Goal: Information Seeking & Learning: Learn about a topic

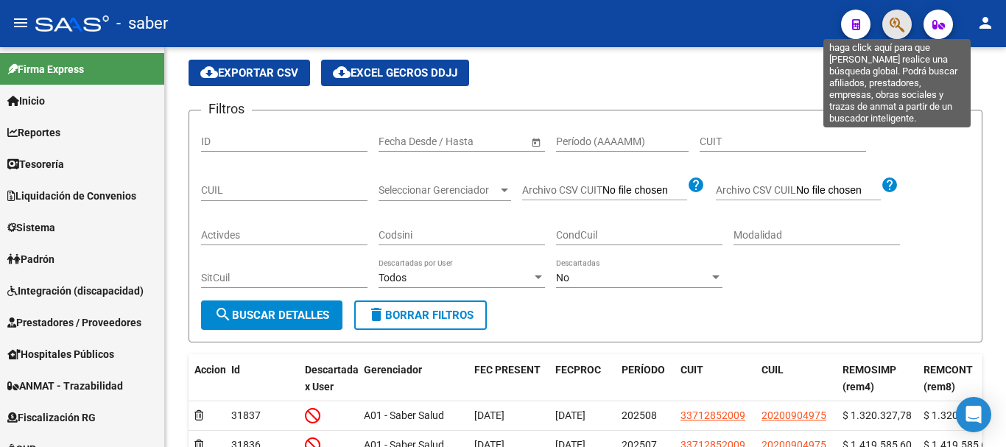
click at [898, 29] on icon "button" at bounding box center [896, 24] width 15 height 17
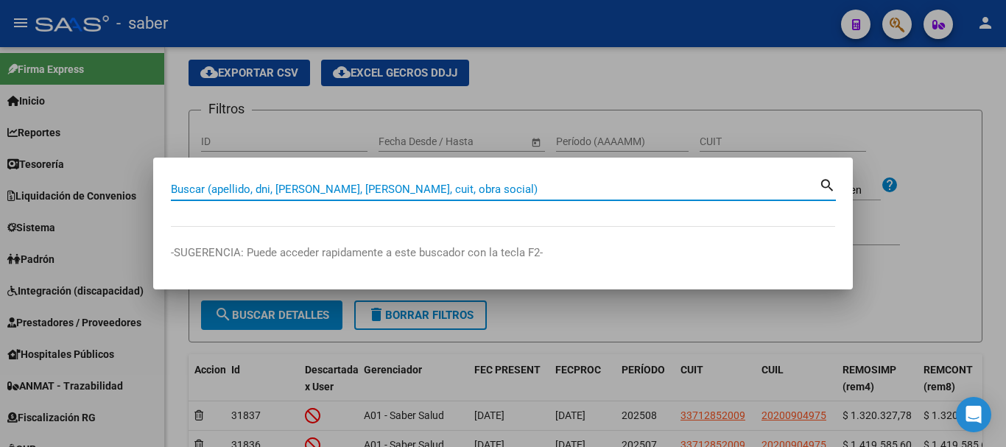
click at [490, 191] on input "Buscar (apellido, dni, [PERSON_NAME], [PERSON_NAME], cuit, obra social)" at bounding box center [495, 189] width 648 height 13
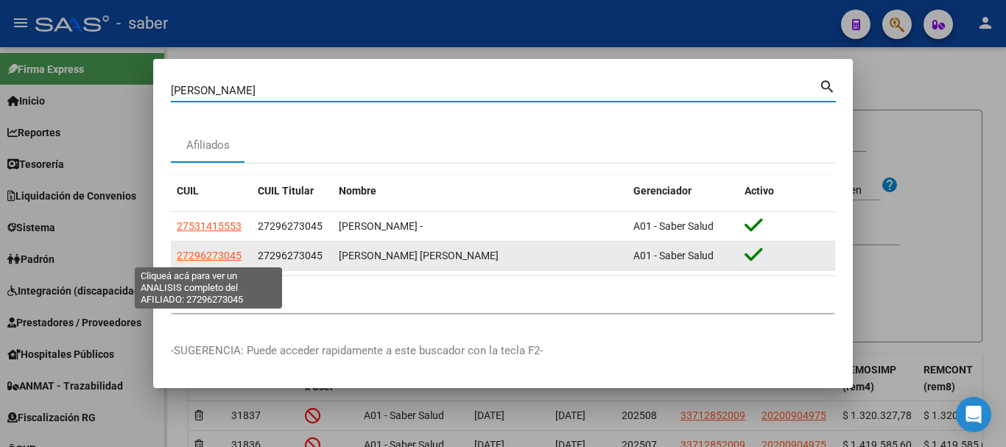
click at [217, 251] on span "27296273045" at bounding box center [209, 256] width 65 height 12
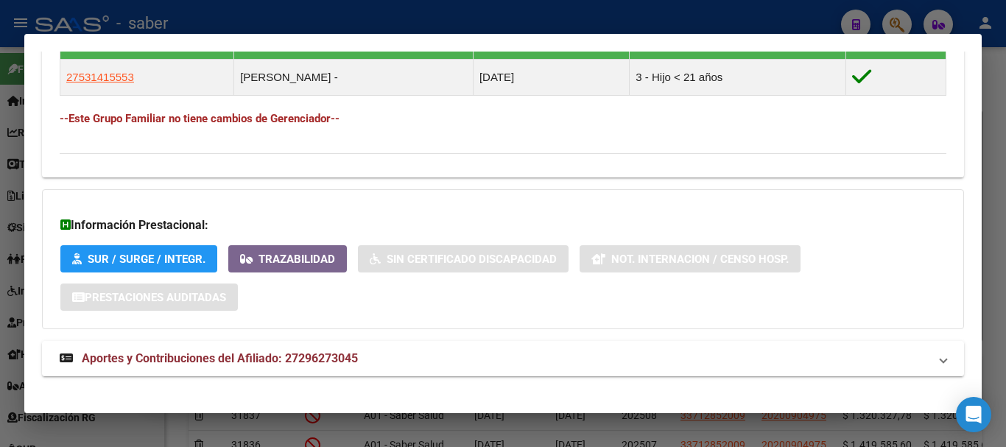
scroll to position [848, 0]
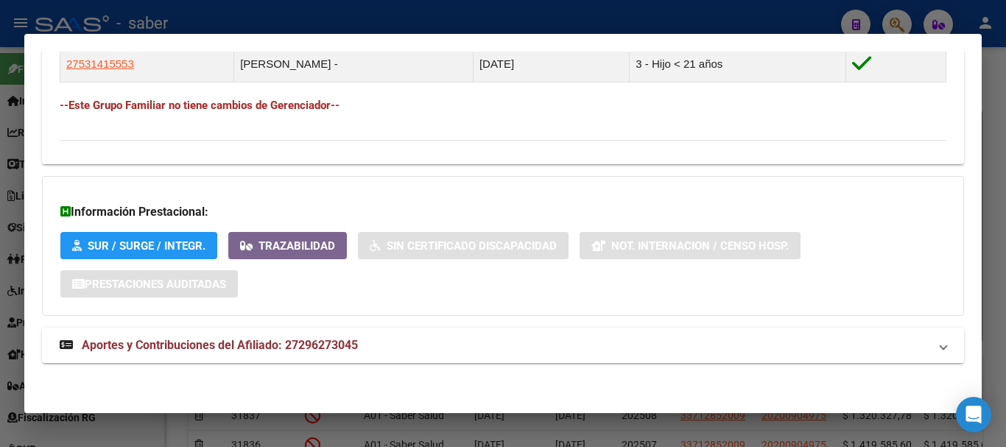
click at [255, 346] on span "Aportes y Contribuciones del Afiliado: 27296273045" at bounding box center [220, 345] width 276 height 14
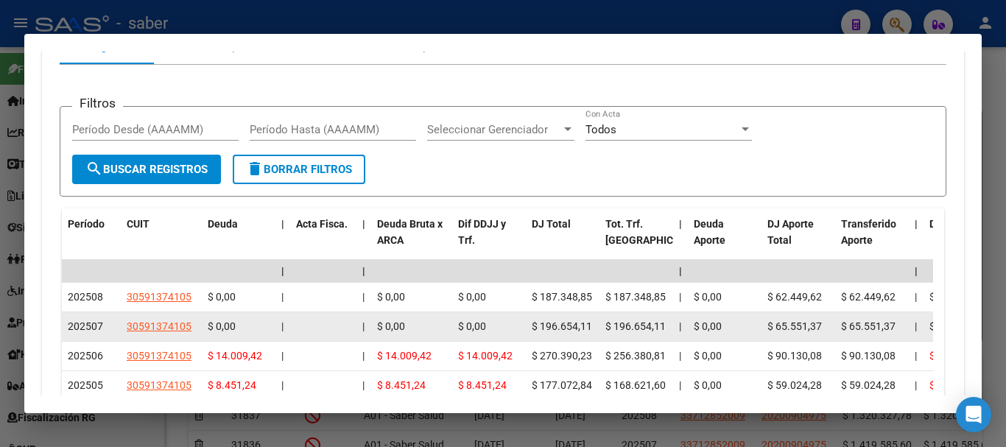
scroll to position [1216, 0]
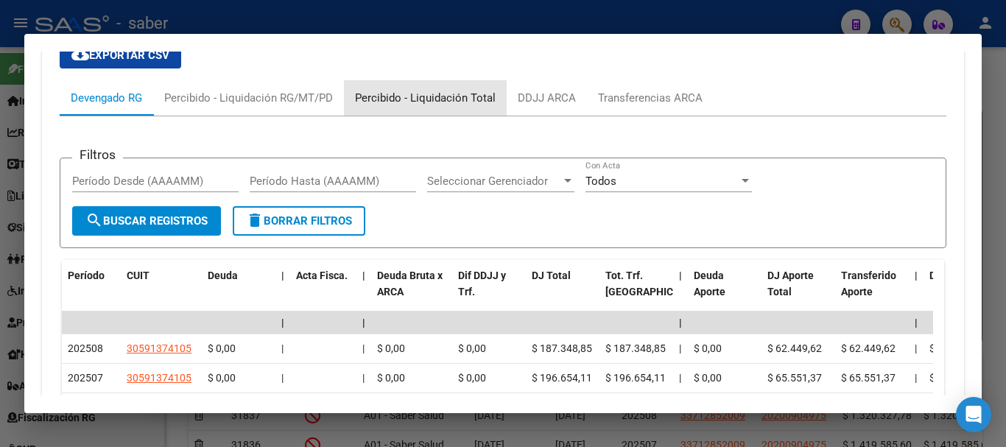
click at [450, 97] on div "Percibido - Liquidación Total" at bounding box center [425, 98] width 141 height 16
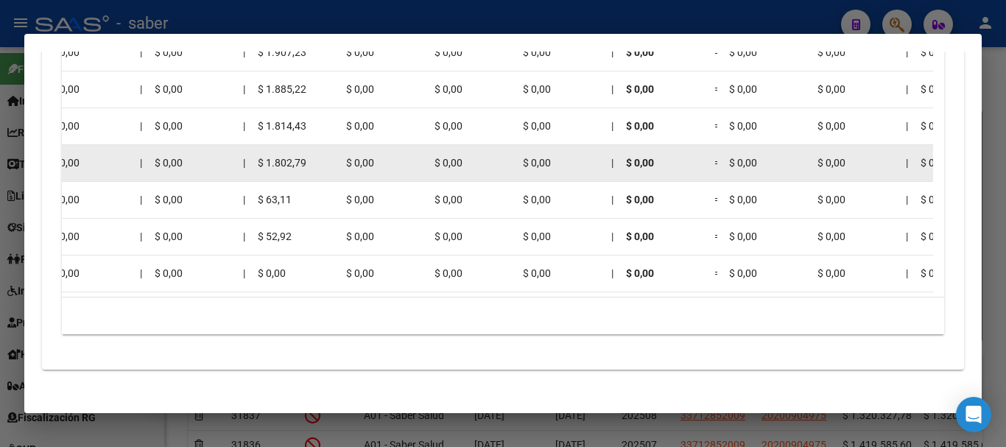
scroll to position [1432, 0]
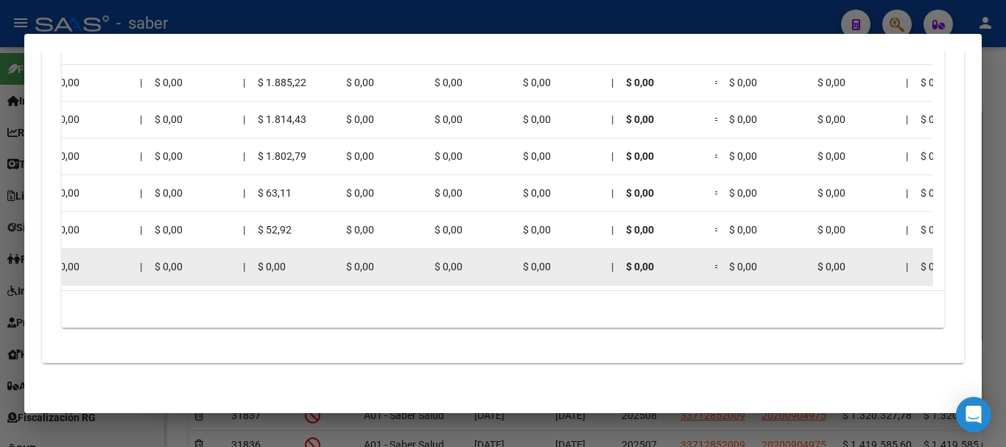
drag, startPoint x: 254, startPoint y: 253, endPoint x: 296, endPoint y: 258, distance: 42.3
click at [296, 258] on datatable-body-cell "$ 0,00" at bounding box center [296, 267] width 88 height 36
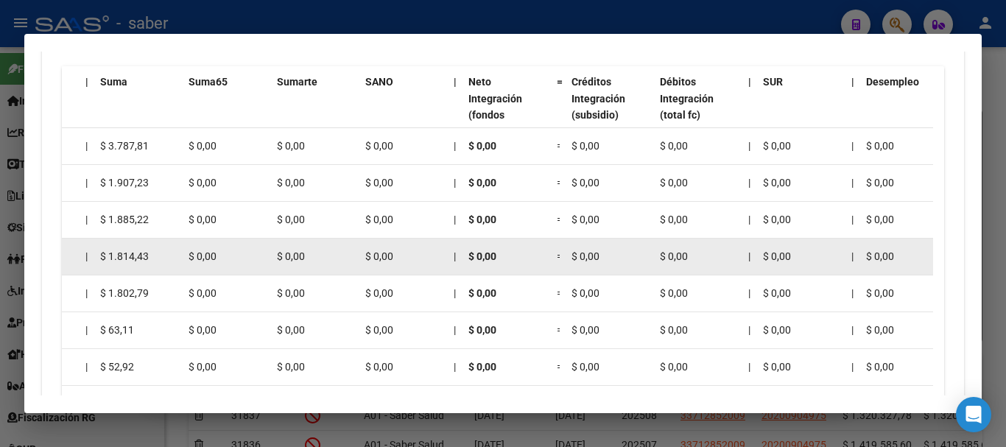
scroll to position [1285, 0]
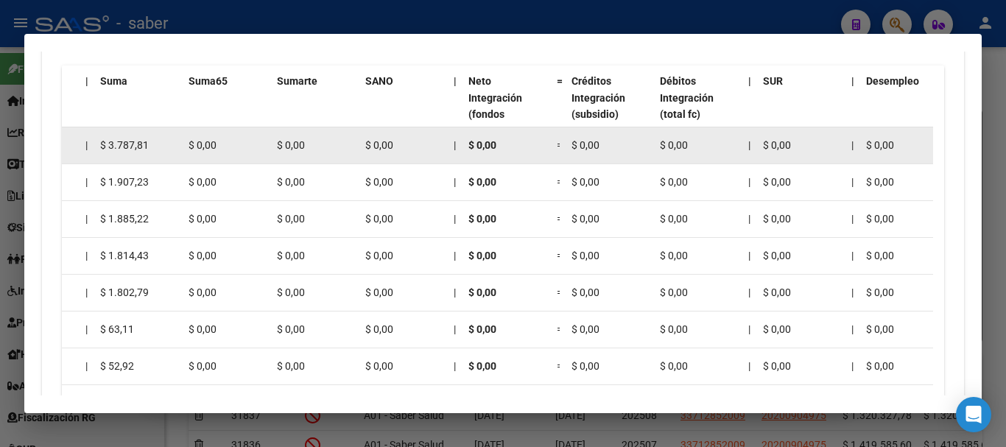
drag, startPoint x: 282, startPoint y: 140, endPoint x: 315, endPoint y: 141, distance: 33.2
click at [315, 141] on div "$ 0,00" at bounding box center [315, 145] width 77 height 17
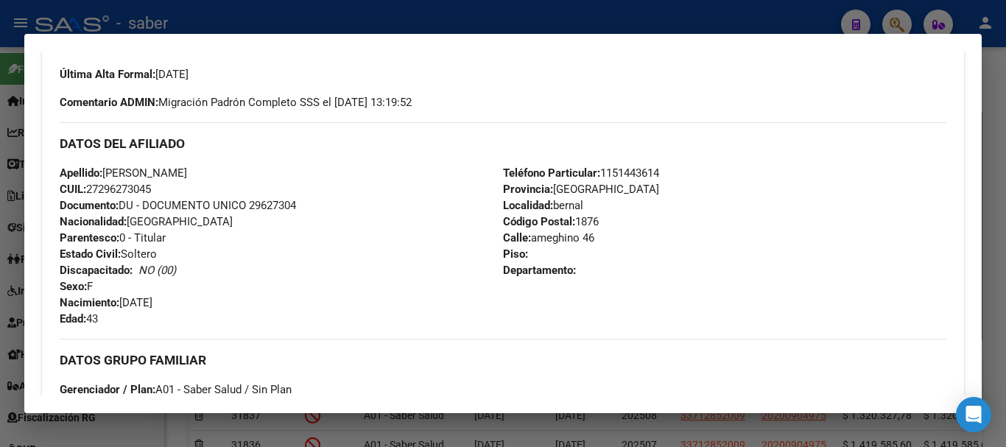
scroll to position [0, 0]
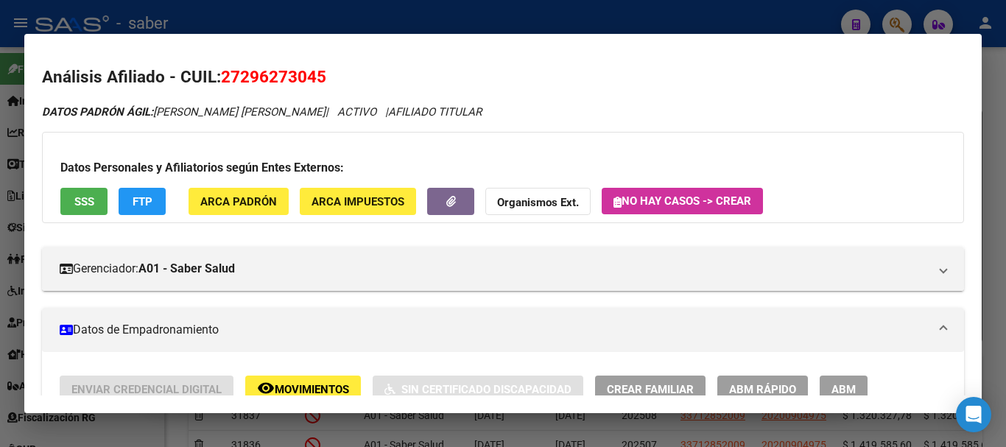
click at [991, 137] on div at bounding box center [503, 223] width 1006 height 447
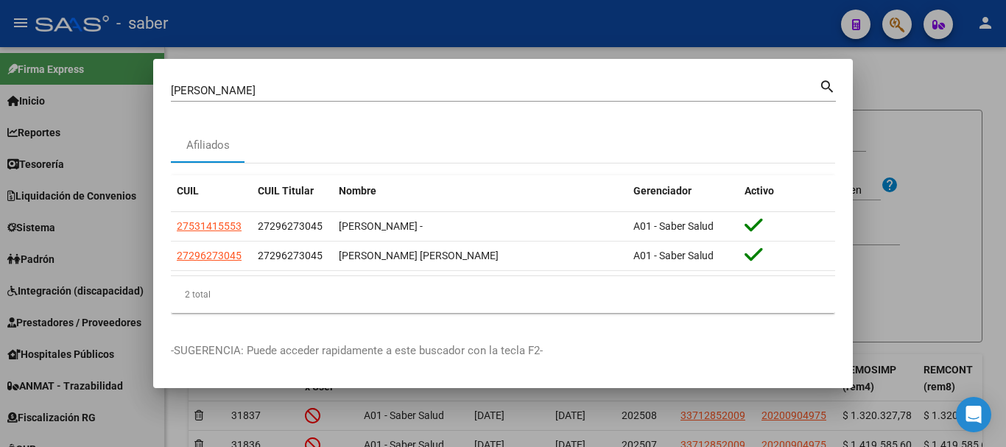
click at [414, 86] on input "[PERSON_NAME]" at bounding box center [495, 90] width 648 height 13
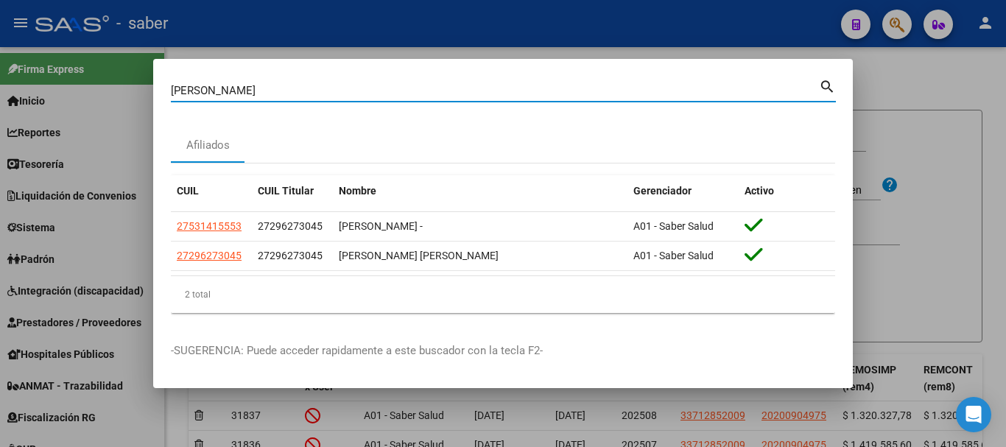
drag, startPoint x: 404, startPoint y: 86, endPoint x: 108, endPoint y: 42, distance: 299.2
click at [108, 42] on div "[PERSON_NAME] Buscar (apellido, dni, cuil, nro traspaso, cuit, obra social) sea…" at bounding box center [503, 223] width 1006 height 447
type input "PASTORE"
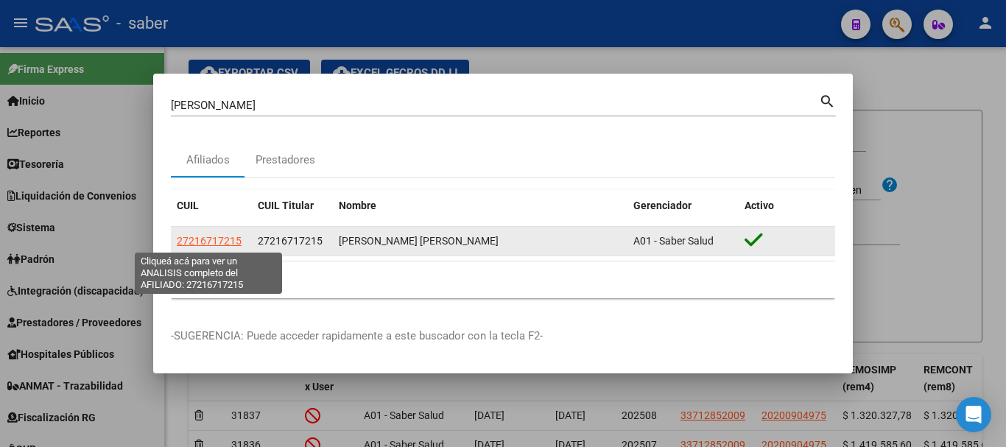
click at [230, 236] on span "27216717215" at bounding box center [209, 241] width 65 height 12
type textarea "27216717215"
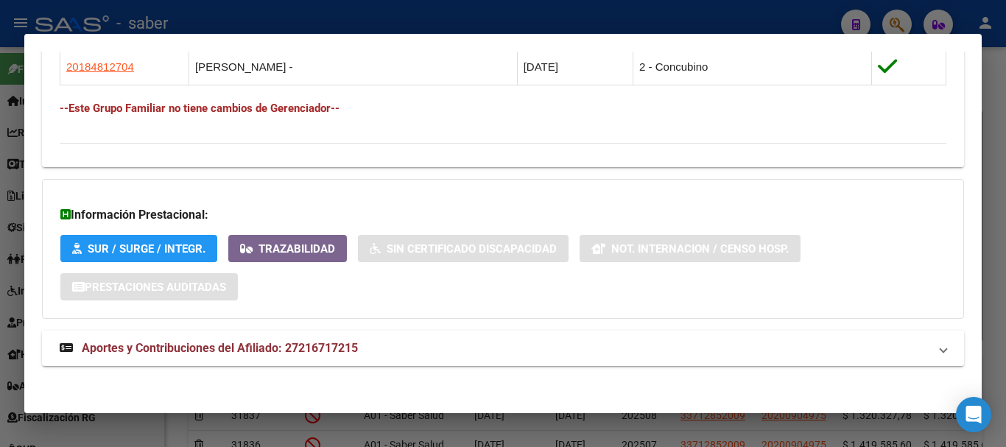
scroll to position [900, 0]
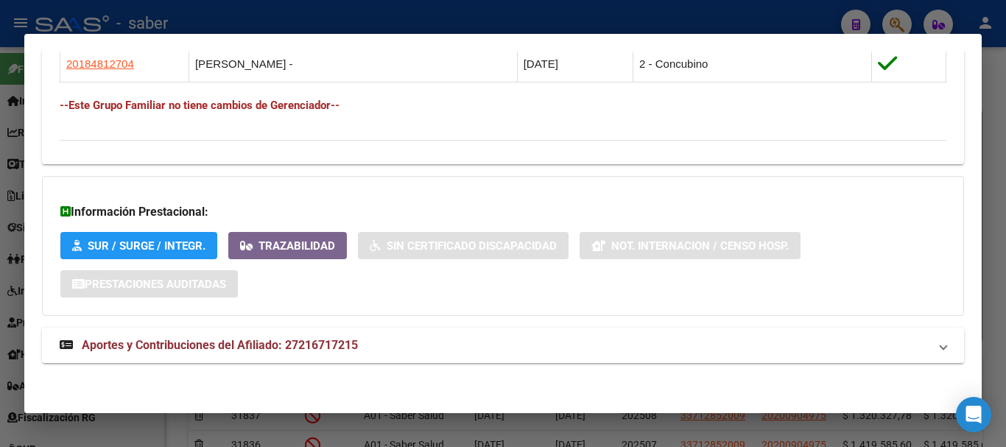
click at [296, 340] on span "Aportes y Contribuciones del Afiliado: 27216717215" at bounding box center [220, 345] width 276 height 14
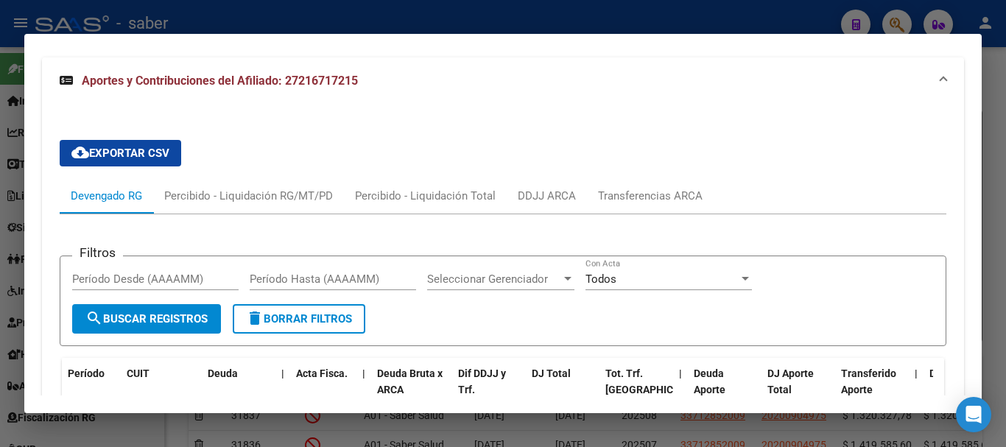
scroll to position [1195, 0]
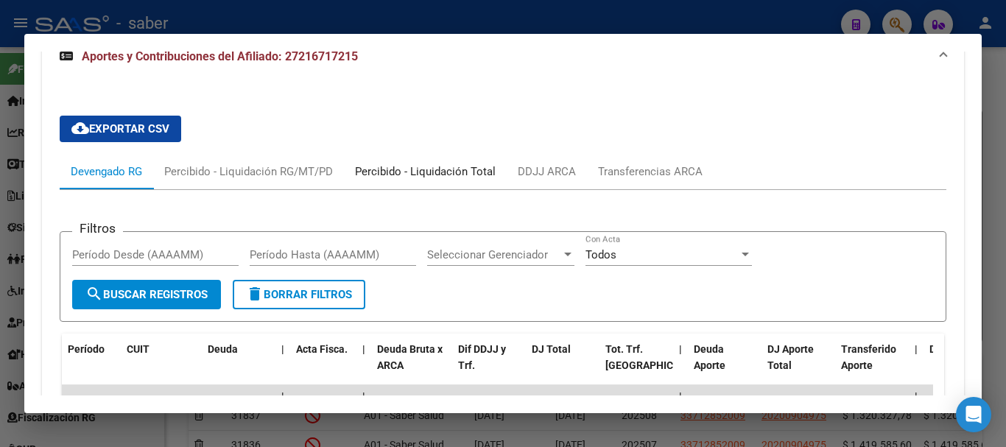
click at [419, 174] on div "Percibido - Liquidación Total" at bounding box center [425, 171] width 141 height 16
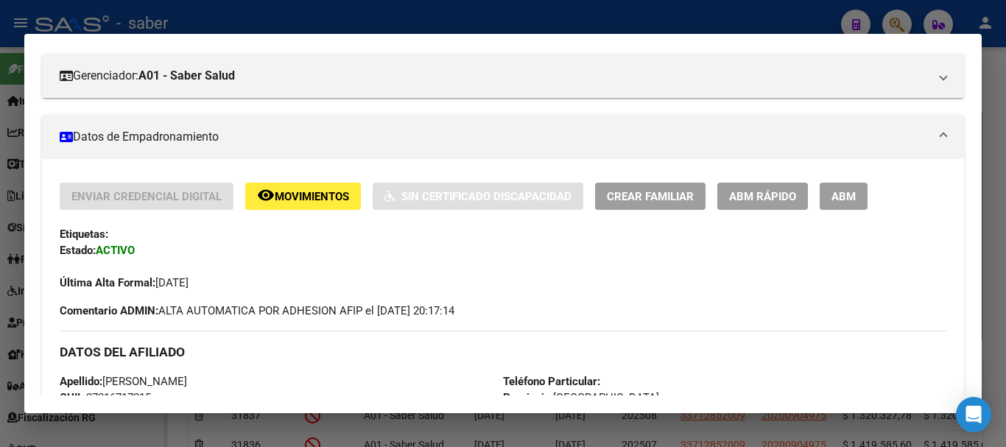
scroll to position [0, 0]
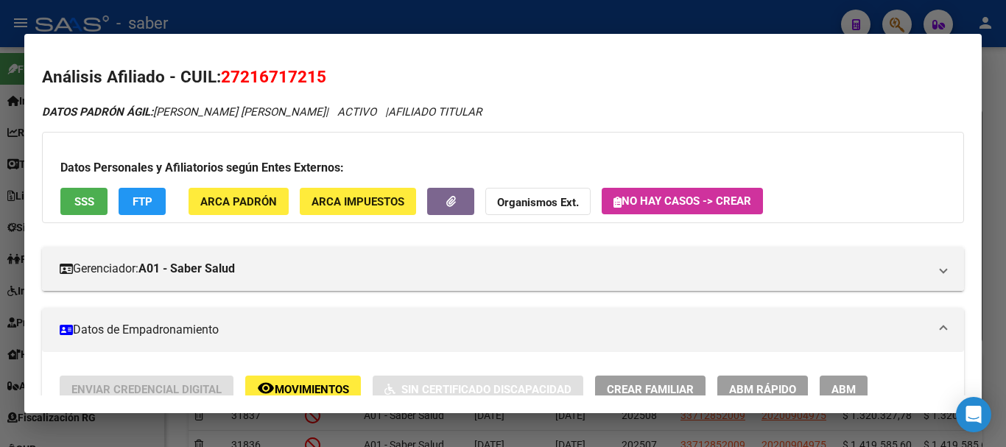
click at [998, 101] on div at bounding box center [503, 223] width 1006 height 447
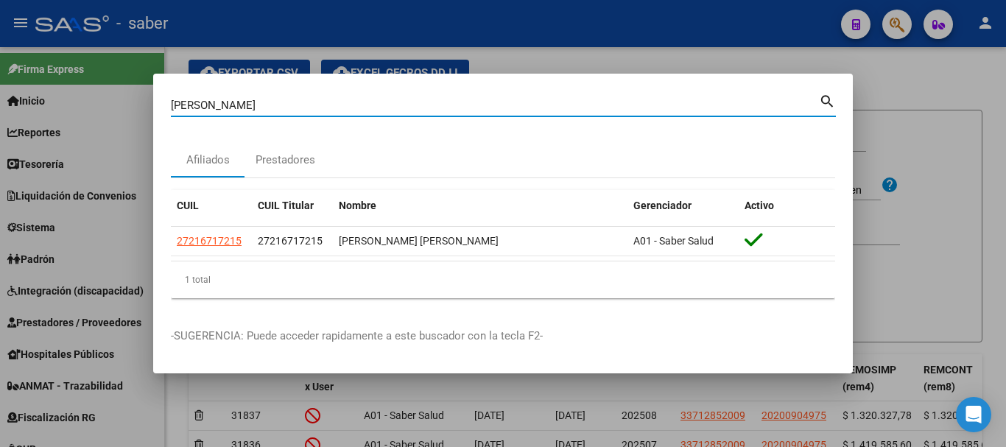
drag, startPoint x: 233, startPoint y: 110, endPoint x: 85, endPoint y: 88, distance: 150.2
click at [85, 88] on div "PASTORE Buscar (apellido, dni, cuil, nro traspaso, cuit, obra social) search Af…" at bounding box center [503, 223] width 1006 height 447
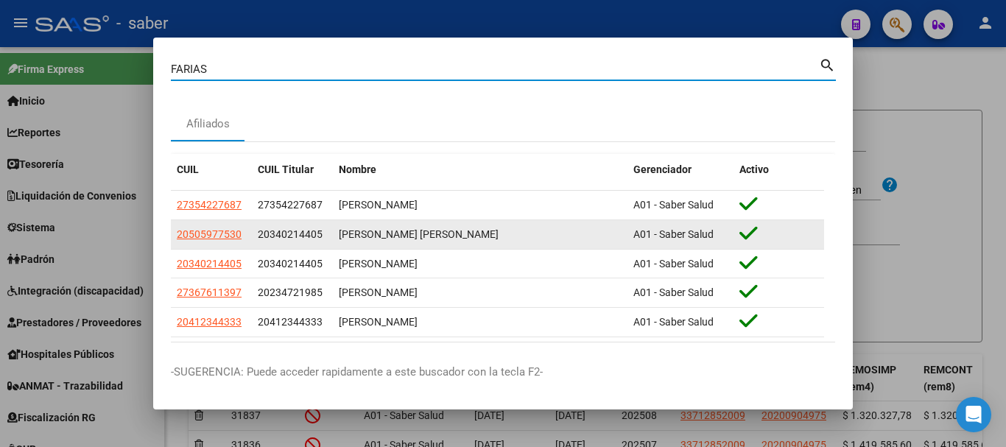
scroll to position [60, 0]
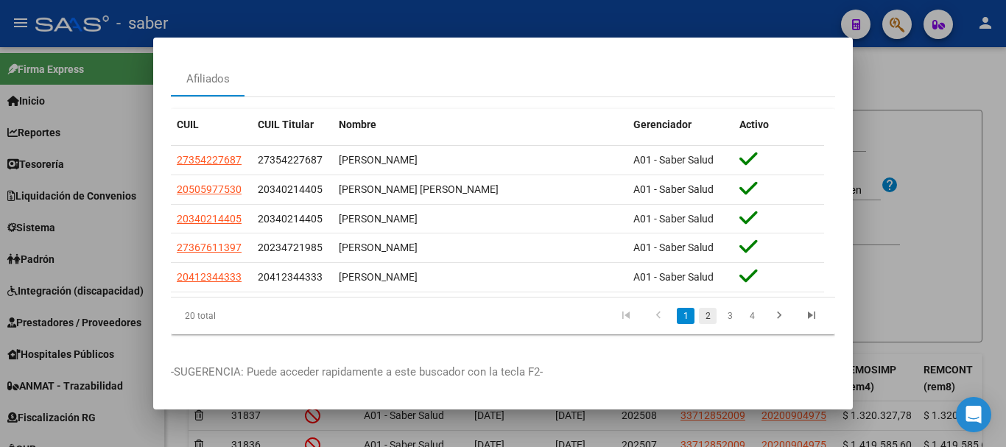
click at [701, 308] on link "2" at bounding box center [708, 316] width 18 height 16
click at [721, 308] on link "3" at bounding box center [730, 316] width 18 height 16
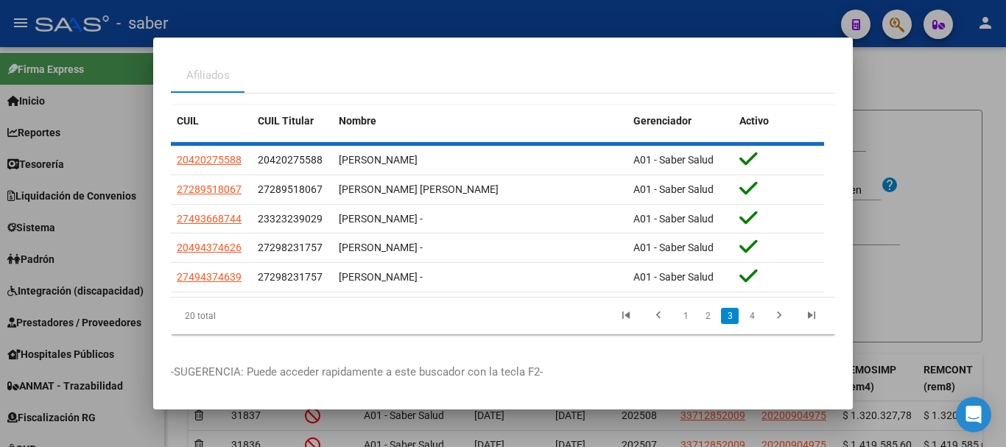
scroll to position [43, 0]
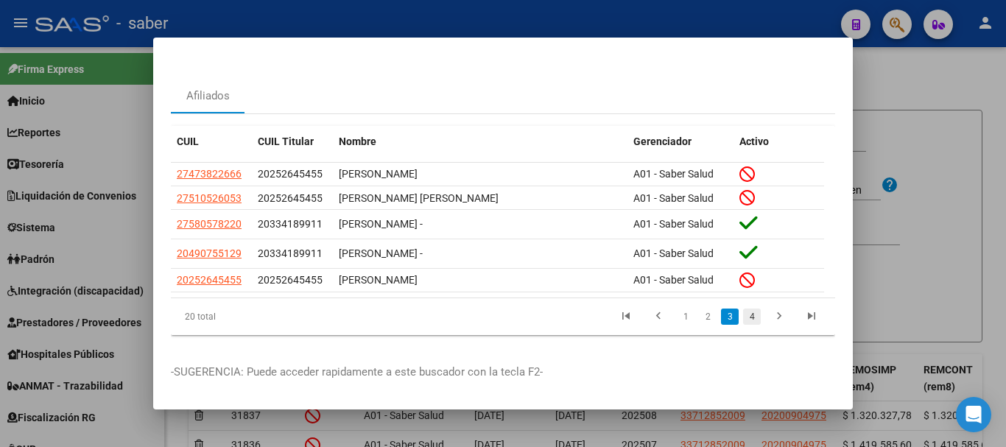
click at [743, 310] on link "4" at bounding box center [752, 316] width 18 height 16
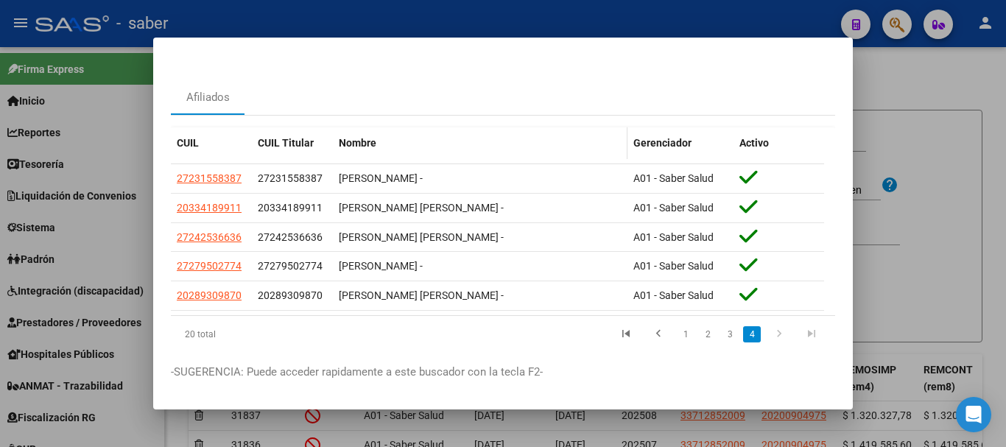
scroll to position [0, 0]
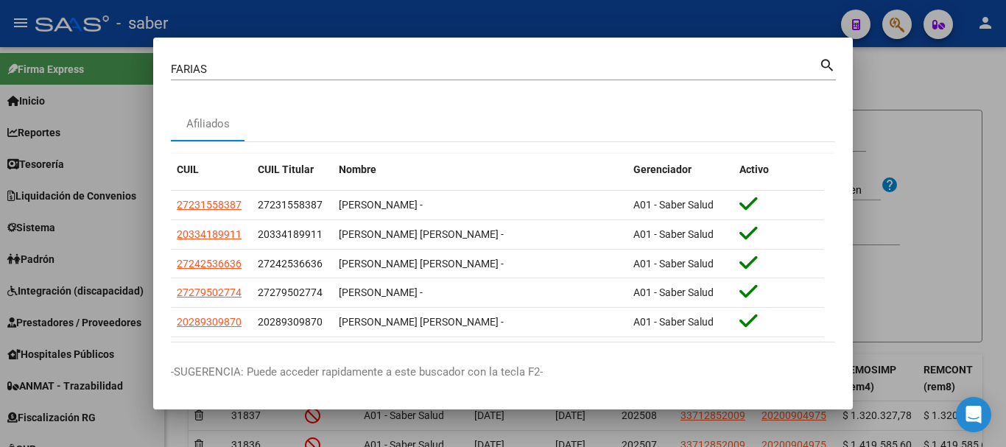
click at [226, 68] on input "FARIAS" at bounding box center [495, 69] width 648 height 13
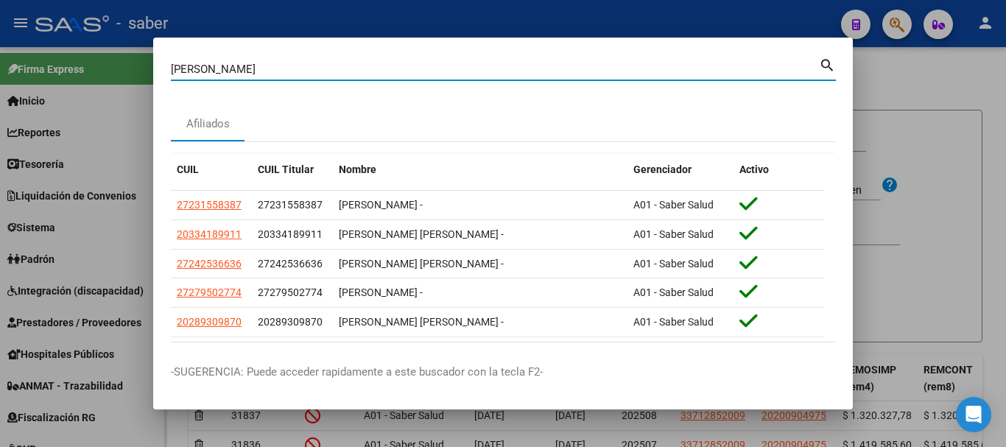
type input "FARIAS JOSE"
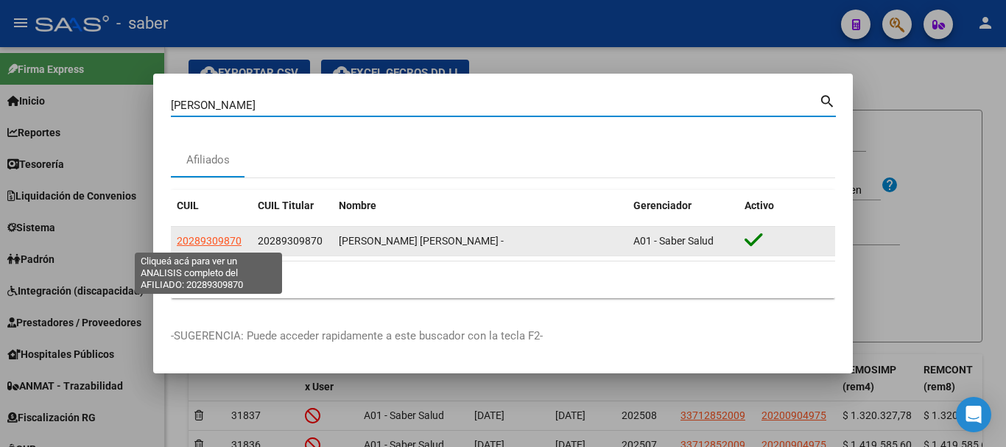
click at [191, 239] on span "20289309870" at bounding box center [209, 241] width 65 height 12
type textarea "20289309870"
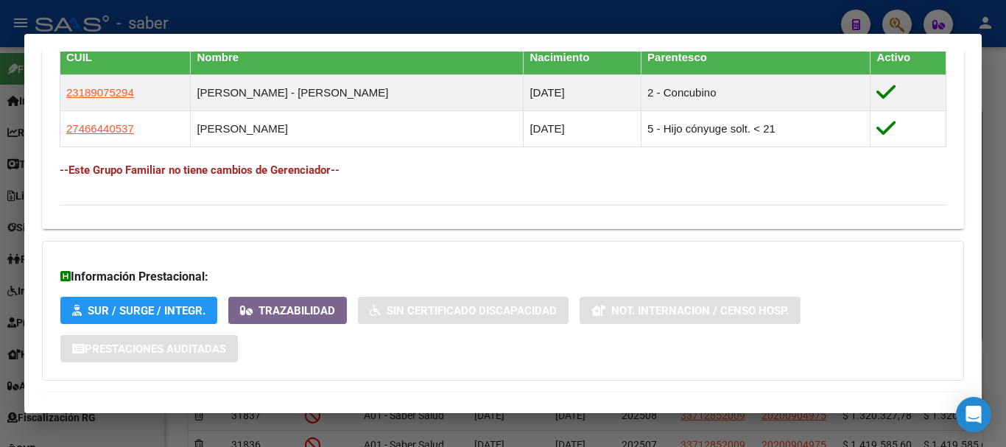
scroll to position [917, 0]
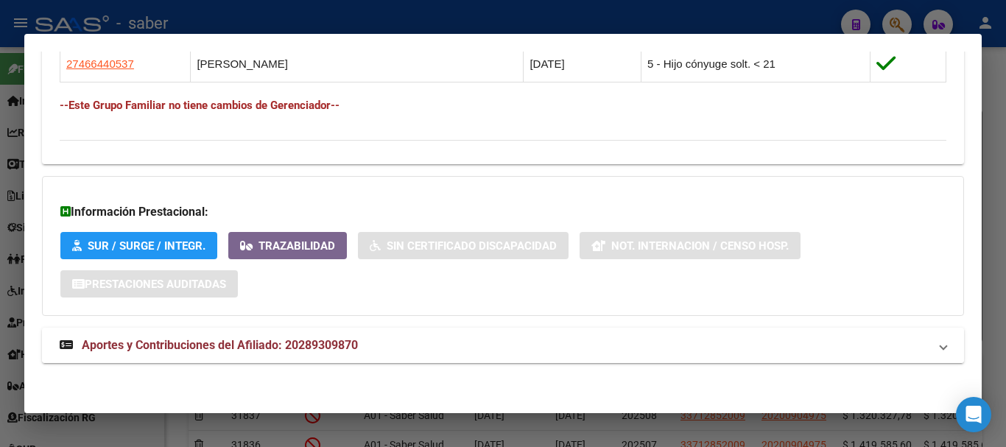
click at [309, 346] on span "Aportes y Contribuciones del Afiliado: 20289309870" at bounding box center [220, 345] width 276 height 14
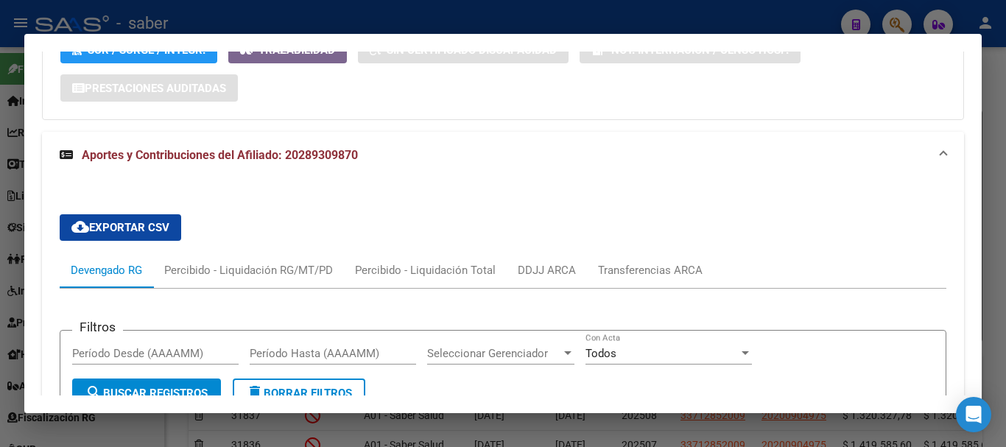
scroll to position [1137, 0]
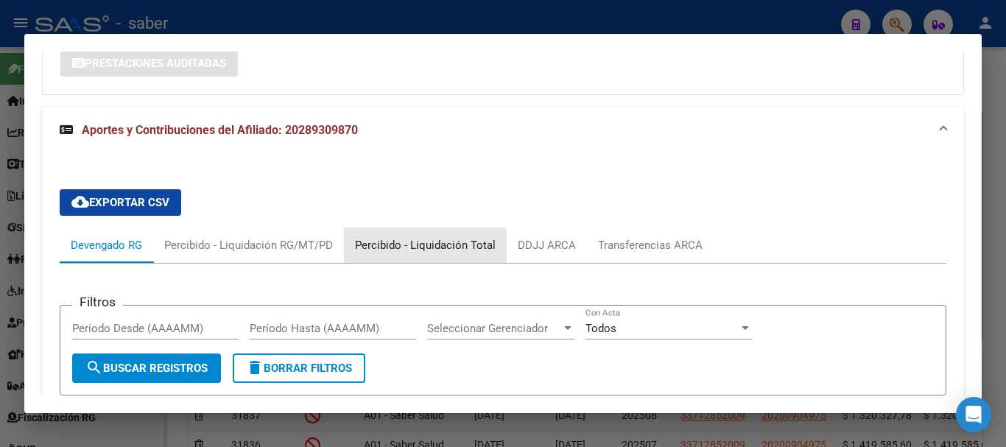
click at [435, 247] on div "Percibido - Liquidación Total" at bounding box center [425, 245] width 141 height 16
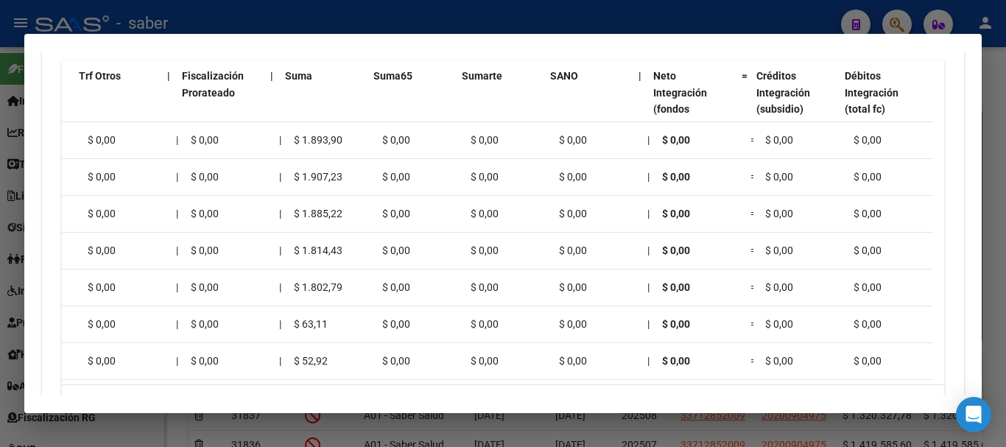
scroll to position [0, 1053]
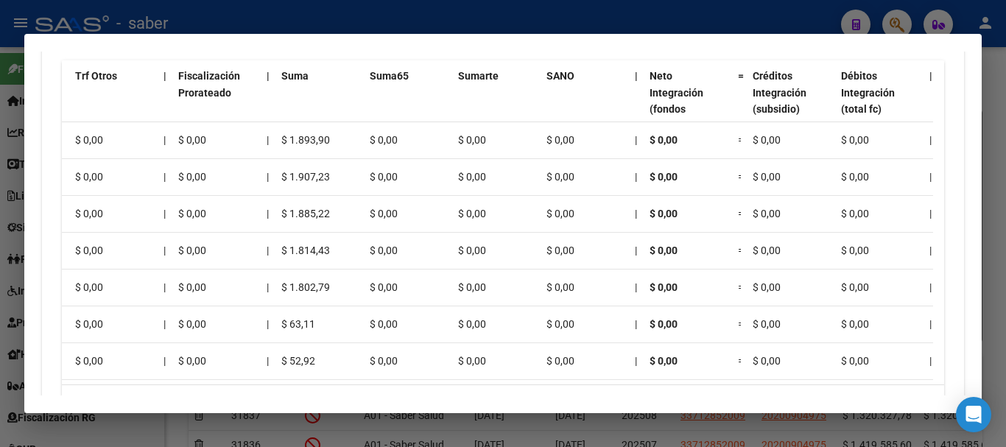
click at [907, 15] on div at bounding box center [503, 223] width 1006 height 447
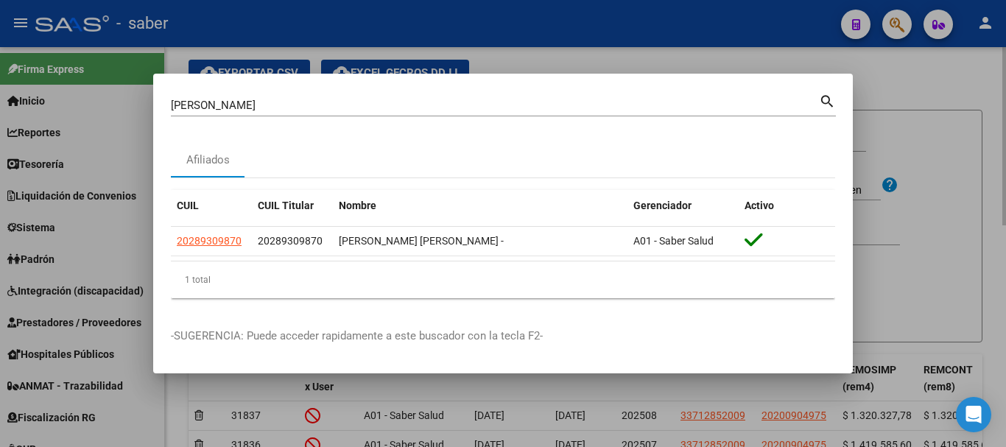
drag, startPoint x: 1005, startPoint y: 166, endPoint x: 999, endPoint y: 176, distance: 11.2
click at [1004, 166] on div at bounding box center [503, 223] width 1006 height 447
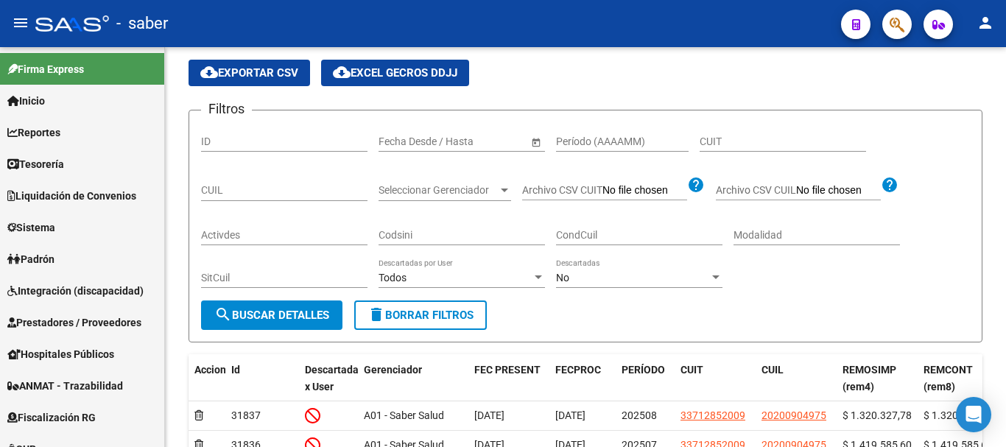
click at [893, 26] on icon "button" at bounding box center [896, 24] width 15 height 17
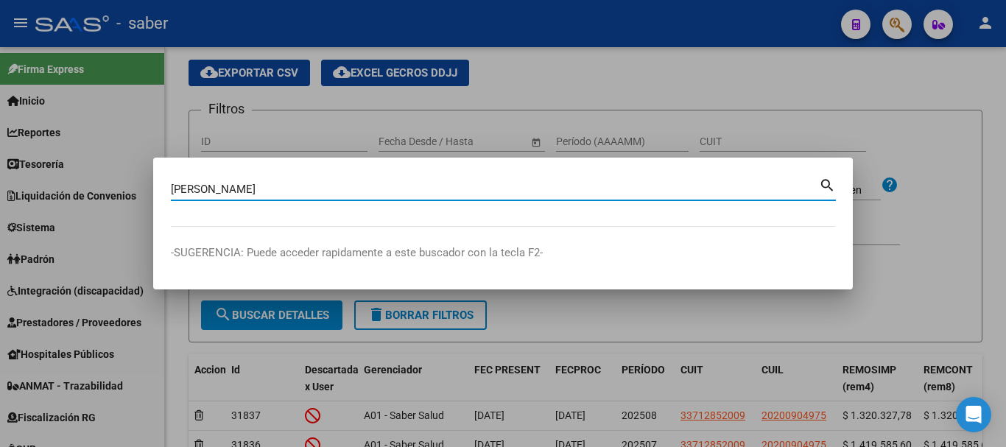
type input "PASTORE"
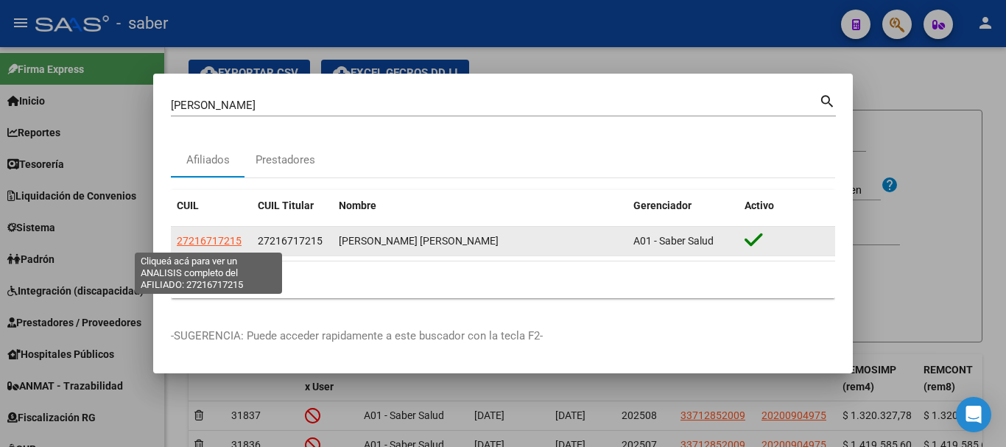
click at [229, 235] on span "27216717215" at bounding box center [209, 241] width 65 height 12
type textarea "27216717215"
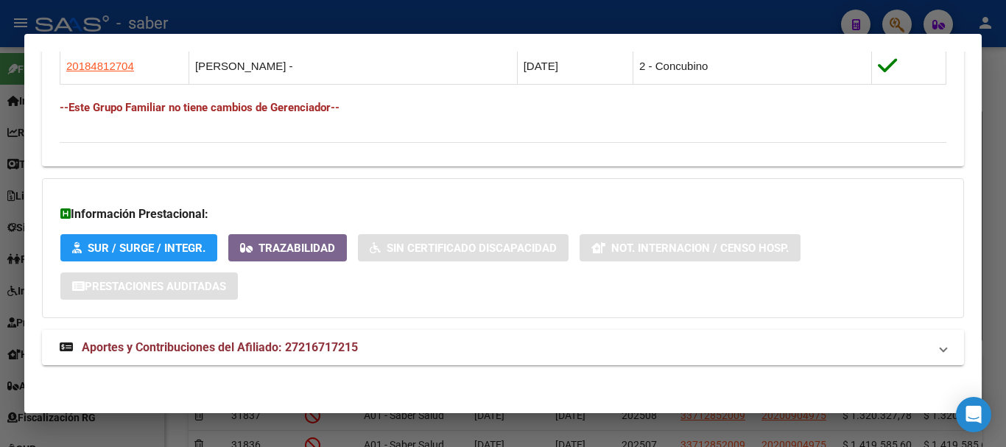
scroll to position [900, 0]
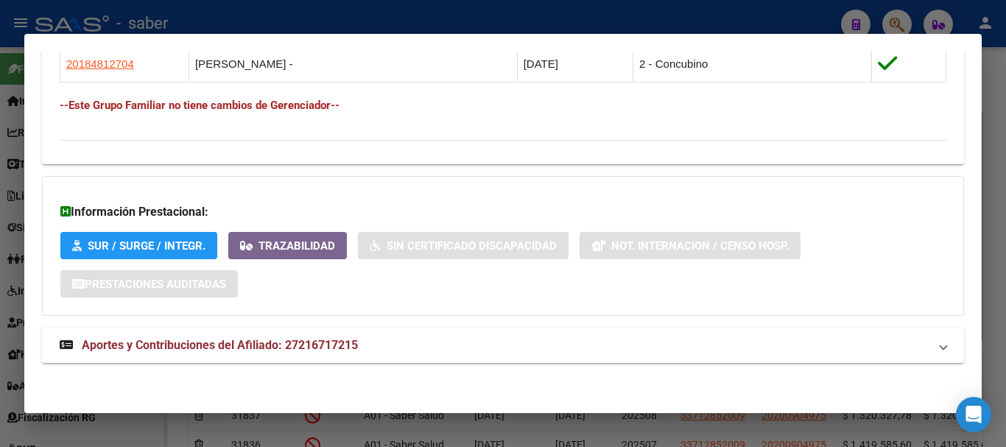
click at [276, 349] on span "Aportes y Contribuciones del Afiliado: 27216717215" at bounding box center [220, 345] width 276 height 14
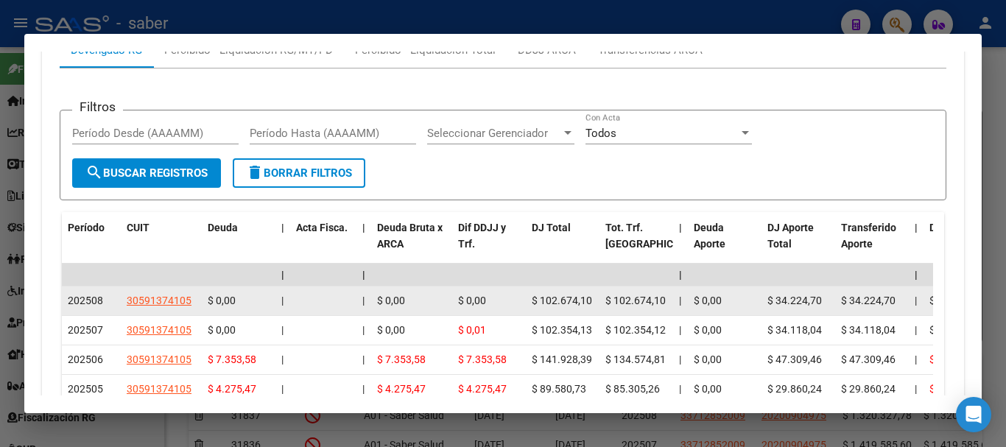
scroll to position [1342, 0]
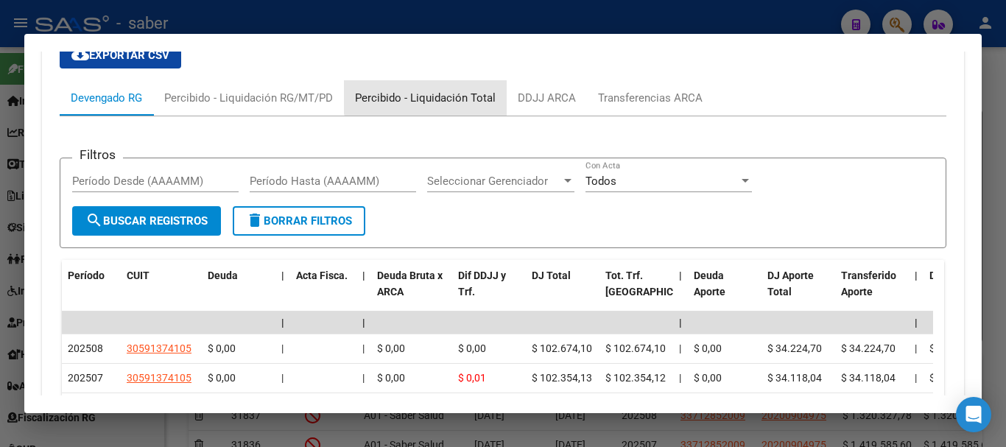
click at [451, 92] on div "Percibido - Liquidación Total" at bounding box center [425, 98] width 141 height 16
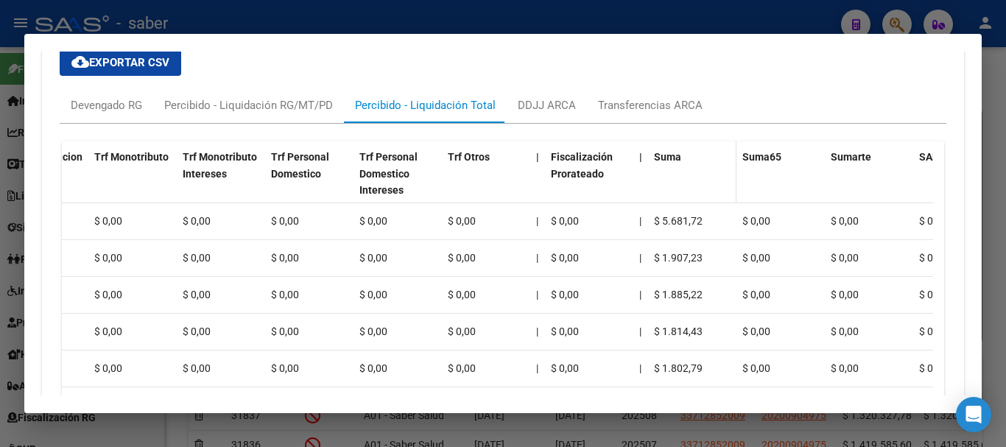
scroll to position [1296, 0]
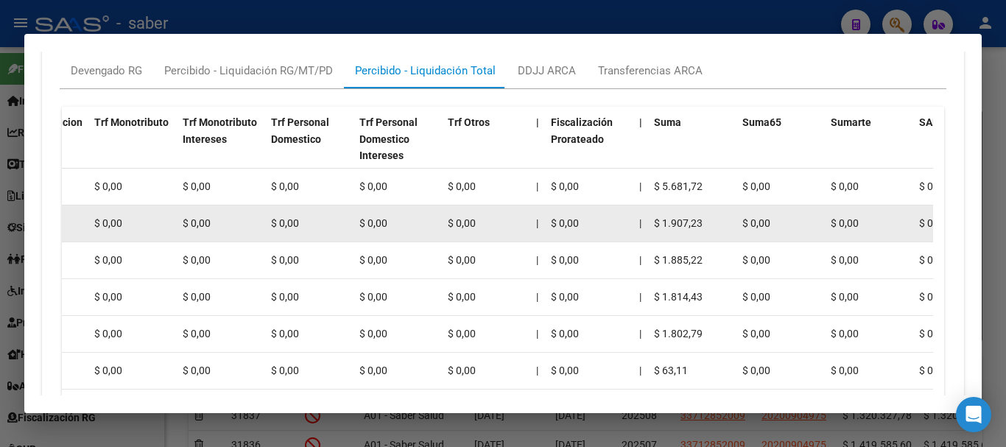
drag, startPoint x: 660, startPoint y: 183, endPoint x: 707, endPoint y: 226, distance: 64.1
click at [707, 226] on div "$ 1.907,23" at bounding box center [692, 223] width 77 height 17
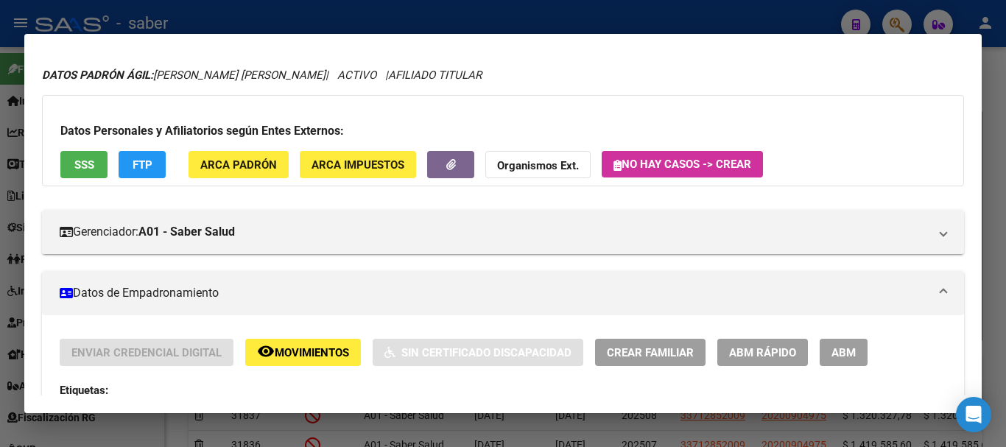
scroll to position [0, 0]
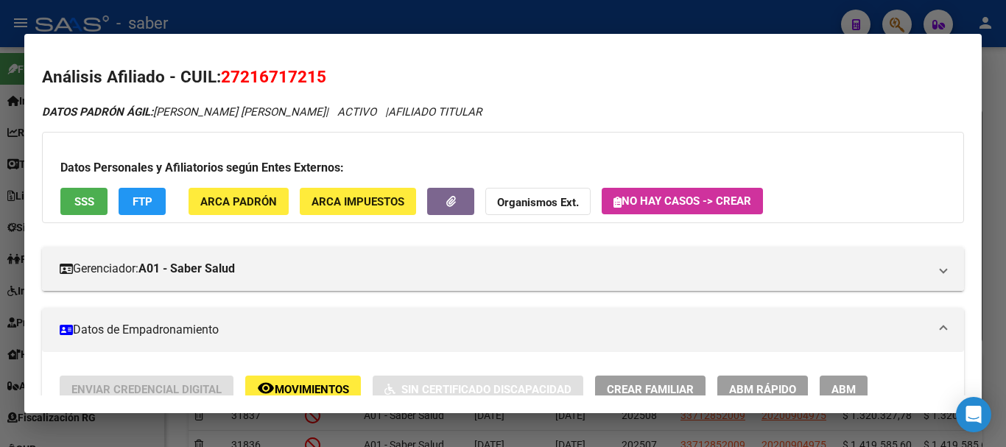
click at [997, 60] on div at bounding box center [503, 223] width 1006 height 447
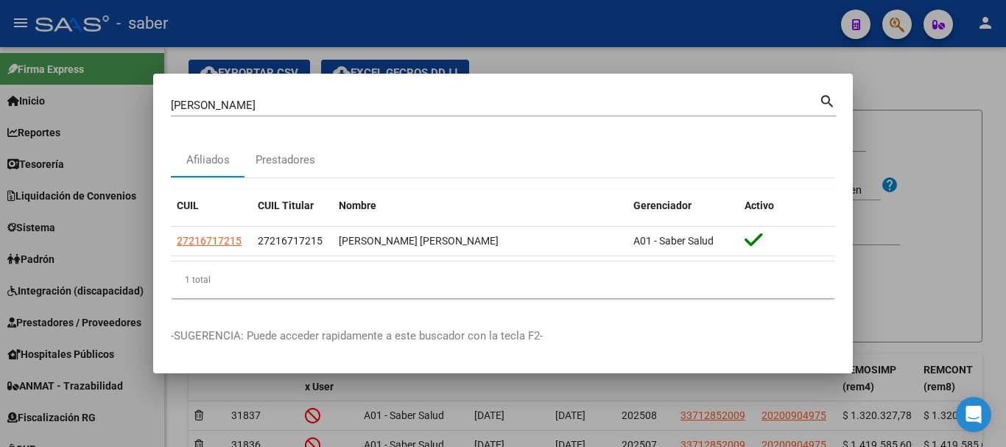
click at [911, 91] on div at bounding box center [503, 223] width 1006 height 447
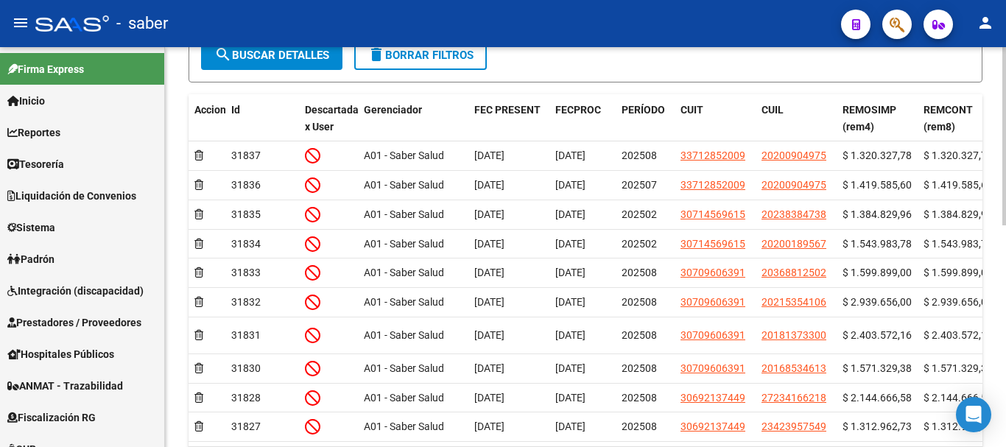
scroll to position [368, 0]
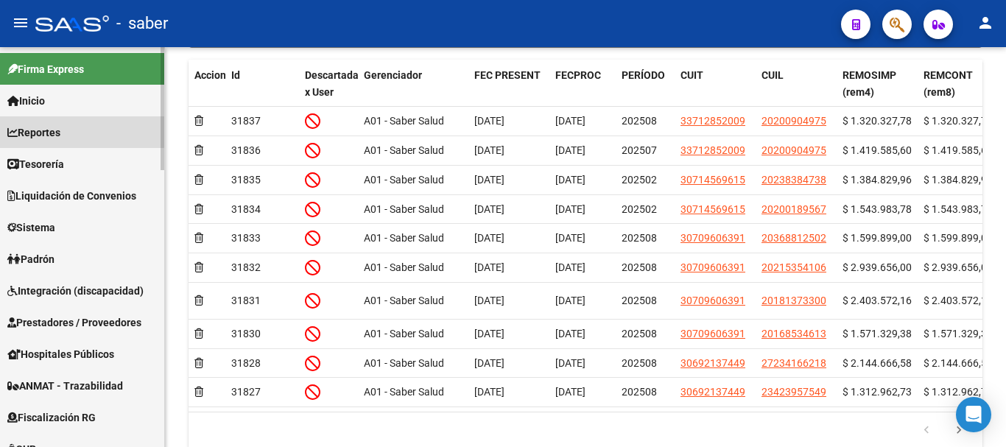
click at [43, 129] on span "Reportes" at bounding box center [33, 132] width 53 height 16
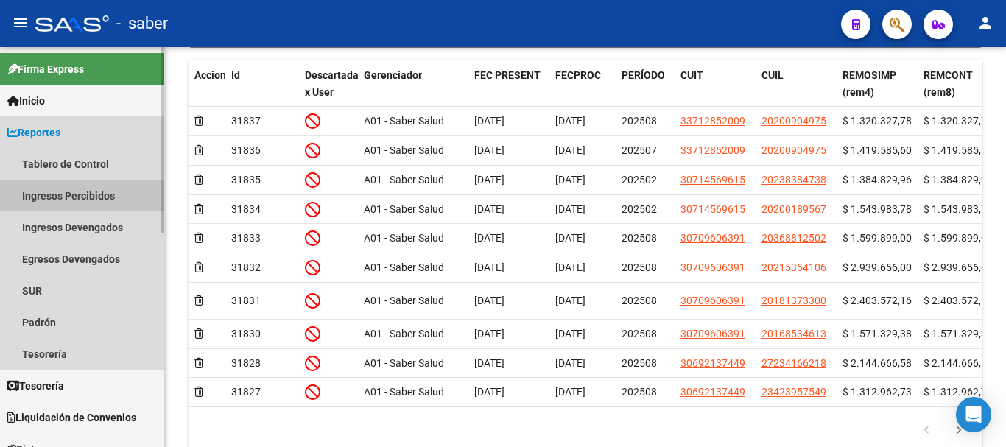
click at [68, 201] on link "Ingresos Percibidos" at bounding box center [82, 196] width 164 height 32
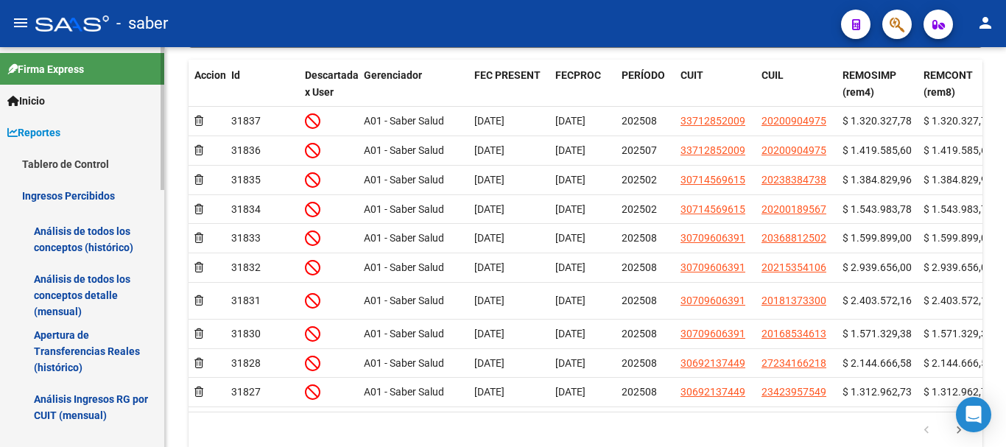
click at [85, 244] on link "Análisis de todos los conceptos (histórico)" at bounding box center [82, 239] width 164 height 56
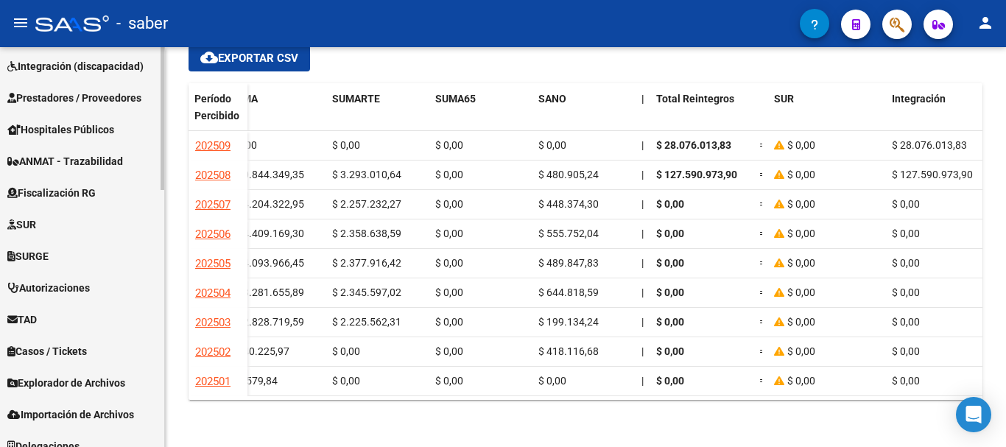
scroll to position [716, 0]
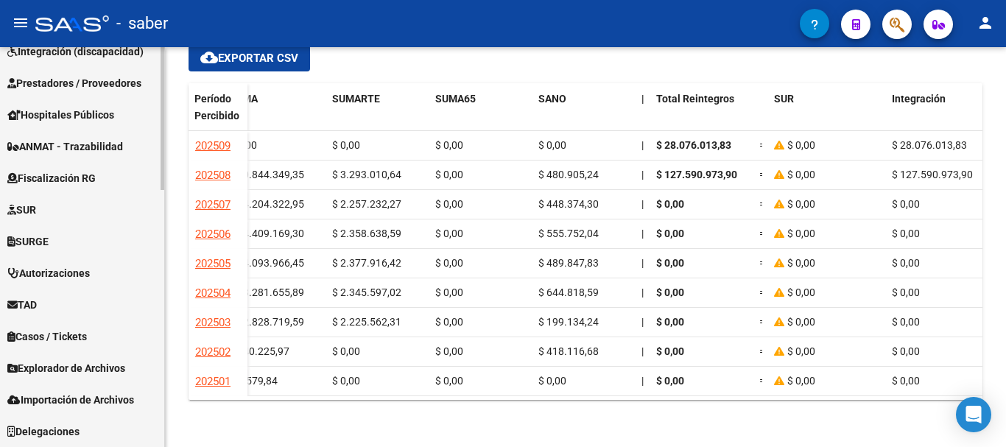
click at [119, 364] on span "Explorador de Archivos" at bounding box center [66, 368] width 118 height 16
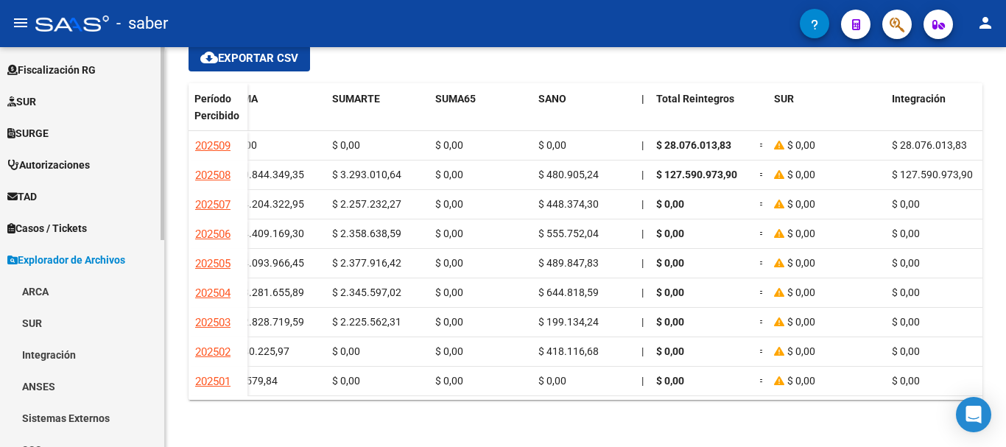
scroll to position [387, 0]
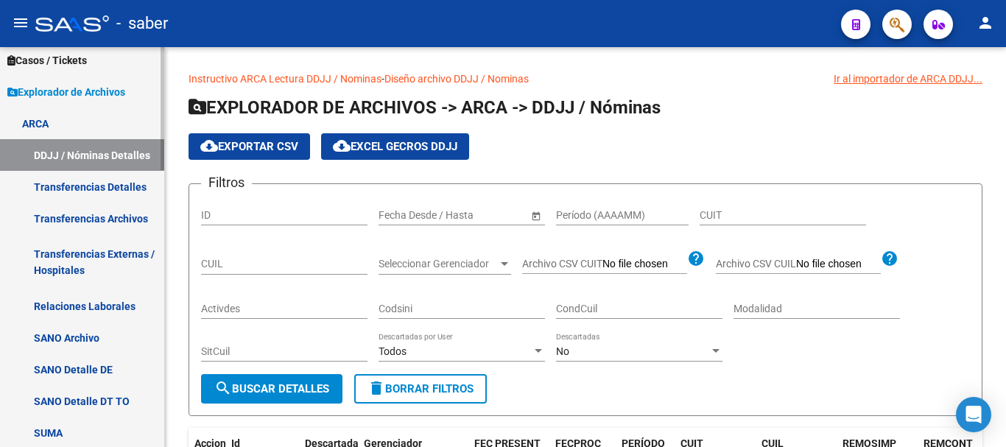
scroll to position [589, 0]
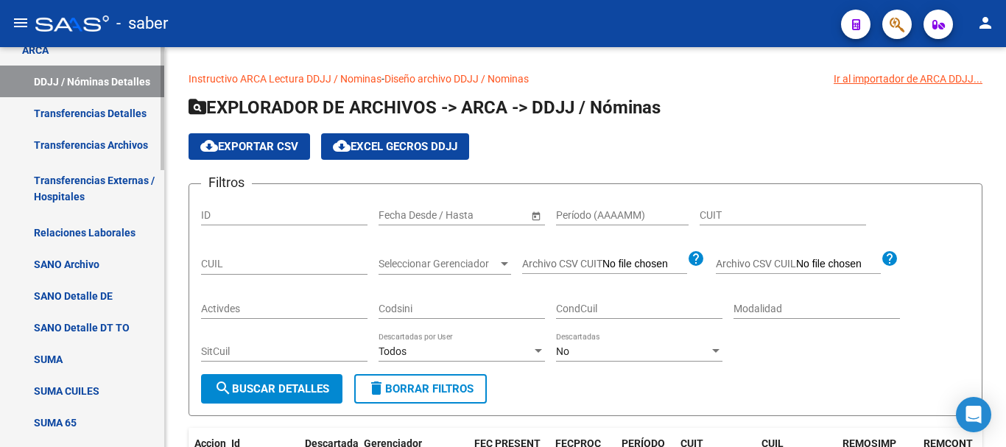
click at [90, 357] on link "SUMA" at bounding box center [82, 359] width 164 height 32
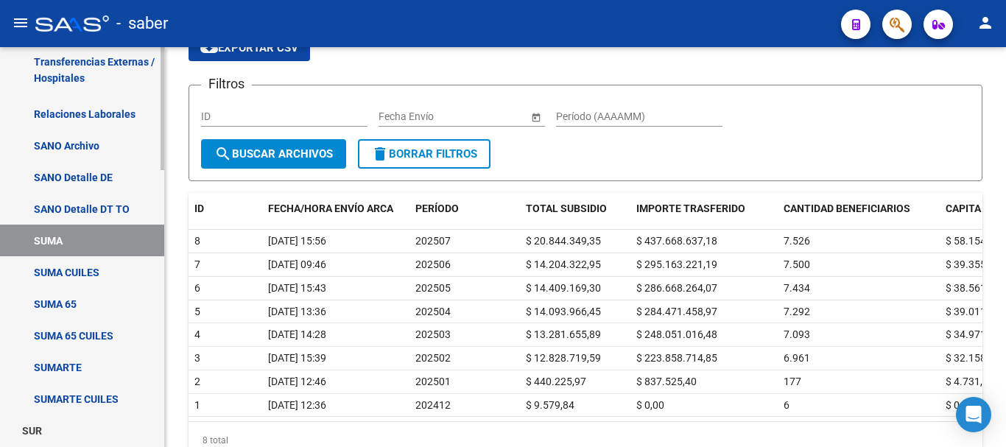
scroll to position [736, 0]
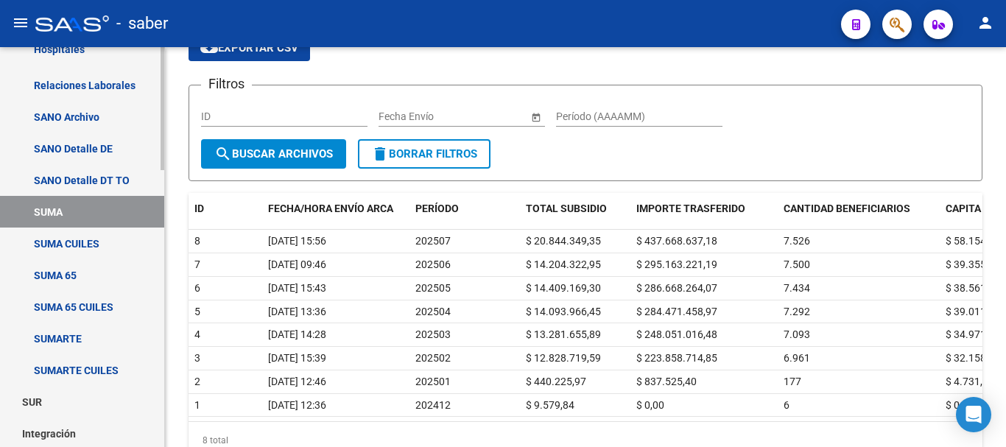
click at [105, 241] on link "SUMA CUILES" at bounding box center [82, 243] width 164 height 32
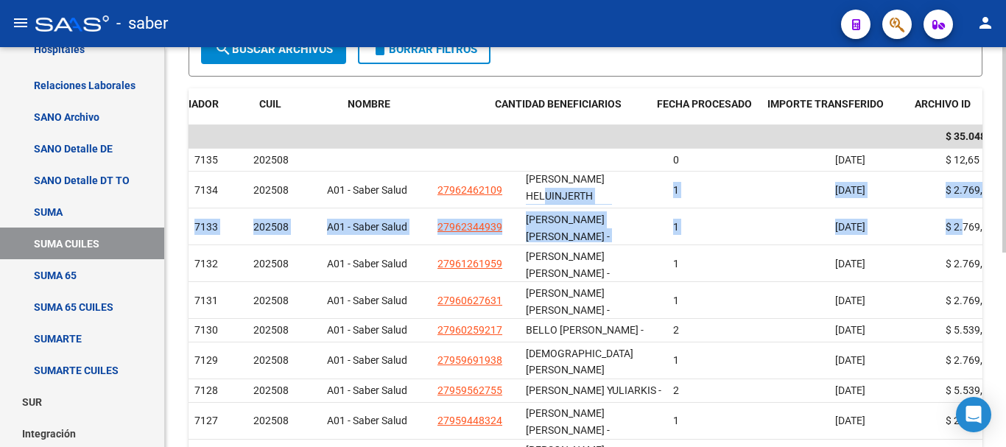
scroll to position [0, 178]
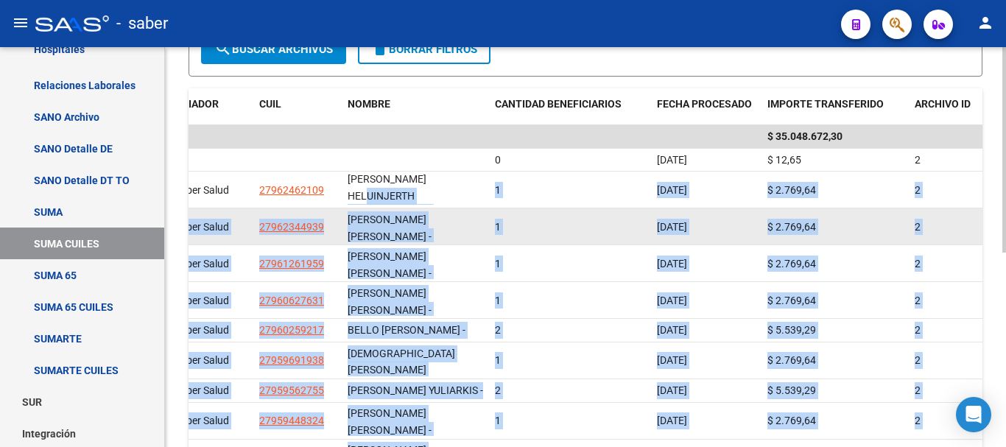
drag, startPoint x: 551, startPoint y: 194, endPoint x: 950, endPoint y: 219, distance: 400.5
click at [1004, 219] on div "Ir al importador ARCA SUMA CUILES... EXPLORADOR DE ARCHIVOS -> ARCA -> SUMA CUI…" at bounding box center [587, 195] width 844 height 739
click at [764, 219] on datatable-body-cell "$ 2.769,64" at bounding box center [834, 226] width 147 height 36
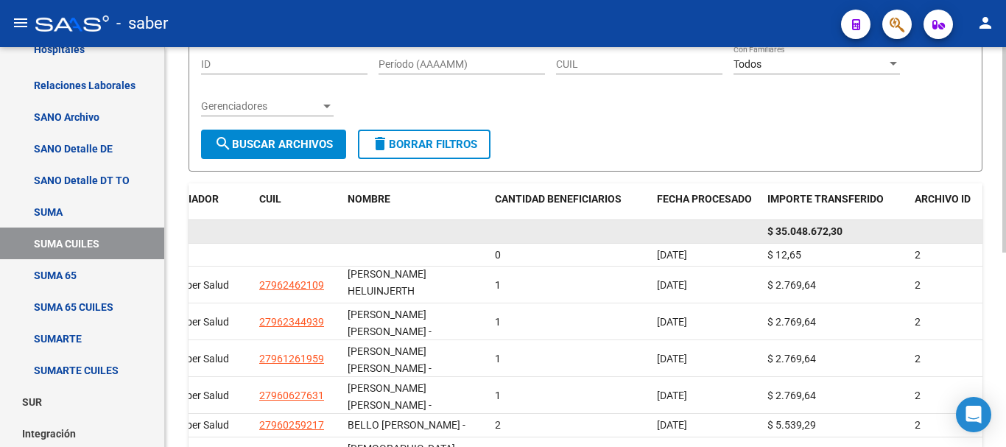
scroll to position [147, 0]
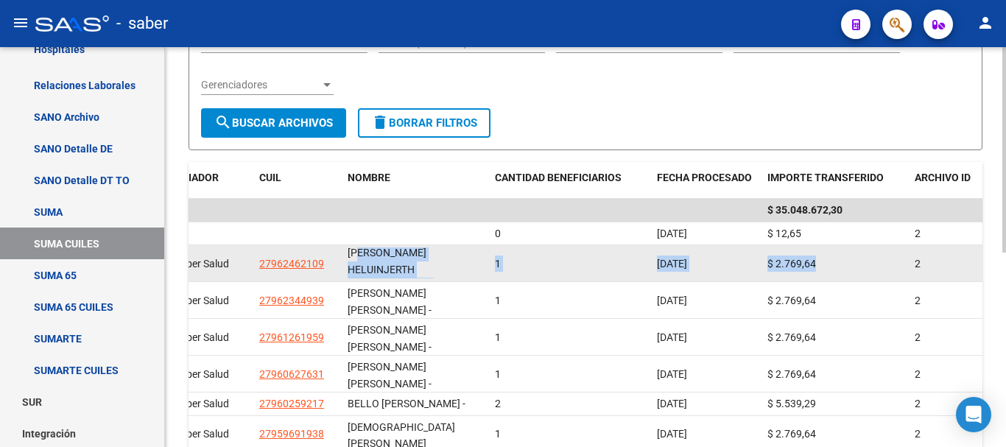
drag, startPoint x: 819, startPoint y: 261, endPoint x: 361, endPoint y: 261, distance: 458.7
click at [361, 261] on div "7134 202508 A01 - Saber Salud 27962462109 [PERSON_NAME] [PERSON_NAME] - 1 [DATE…" at bounding box center [496, 263] width 972 height 37
click at [370, 264] on span "[PERSON_NAME] HELUINJERTH [PERSON_NAME] -" at bounding box center [389, 270] width 84 height 46
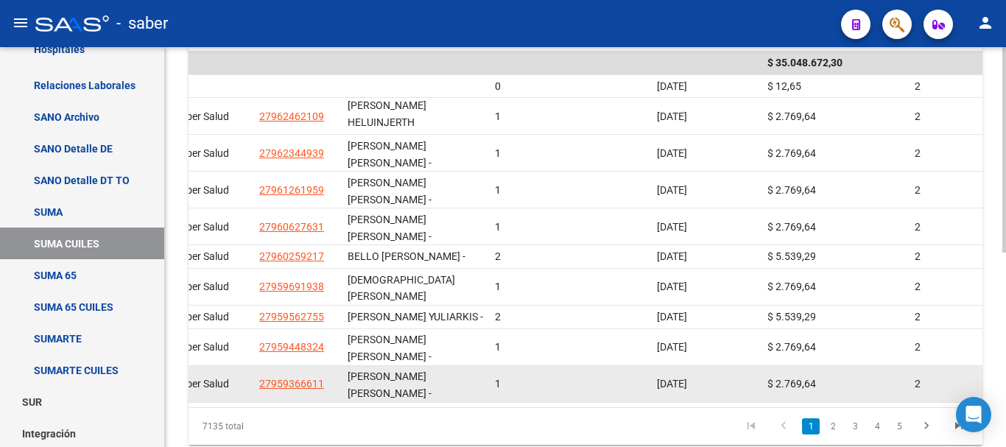
scroll to position [368, 0]
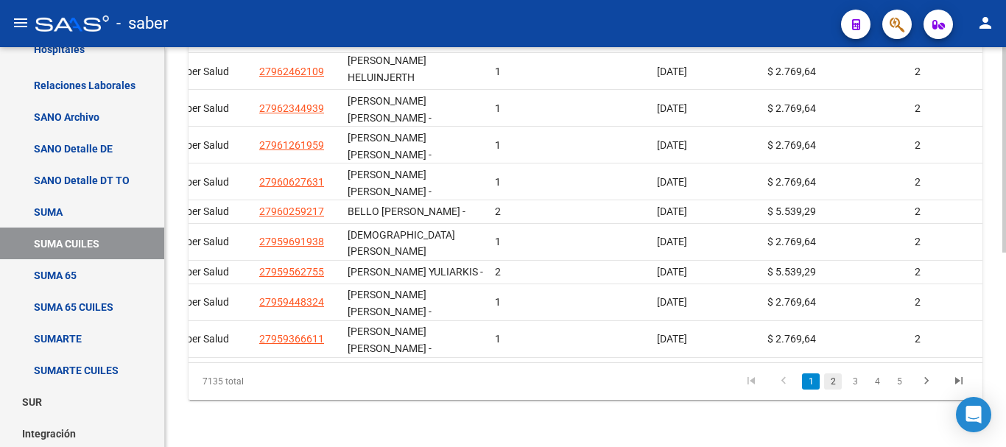
click at [838, 388] on link "2" at bounding box center [833, 381] width 18 height 16
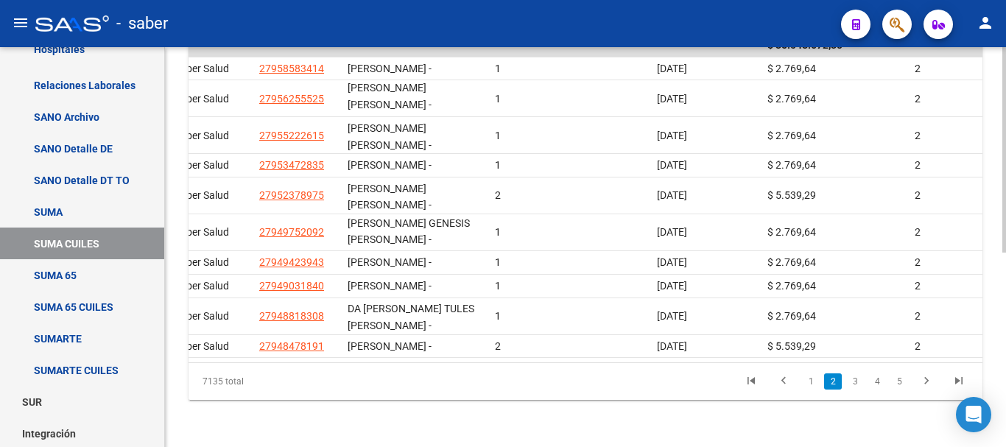
scroll to position [378, 0]
click at [854, 384] on link "3" at bounding box center [855, 381] width 18 height 16
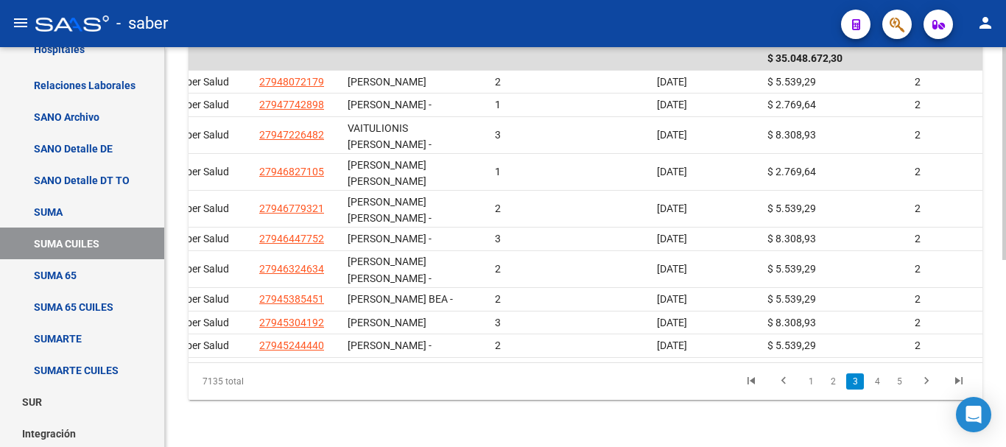
scroll to position [351, 0]
click at [811, 378] on link "1" at bounding box center [811, 381] width 18 height 16
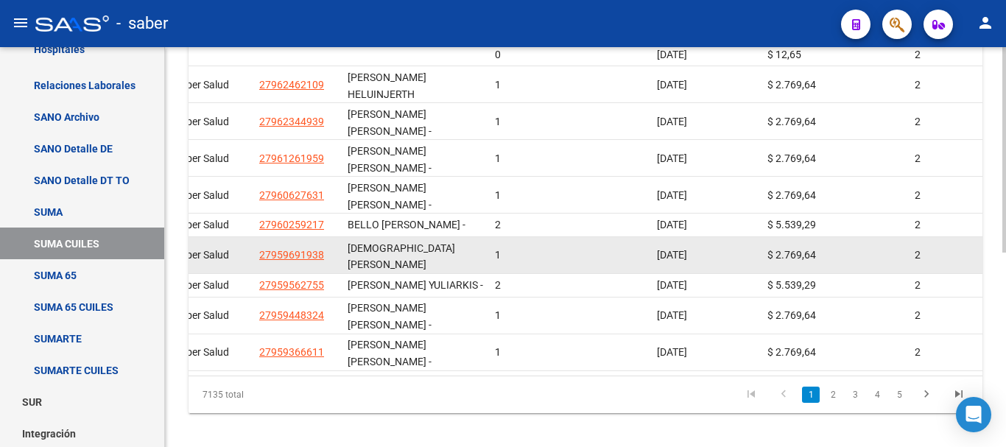
scroll to position [378, 0]
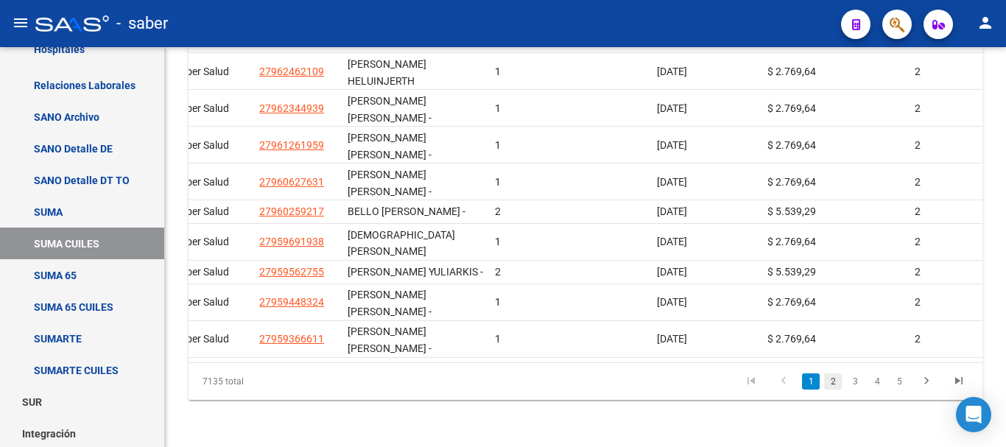
click at [831, 384] on link "2" at bounding box center [833, 381] width 18 height 16
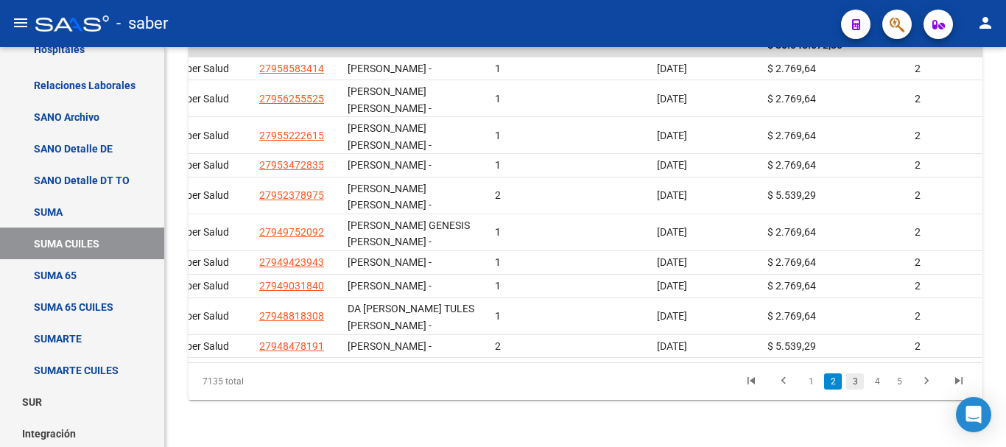
click at [850, 379] on link "3" at bounding box center [855, 381] width 18 height 16
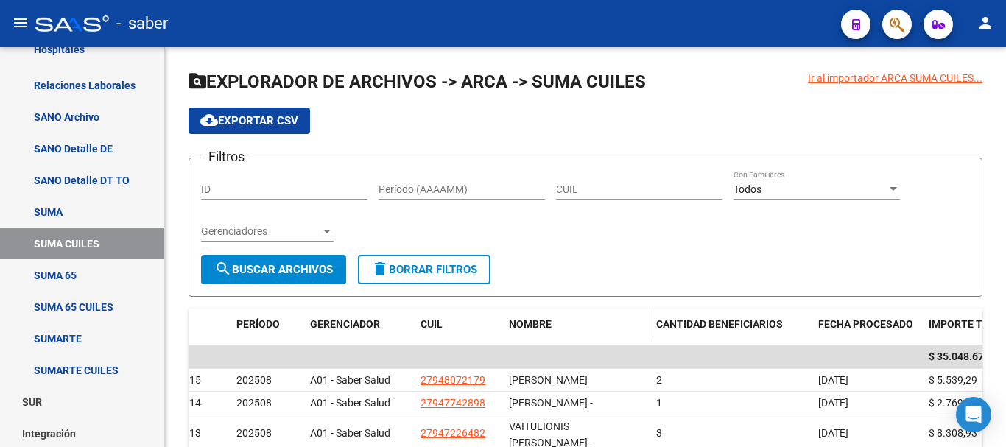
scroll to position [0, 0]
click at [641, 184] on input "CUIL" at bounding box center [639, 190] width 166 height 13
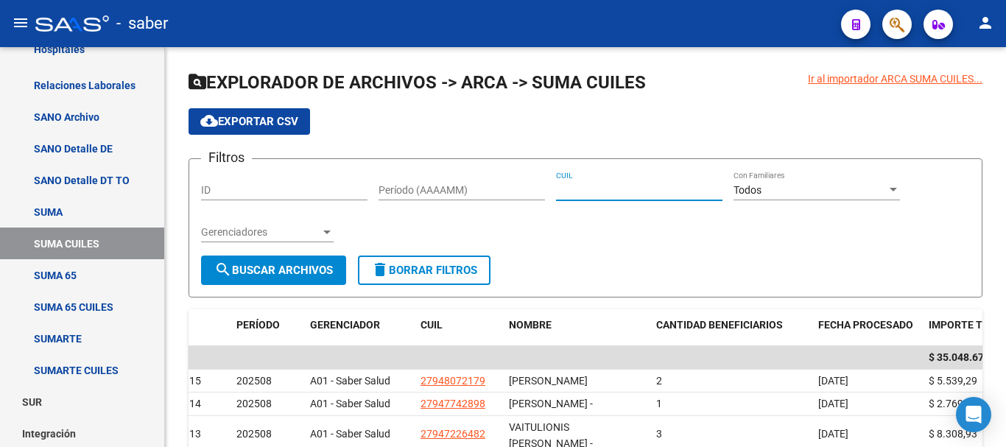
paste input "20-28930987-0"
click at [269, 268] on span "search Buscar Archivos" at bounding box center [273, 270] width 119 height 13
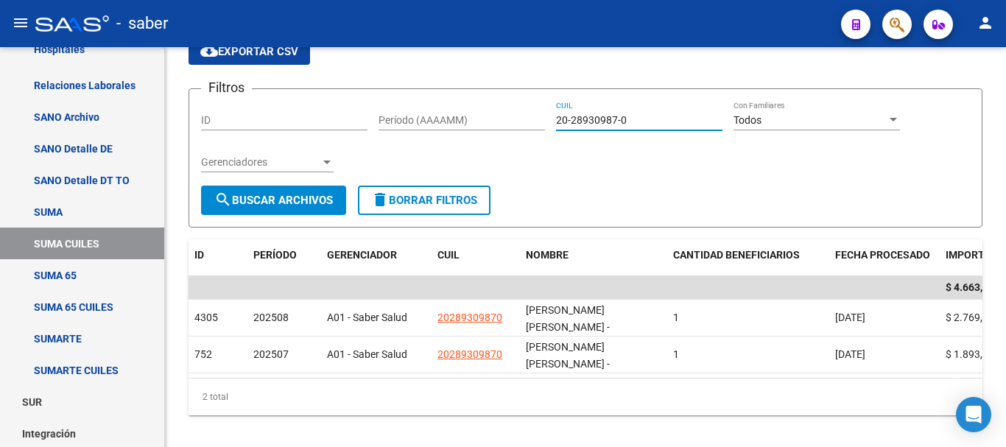
drag, startPoint x: 643, startPoint y: 119, endPoint x: 511, endPoint y: 92, distance: 134.6
click at [511, 92] on form "Filtros ID Período (AAAAMM) 20-28930987-0 CUIL Todos Con Familiares Gerenciador…" at bounding box center [585, 157] width 794 height 139
paste input "7-21671721-5"
click at [261, 203] on span "search Buscar Archivos" at bounding box center [273, 200] width 119 height 13
drag, startPoint x: 565, startPoint y: 112, endPoint x: 520, endPoint y: 104, distance: 46.4
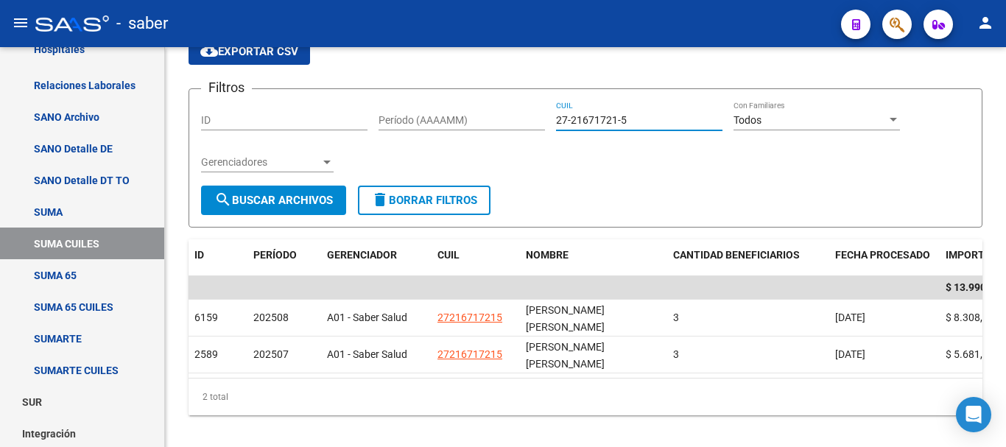
click at [520, 104] on div "Filtros ID Período (AAAAMM) 27-21671721-5 CUIL Todos Con Familiares Gerenciador…" at bounding box center [585, 143] width 769 height 85
click at [311, 202] on span "search Buscar Archivos" at bounding box center [273, 200] width 119 height 13
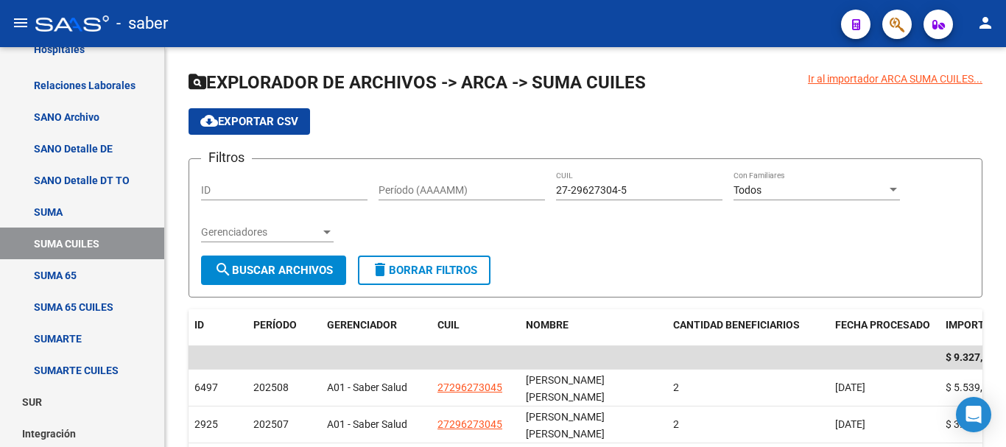
scroll to position [70, 0]
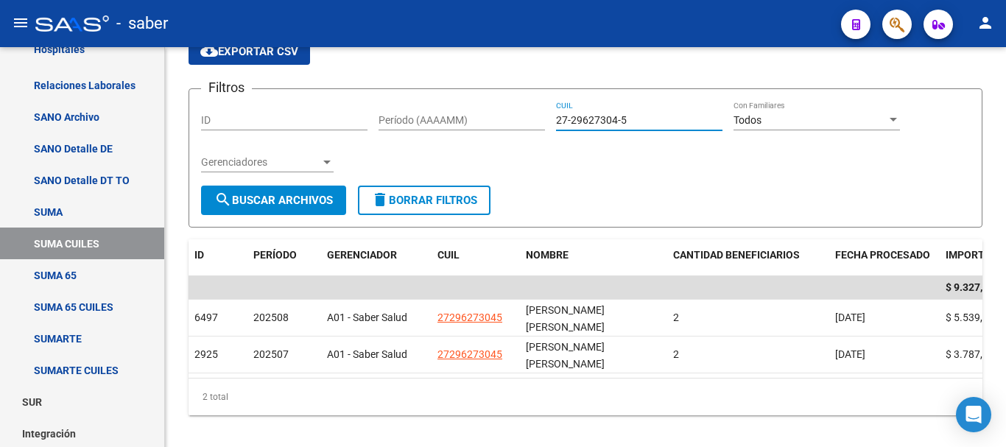
drag, startPoint x: 634, startPoint y: 119, endPoint x: 541, endPoint y: 103, distance: 94.2
click at [541, 103] on div "Filtros ID Período (AAAAMM) 27-29627304-5 CUIL Todos Con Familiares Gerenciador…" at bounding box center [585, 143] width 769 height 85
click at [300, 207] on button "search Buscar Archivos" at bounding box center [273, 200] width 145 height 29
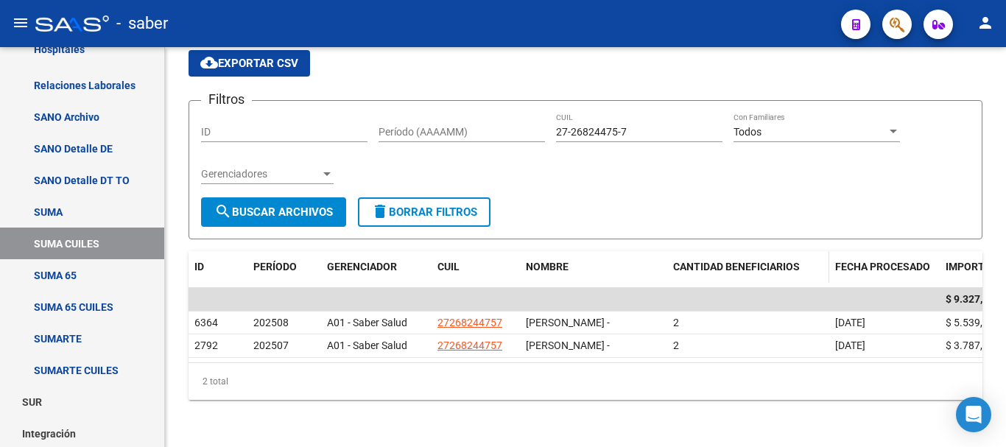
scroll to position [97, 0]
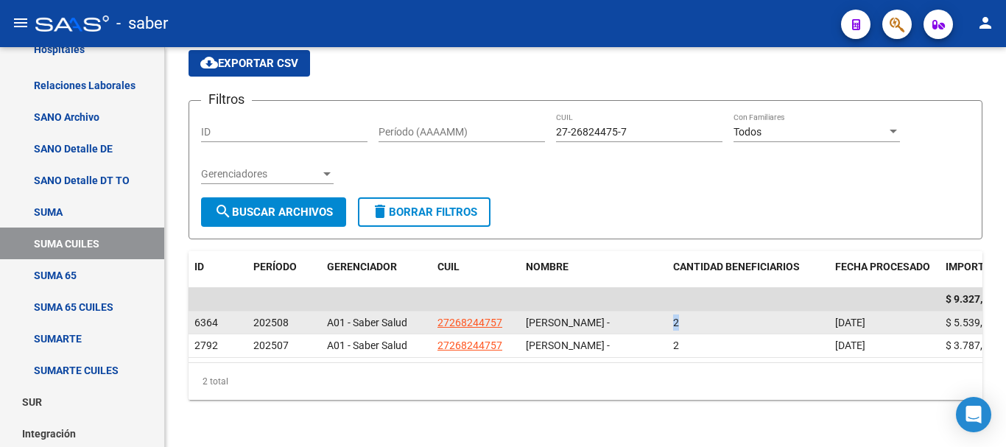
drag, startPoint x: 684, startPoint y: 289, endPoint x: 674, endPoint y: 290, distance: 10.3
click at [674, 314] on div "2" at bounding box center [748, 322] width 150 height 17
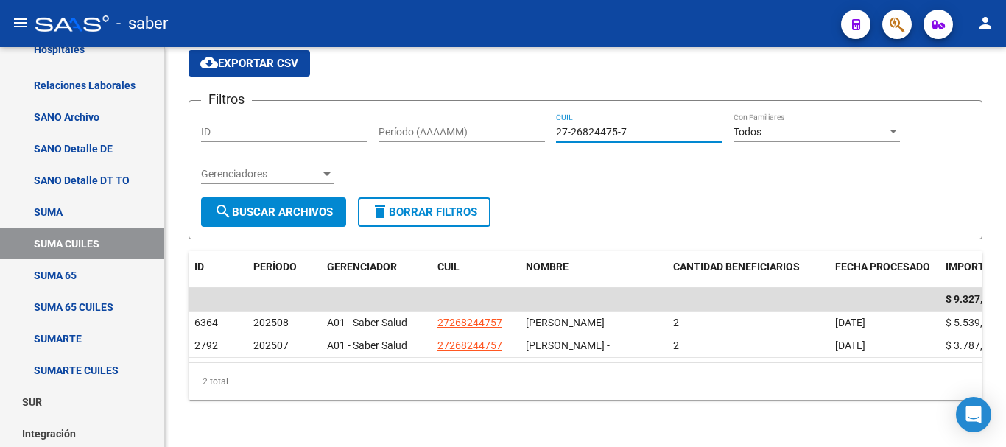
drag, startPoint x: 627, startPoint y: 90, endPoint x: 531, endPoint y: 88, distance: 95.7
click at [531, 113] on div "Filtros ID Período (AAAAMM) 27-26824475-7 CUIL Todos Con Familiares Gerenciador…" at bounding box center [585, 155] width 769 height 85
paste input "3-95704207-4"
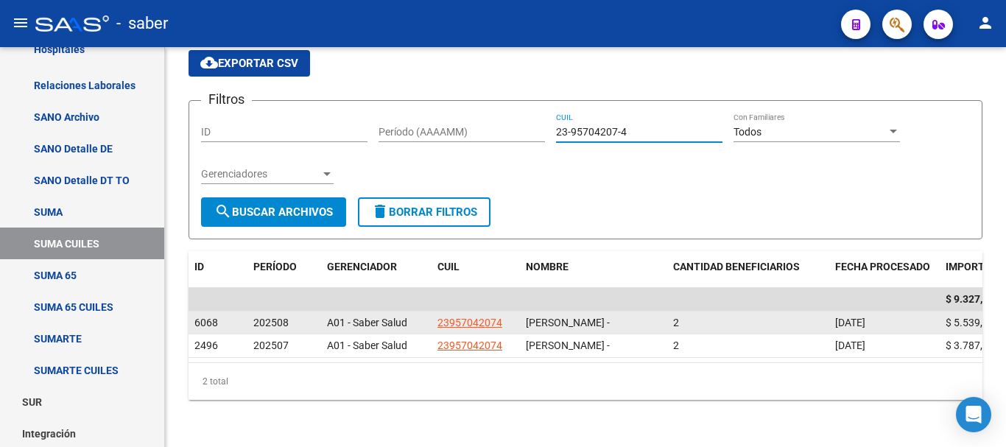
type input "23-95704207-4"
click at [694, 314] on div "2" at bounding box center [748, 322] width 150 height 17
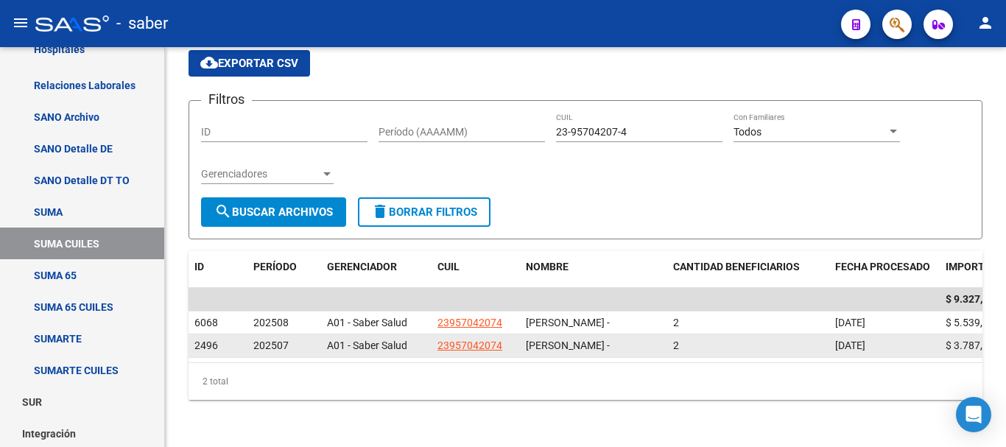
click at [689, 337] on div "2" at bounding box center [748, 345] width 150 height 17
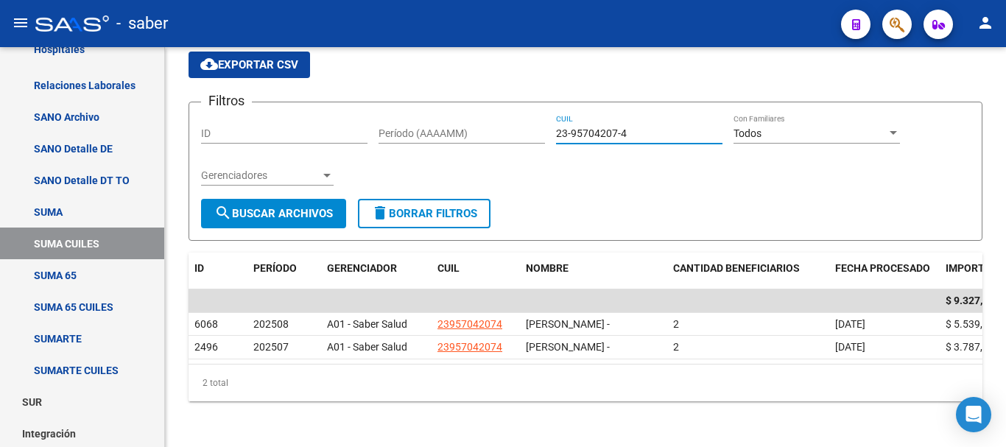
scroll to position [0, 0]
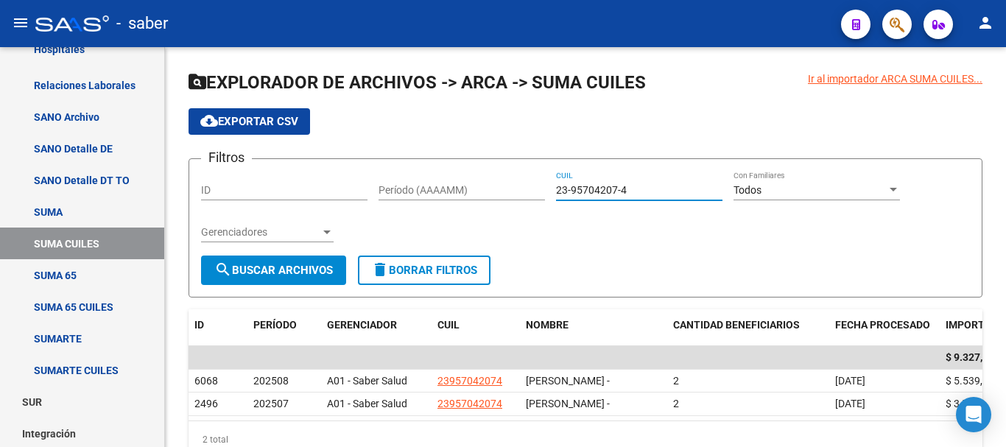
drag, startPoint x: 655, startPoint y: 92, endPoint x: 437, endPoint y: 54, distance: 222.0
click at [437, 54] on div "Ir al importador ARCA SUMA CUILES... EXPLORADOR DE ARCHIVOS -> ARCA -> SUMA CUI…" at bounding box center [585, 276] width 841 height 458
click at [805, 194] on div "Todos" at bounding box center [809, 190] width 153 height 13
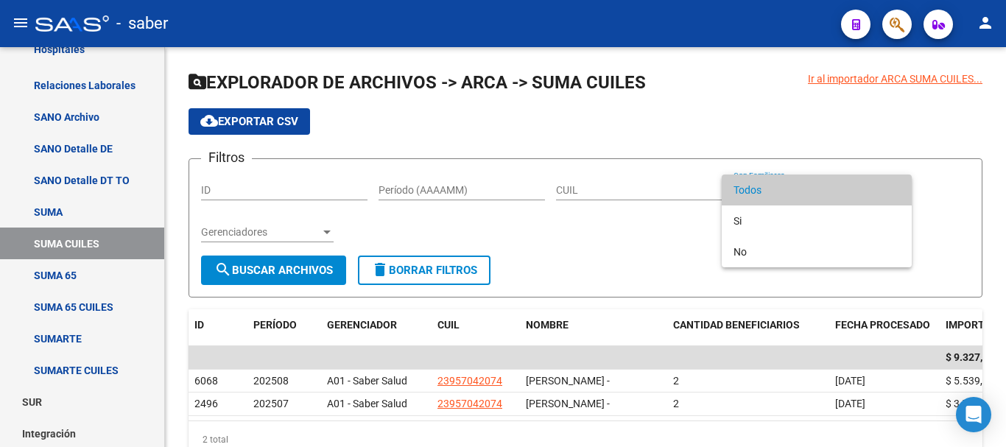
click at [805, 194] on span "Todos" at bounding box center [816, 189] width 166 height 31
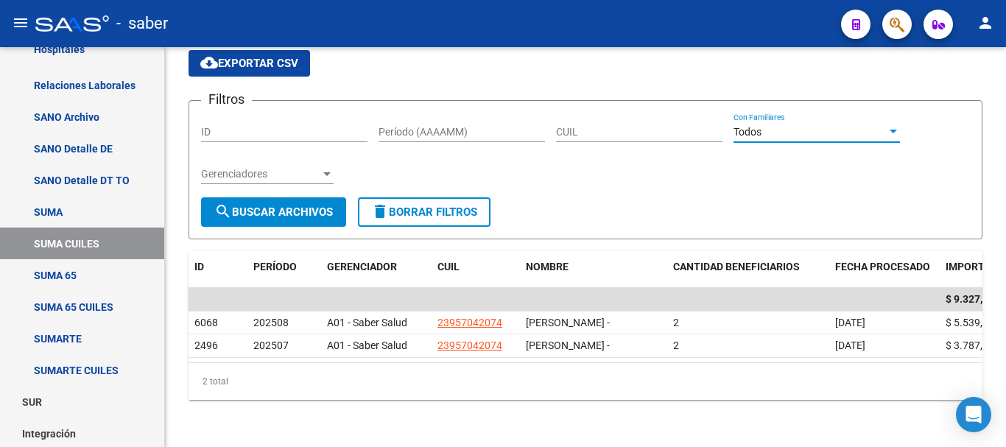
scroll to position [97, 0]
click at [231, 202] on mat-icon "search" at bounding box center [223, 211] width 18 height 18
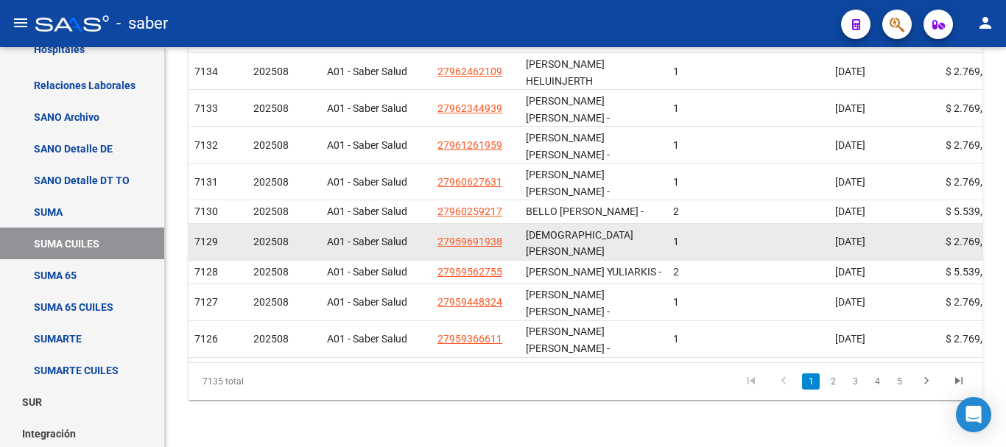
scroll to position [378, 0]
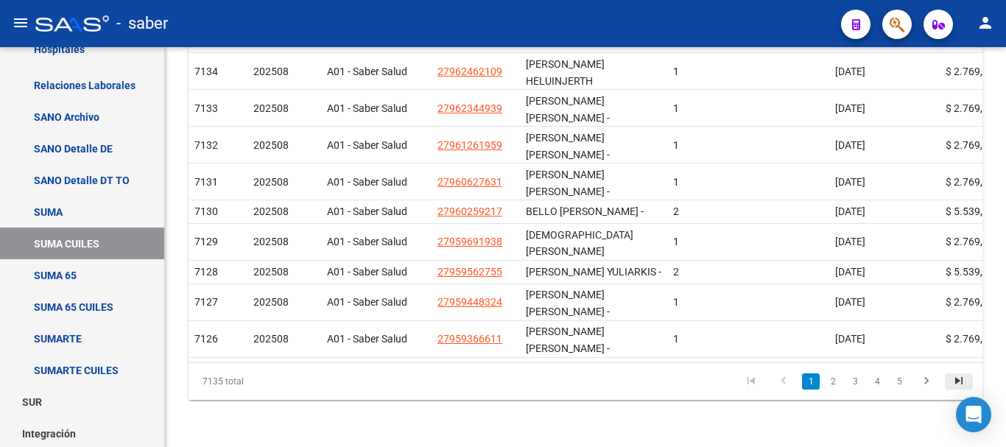
click at [966, 384] on icon "go to last page" at bounding box center [958, 383] width 19 height 18
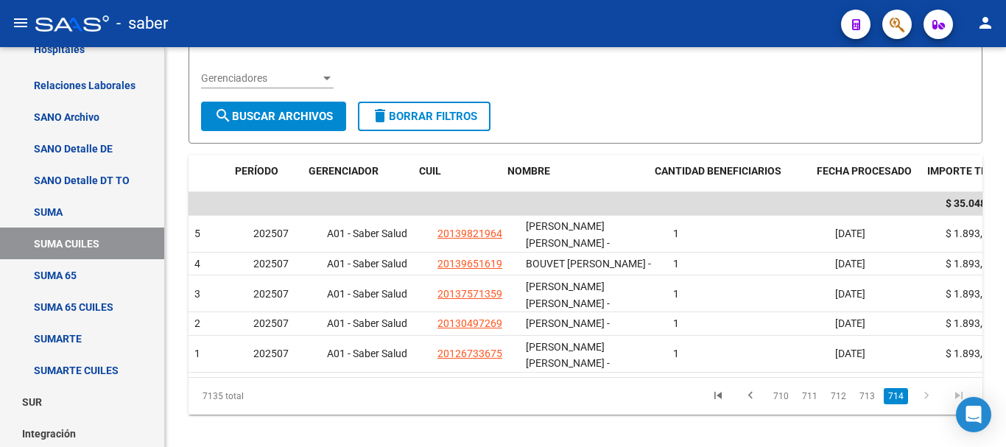
scroll to position [0, 178]
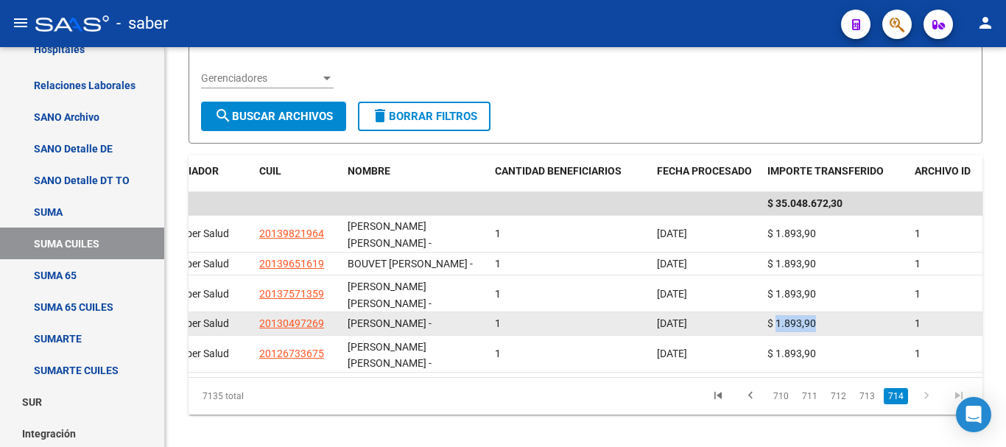
drag, startPoint x: 779, startPoint y: 301, endPoint x: 820, endPoint y: 311, distance: 42.5
click at [817, 315] on div "$ 1.893,90" at bounding box center [834, 323] width 135 height 17
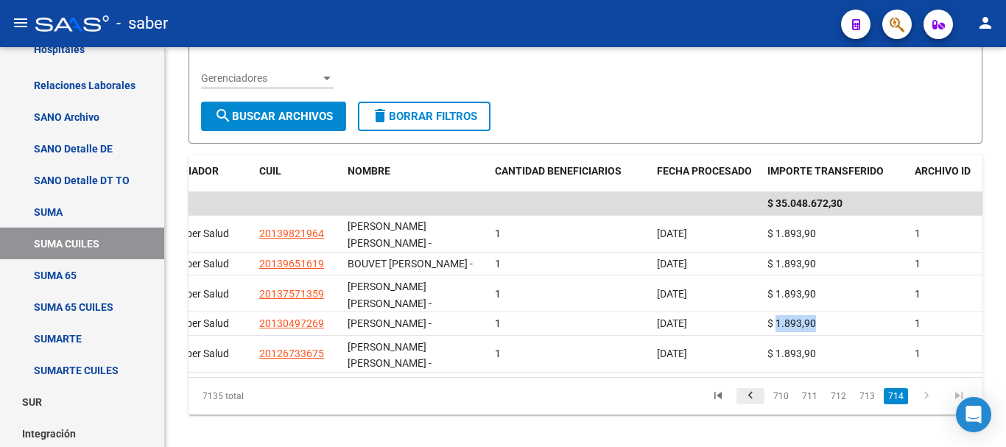
click at [752, 389] on icon "go to previous page" at bounding box center [750, 398] width 19 height 18
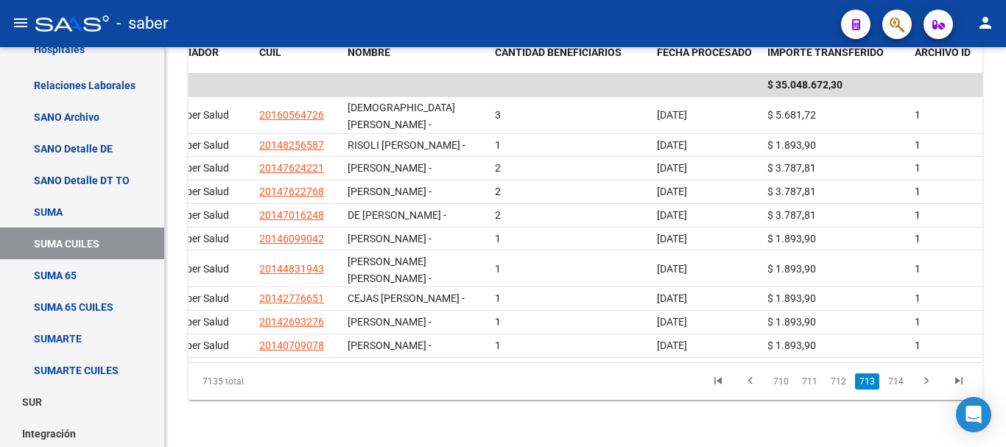
scroll to position [297, 0]
click at [927, 383] on icon "go to next page" at bounding box center [926, 383] width 19 height 18
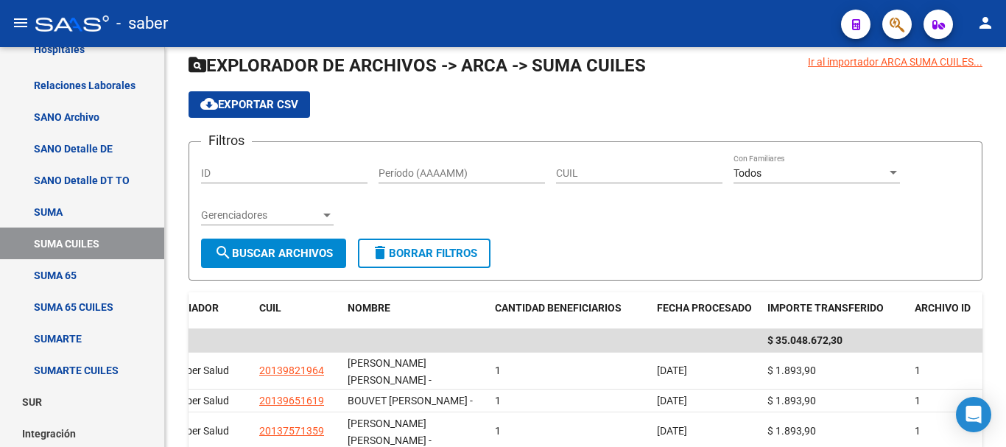
scroll to position [0, 0]
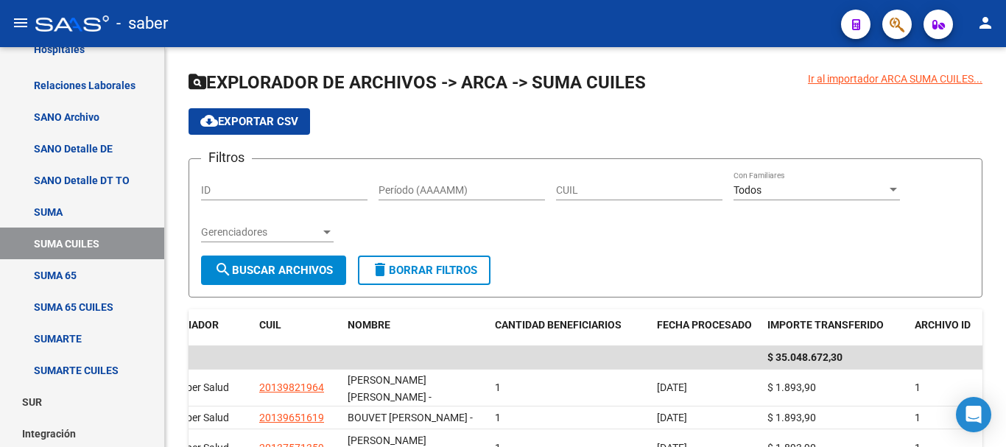
click at [623, 191] on input "CUIL" at bounding box center [639, 190] width 166 height 13
paste input "20-14701624-8"
click at [278, 255] on button "search Buscar Archivos" at bounding box center [273, 269] width 145 height 29
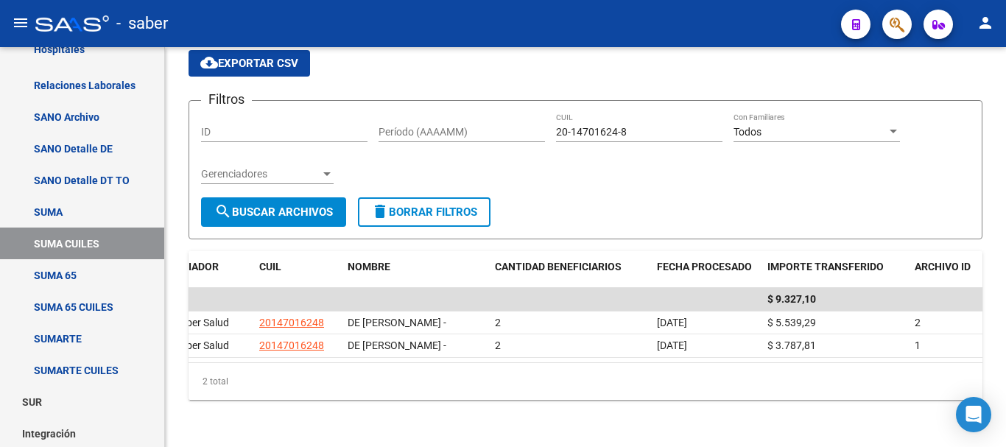
scroll to position [97, 0]
drag, startPoint x: 661, startPoint y: 85, endPoint x: 613, endPoint y: 69, distance: 50.5
click at [470, 40] on div "menu - saber person Firma Express Inicio Calendario SSS Instructivos Contacto O…" at bounding box center [503, 223] width 1006 height 447
click at [641, 113] on div "20-14701624-8 CUIL" at bounding box center [639, 127] width 166 height 29
drag, startPoint x: 646, startPoint y: 91, endPoint x: 524, endPoint y: 85, distance: 121.6
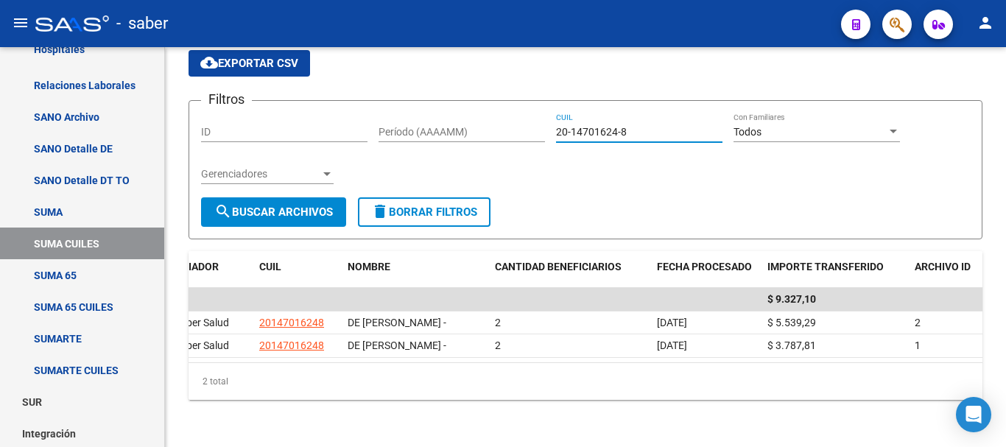
click at [521, 113] on div "Filtros ID Período (AAAAMM) 20-14701624-8 CUIL Todos Con Familiares Gerenciador…" at bounding box center [585, 155] width 769 height 85
paste input "7-17347997"
click at [297, 205] on span "search Buscar Archivos" at bounding box center [273, 211] width 119 height 13
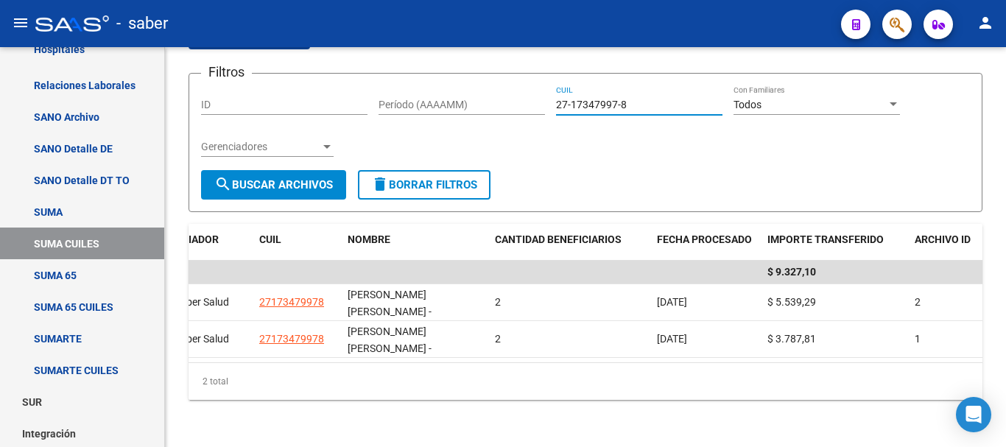
drag, startPoint x: 643, startPoint y: 87, endPoint x: 504, endPoint y: 91, distance: 139.9
click at [504, 91] on div "Filtros ID Período (AAAAMM) 27-17347997-8 CUIL Todos Con Familiares Gerenciador…" at bounding box center [585, 127] width 769 height 85
paste input "0-28930987-0"
click at [321, 178] on span "search Buscar Archivos" at bounding box center [273, 184] width 119 height 13
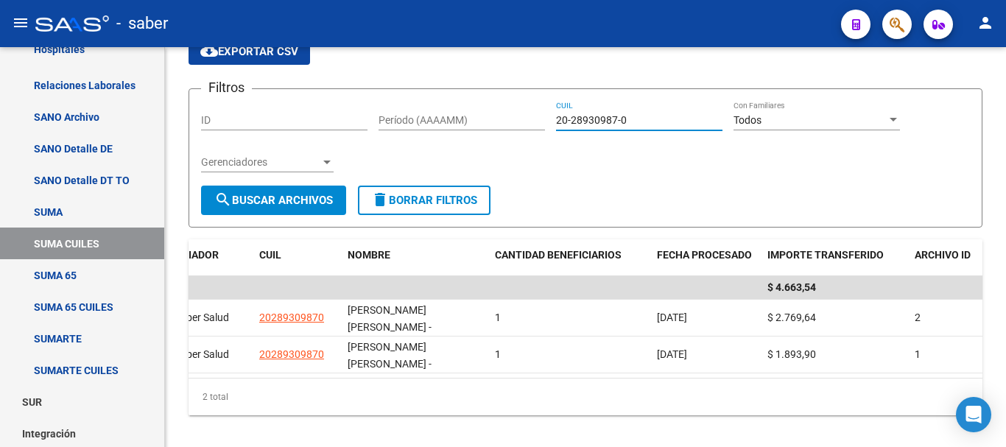
drag, startPoint x: 652, startPoint y: 120, endPoint x: 497, endPoint y: 100, distance: 156.6
click at [497, 100] on form "Filtros ID Período (AAAAMM) 20-28930987-0 CUIL Todos Con Familiares Gerenciador…" at bounding box center [585, 157] width 794 height 139
paste input "3-18907529-4"
click at [288, 192] on button "search Buscar Archivos" at bounding box center [273, 200] width 145 height 29
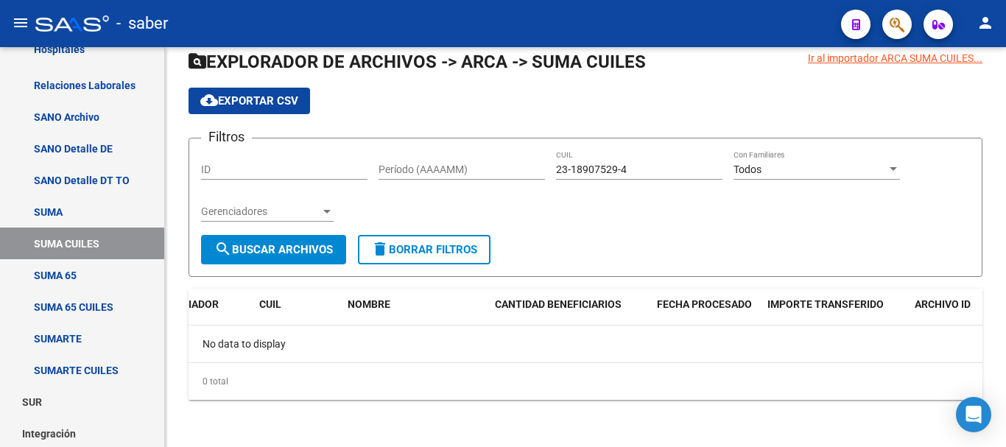
scroll to position [21, 0]
drag, startPoint x: 618, startPoint y: 170, endPoint x: 518, endPoint y: 163, distance: 101.1
click at [518, 163] on div "Filtros ID Período (AAAAMM) 23-18907529-4 CUIL Todos Con Familiares Gerenciador…" at bounding box center [585, 192] width 769 height 85
paste input "0-28930987-0"
click at [268, 243] on span "search Buscar Archivos" at bounding box center [273, 249] width 119 height 13
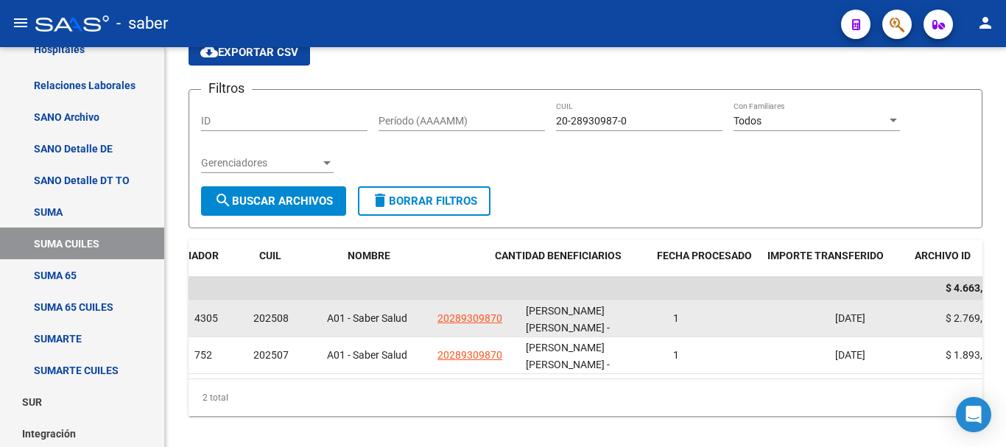
scroll to position [70, 0]
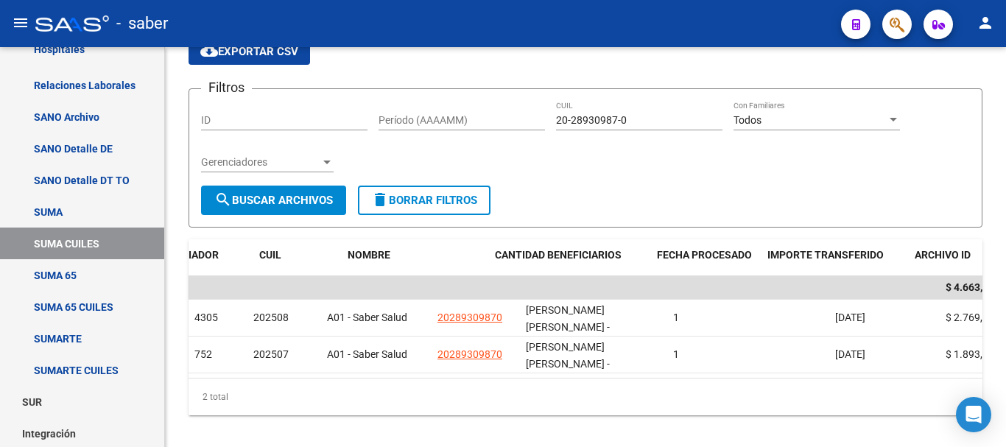
drag, startPoint x: 569, startPoint y: 350, endPoint x: 851, endPoint y: 357, distance: 282.1
click at [851, 357] on datatable-body "$ 4.663,54 4305 202508 A01 - Saber Salud 20289309870 [PERSON_NAME] [PERSON_NAME…" at bounding box center [585, 327] width 794 height 102
drag, startPoint x: 802, startPoint y: 349, endPoint x: 900, endPoint y: 385, distance: 105.0
click at [993, 384] on div "Ir al importador ARCA SUMA CUILES... EXPLORADOR DE ARCHIVOS -> ARCA -> SUMA CUI…" at bounding box center [585, 219] width 841 height 485
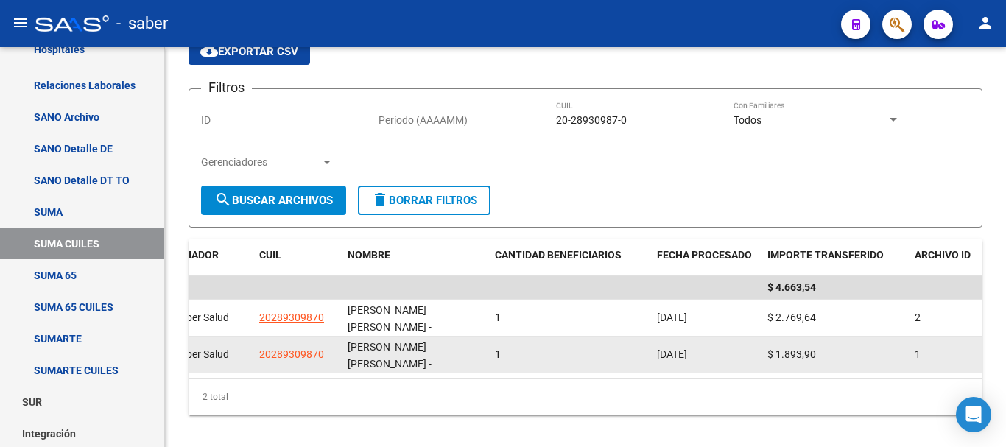
click at [792, 348] on span "$ 1.893,90" at bounding box center [791, 354] width 49 height 12
click at [473, 339] on div "[PERSON_NAME] [PERSON_NAME] -" at bounding box center [414, 354] width 135 height 31
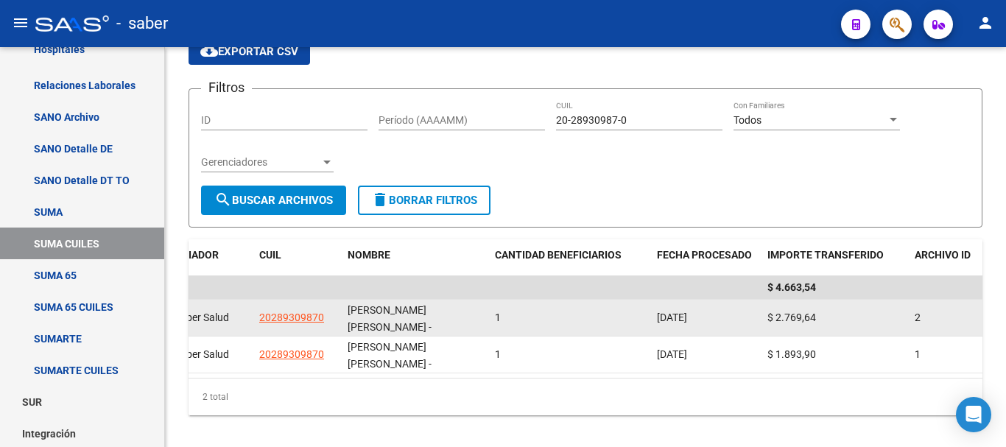
click at [512, 309] on div "1" at bounding box center [570, 317] width 150 height 17
click at [496, 319] on div "1" at bounding box center [570, 317] width 150 height 17
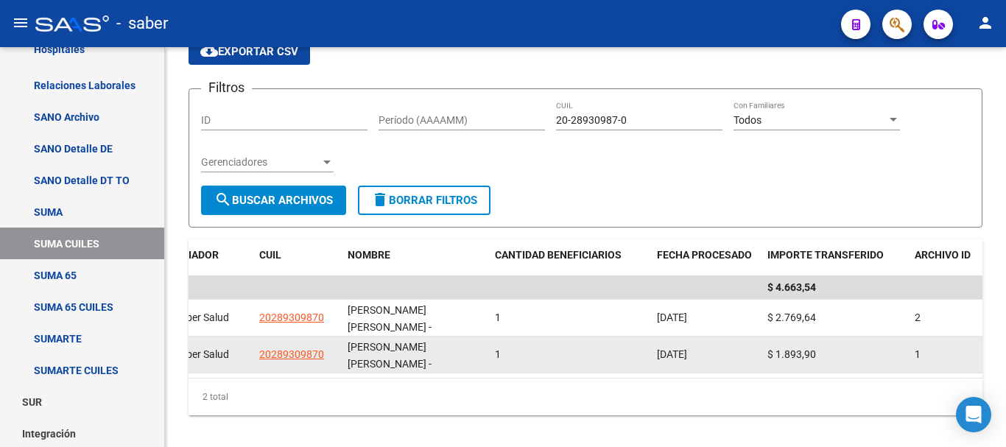
click at [497, 346] on div "1" at bounding box center [570, 354] width 150 height 17
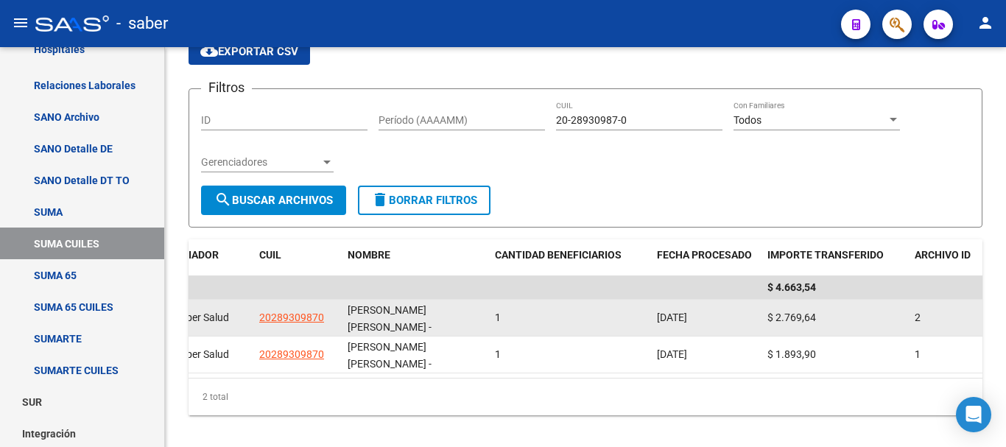
drag, startPoint x: 497, startPoint y: 336, endPoint x: 481, endPoint y: 322, distance: 20.8
click at [481, 336] on div "752 202507 A01 - Saber Salud 20289309870 [PERSON_NAME] [PERSON_NAME] - 1 [DATE]…" at bounding box center [496, 354] width 972 height 37
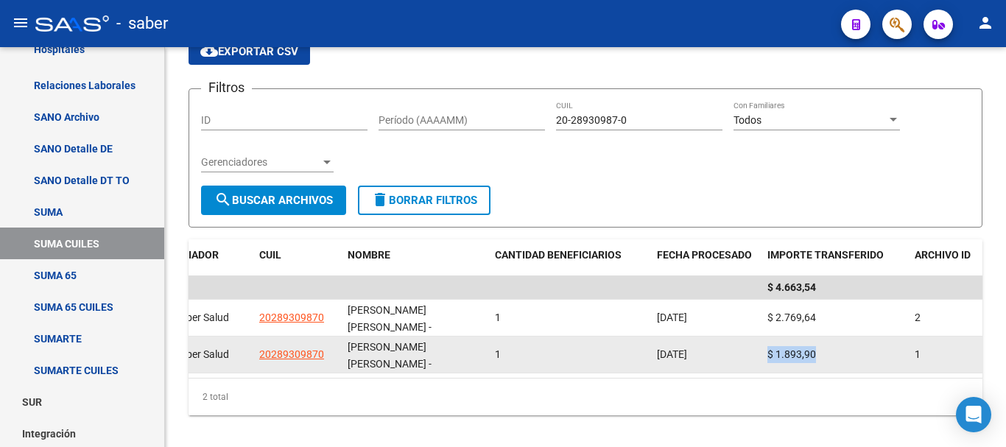
drag, startPoint x: 763, startPoint y: 331, endPoint x: 881, endPoint y: 329, distance: 118.5
click at [881, 336] on datatable-body-cell "$ 1.893,90" at bounding box center [834, 354] width 147 height 36
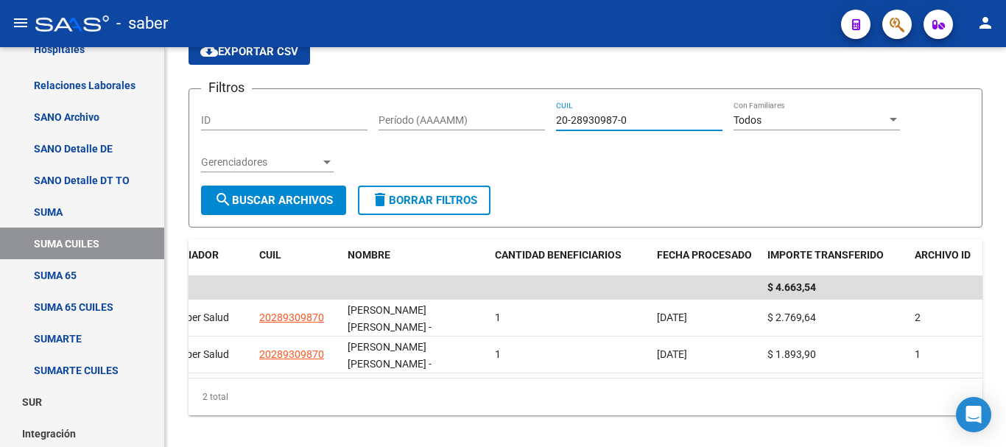
drag, startPoint x: 638, startPoint y: 116, endPoint x: 467, endPoint y: 106, distance: 171.1
click at [467, 106] on div "Filtros ID Período (AAAAMM) 20-28930987-0 CUIL Todos Con Familiares Gerenciador…" at bounding box center [585, 143] width 769 height 85
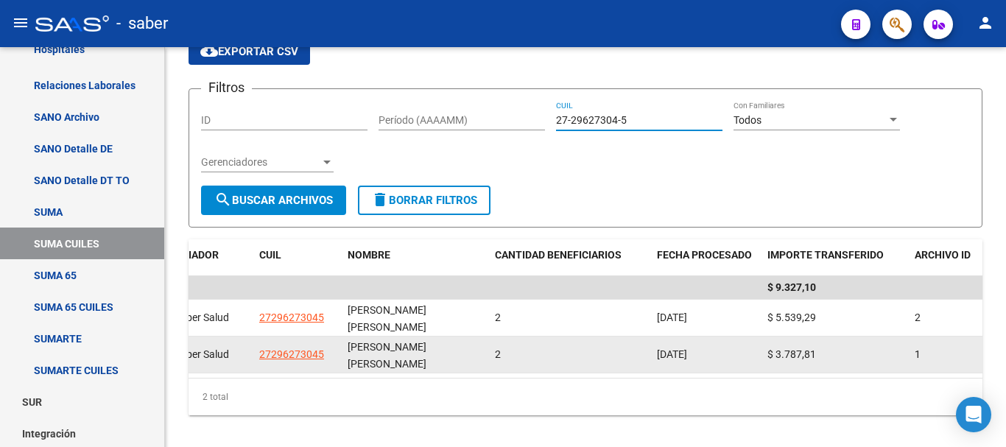
type input "27-29627304-5"
drag, startPoint x: 490, startPoint y: 331, endPoint x: 818, endPoint y: 335, distance: 327.6
click at [818, 336] on div "2925 202507 A01 - Saber Salud 27296273045 [PERSON_NAME] [PERSON_NAME] 2 [DATE] …" at bounding box center [496, 354] width 972 height 37
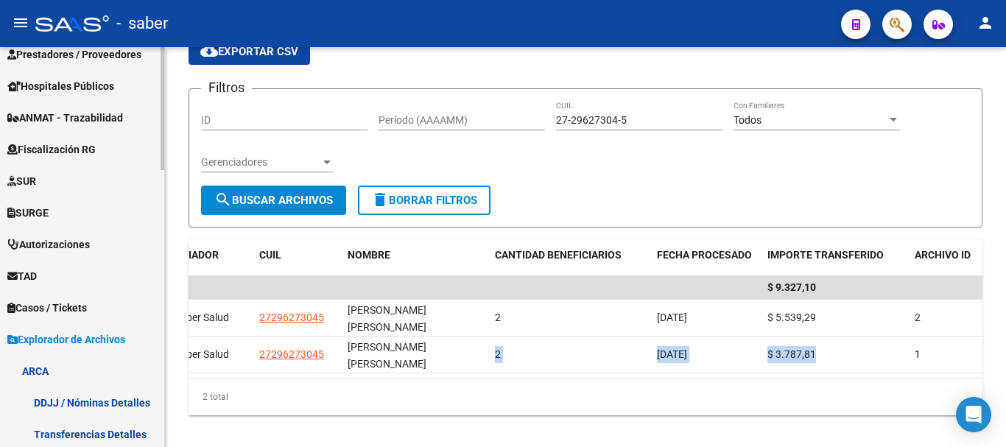
scroll to position [221, 0]
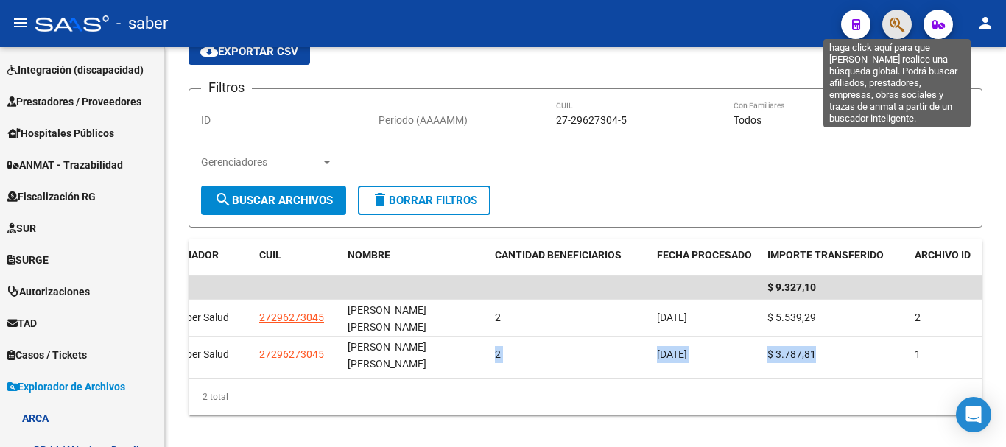
click at [897, 25] on icon "button" at bounding box center [896, 24] width 15 height 17
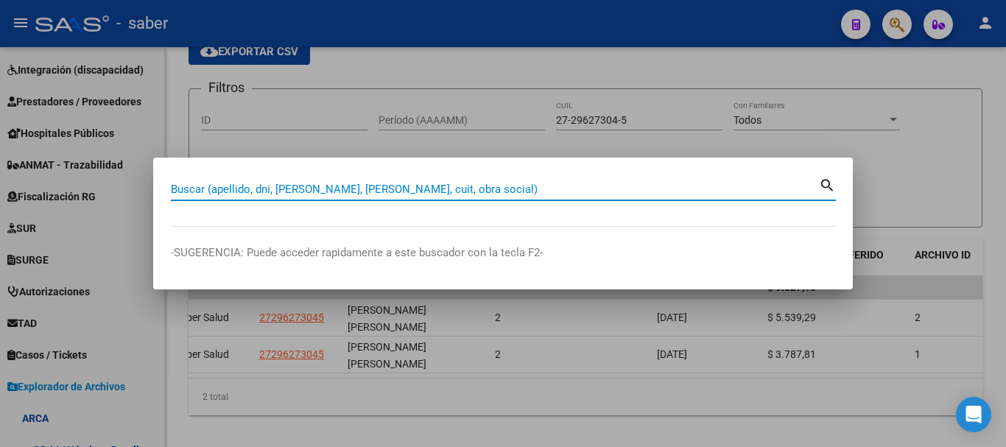
click at [350, 186] on input "Buscar (apellido, dni, [PERSON_NAME], [PERSON_NAME], cuit, obra social)" at bounding box center [495, 189] width 648 height 13
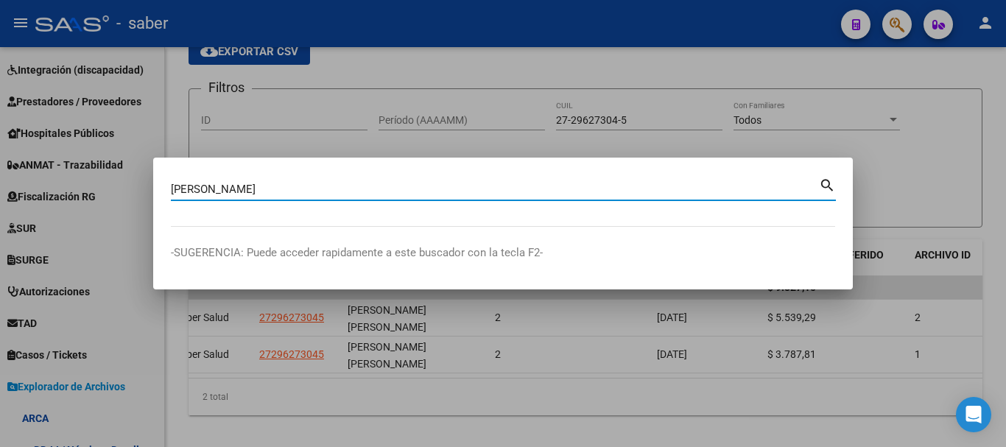
type input "[PERSON_NAME]"
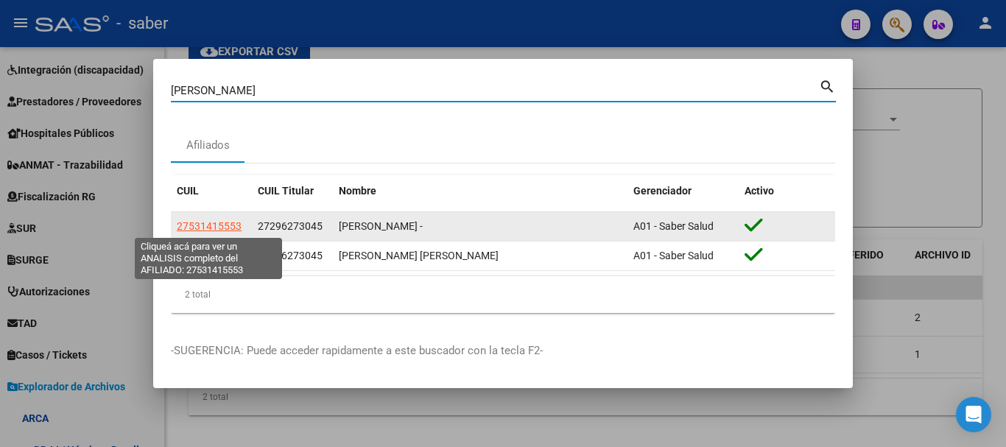
click at [220, 225] on span "27531415553" at bounding box center [209, 226] width 65 height 12
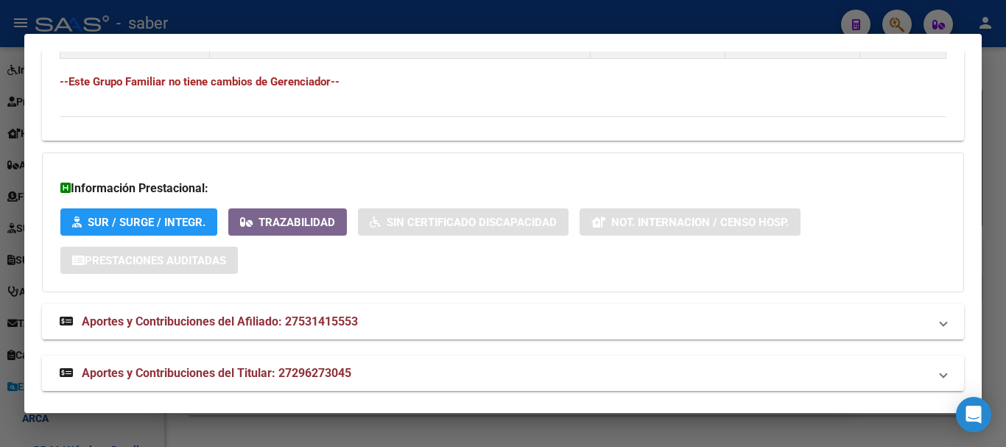
scroll to position [900, 0]
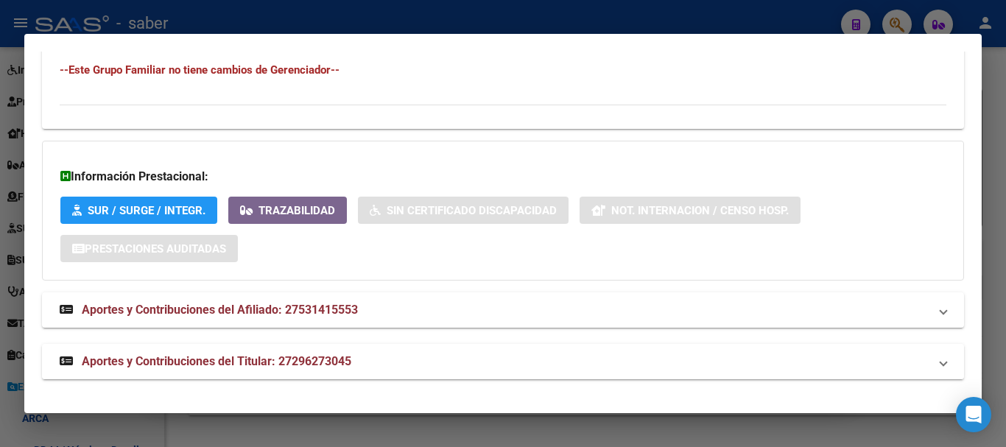
click at [275, 361] on span "Aportes y Contribuciones del Titular: 27296273045" at bounding box center [216, 361] width 269 height 14
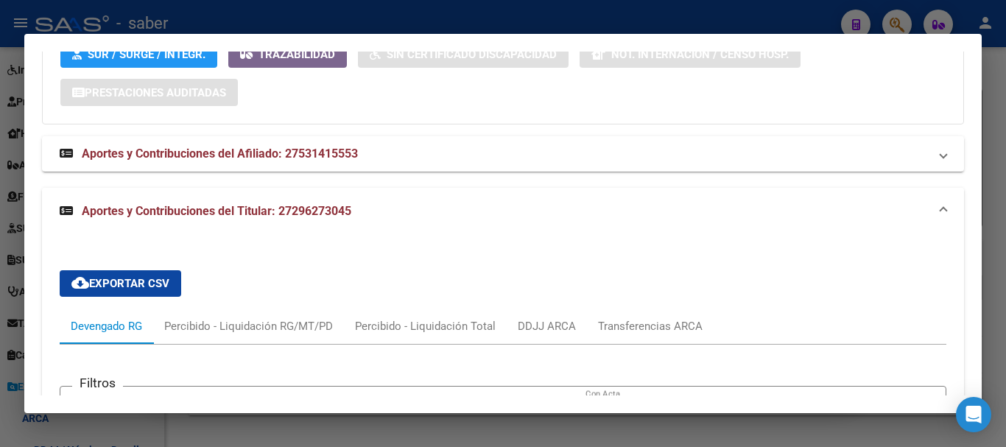
scroll to position [1047, 0]
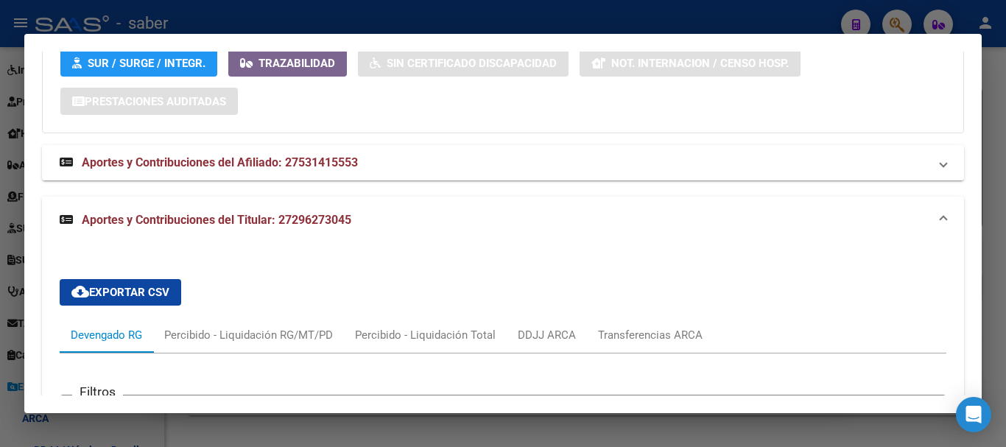
click at [325, 156] on span "Aportes y Contribuciones del Afiliado: 27531415553" at bounding box center [220, 162] width 276 height 14
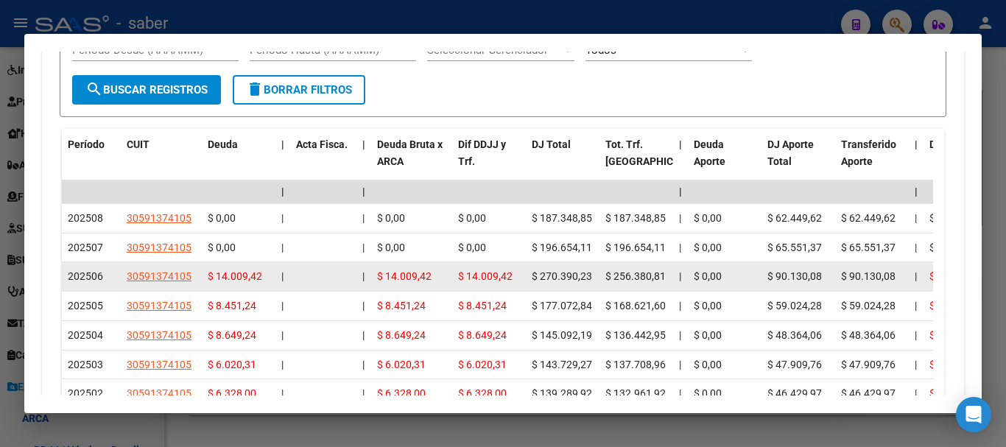
scroll to position [2109, 0]
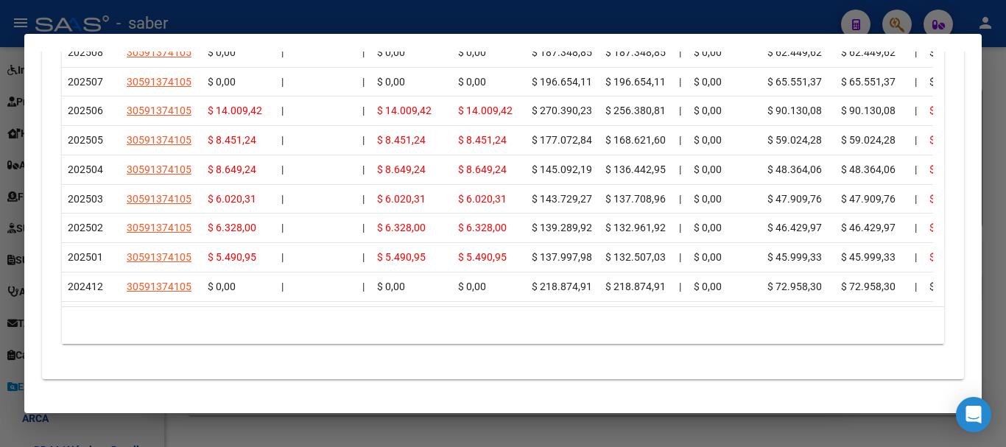
click at [989, 71] on div at bounding box center [503, 223] width 1006 height 447
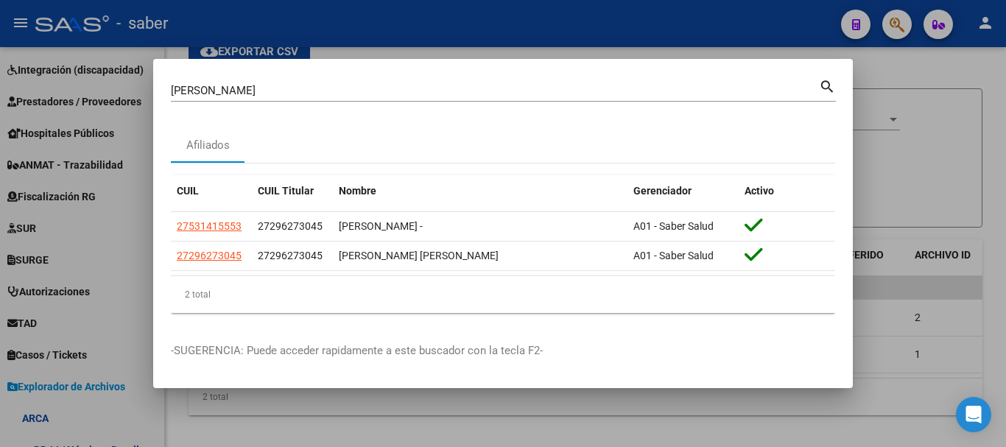
click at [823, 77] on mat-icon "search" at bounding box center [827, 86] width 17 height 18
drag, startPoint x: 255, startPoint y: 79, endPoint x: 211, endPoint y: 77, distance: 45.0
click at [211, 77] on div "[PERSON_NAME] Buscar (apellido, dni, [PERSON_NAME], nro traspaso, cuit, obra so…" at bounding box center [503, 89] width 665 height 25
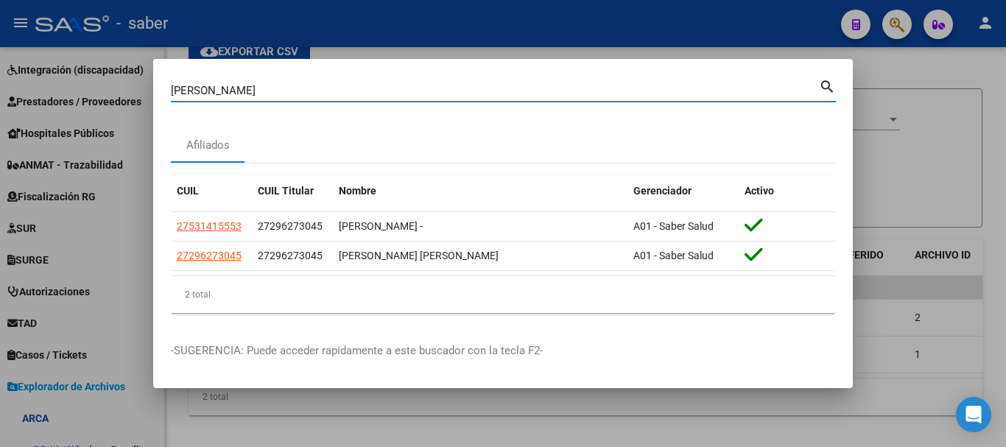
drag, startPoint x: 222, startPoint y: 89, endPoint x: 127, endPoint y: 95, distance: 95.2
click at [156, 89] on mat-dialog-content "[PERSON_NAME] Buscar (apellido, dni, cuil, nro traspaso, cuit, obra social) sea…" at bounding box center [502, 201] width 699 height 248
type input "v"
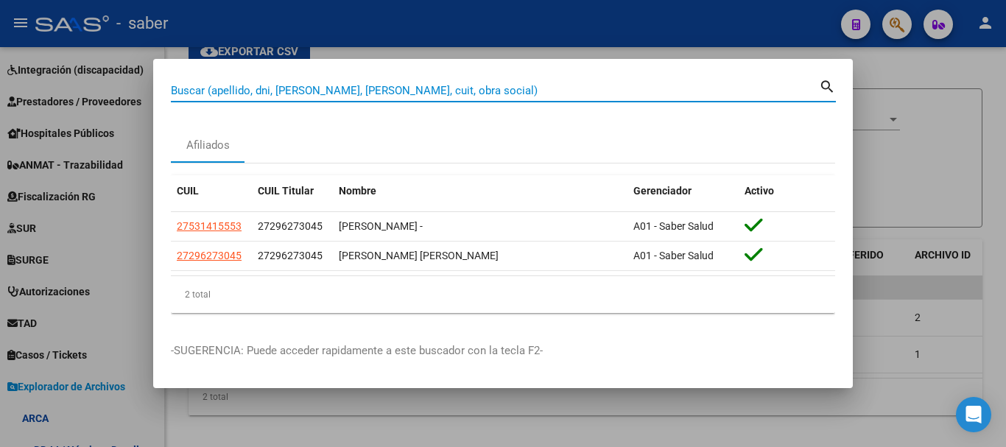
click at [221, 91] on input "Buscar (apellido, dni, [PERSON_NAME], [PERSON_NAME], cuit, obra social)" at bounding box center [495, 90] width 648 height 13
paste input "23189075294"
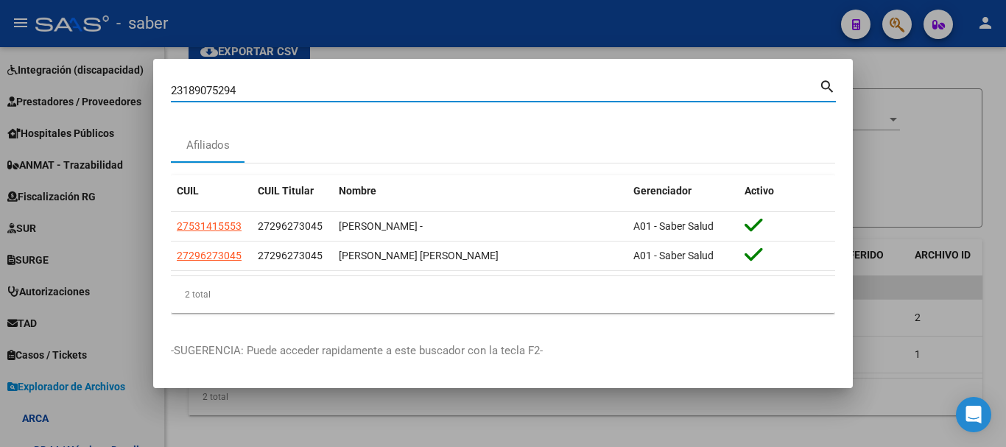
type input "23189075294"
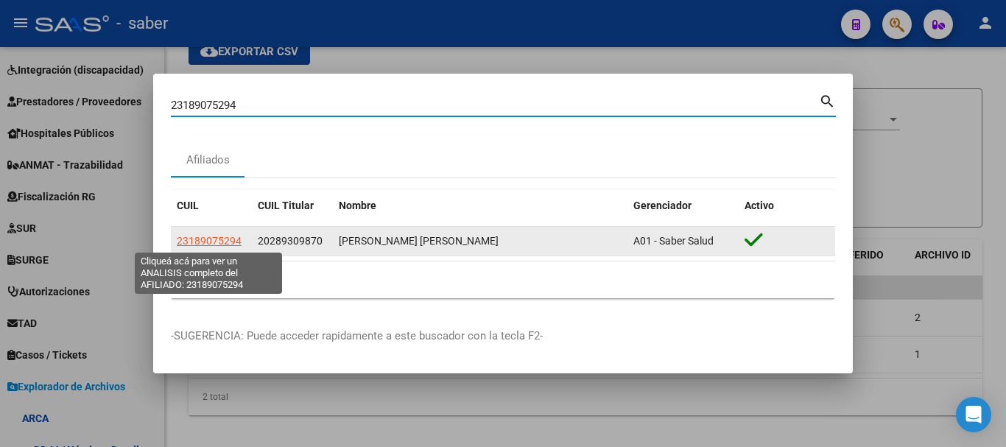
click at [219, 235] on span "23189075294" at bounding box center [209, 241] width 65 height 12
type textarea "23189075294"
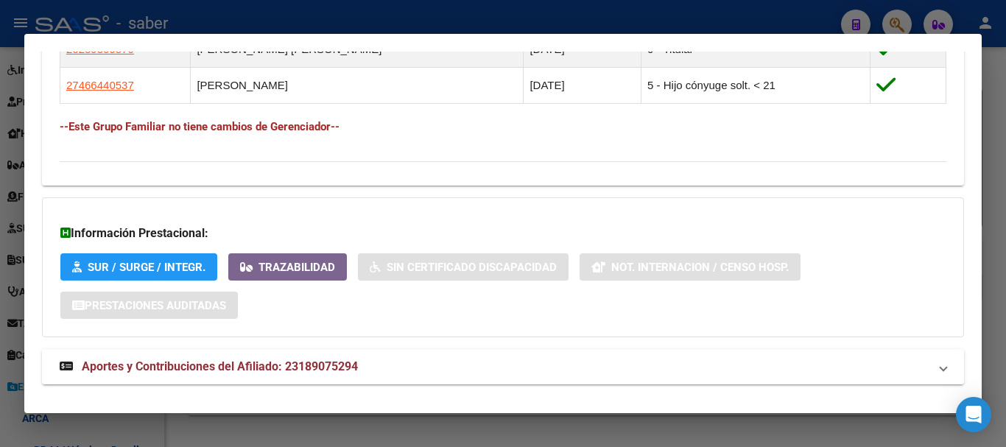
scroll to position [940, 0]
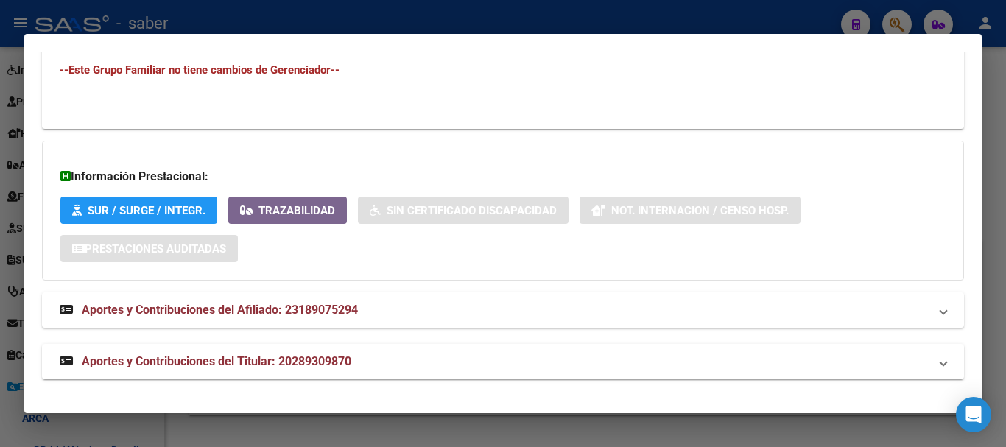
click at [339, 305] on span "Aportes y Contribuciones del Afiliado: 23189075294" at bounding box center [220, 310] width 276 height 14
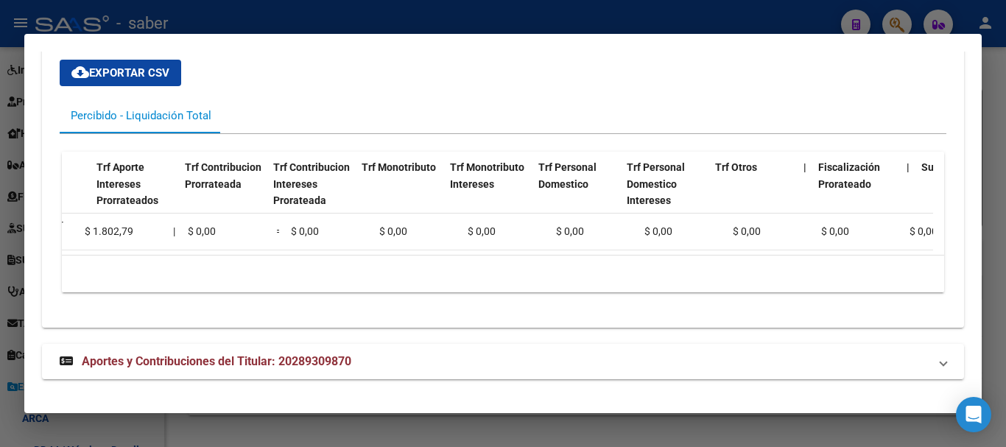
scroll to position [0, 0]
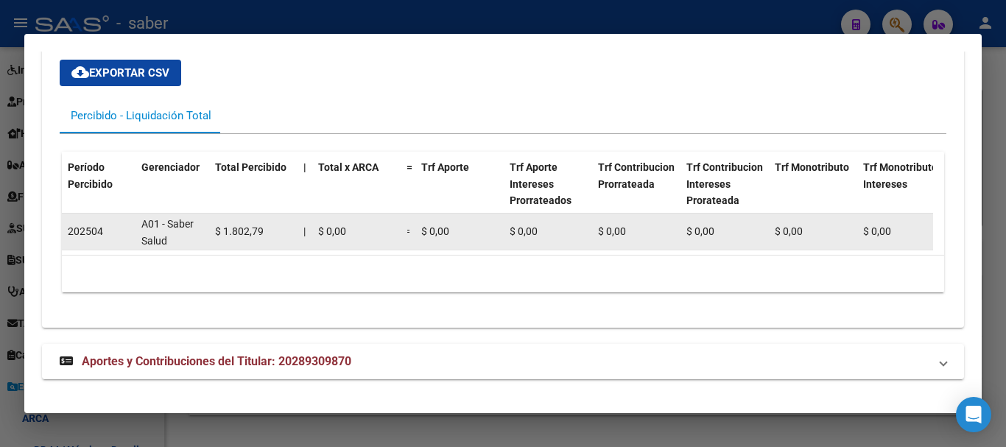
click at [144, 220] on div "A01 - Saber Salud" at bounding box center [172, 231] width 62 height 31
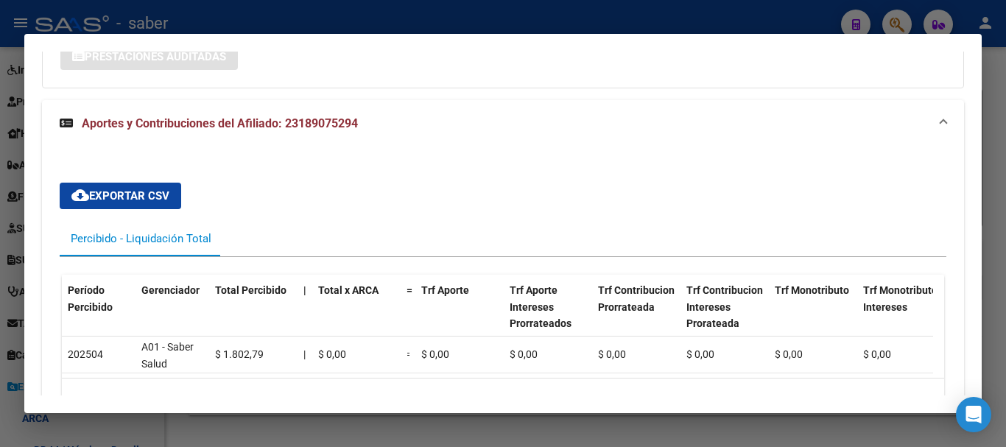
scroll to position [1266, 0]
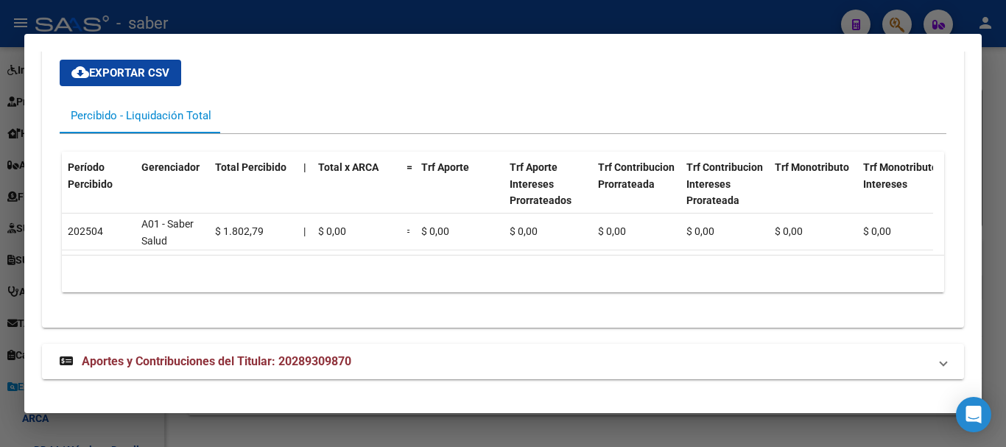
click at [258, 358] on span "Aportes y Contribuciones del Titular: 20289309870" at bounding box center [216, 361] width 269 height 14
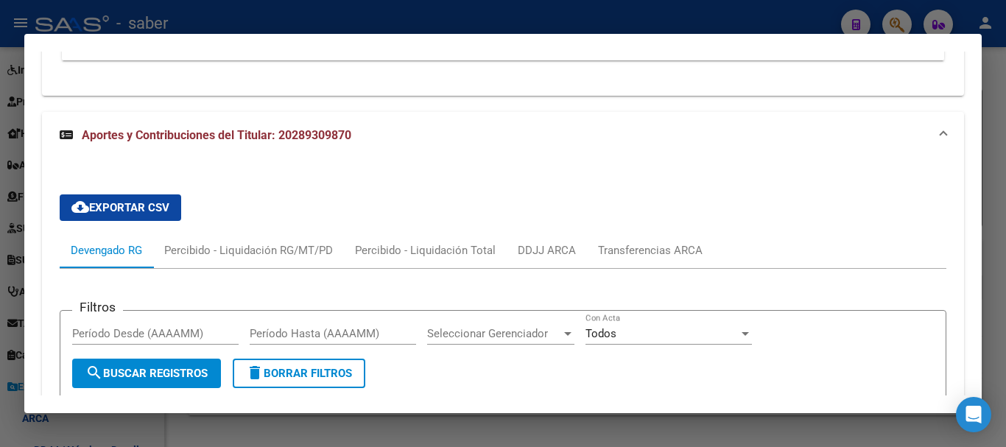
scroll to position [1561, 0]
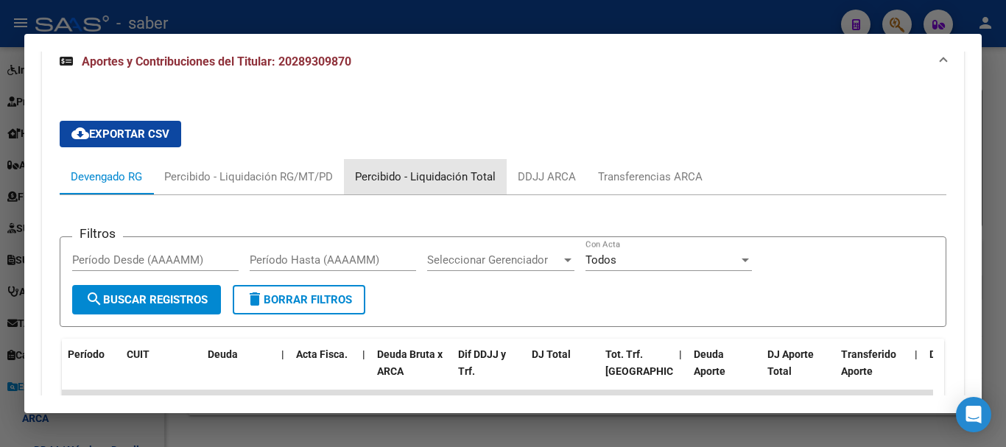
click at [428, 185] on div "Percibido - Liquidación Total" at bounding box center [425, 177] width 141 height 16
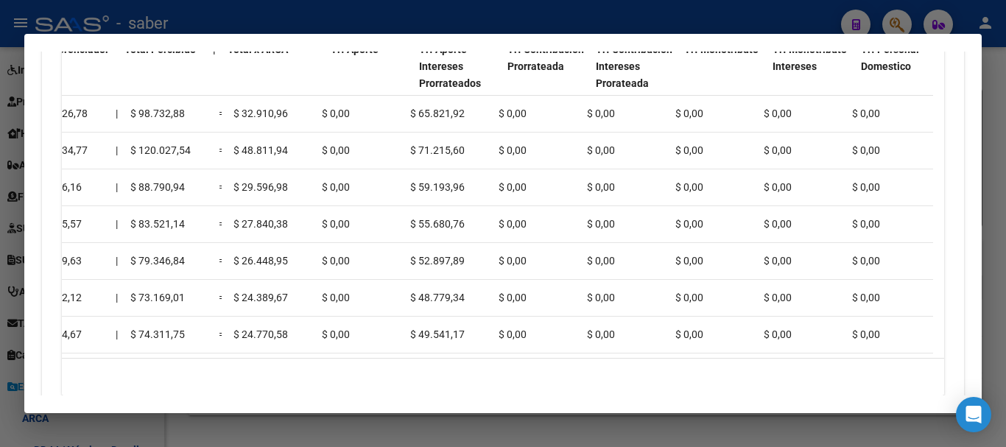
scroll to position [0, 0]
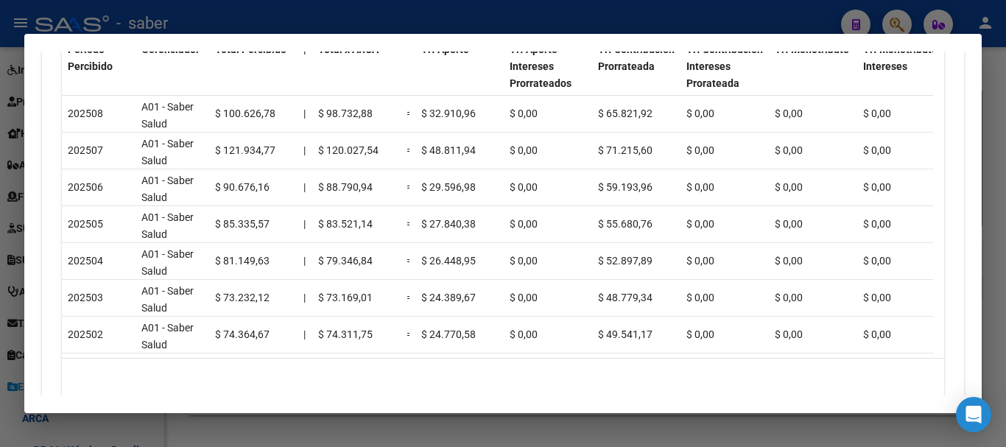
click at [995, 57] on div at bounding box center [503, 223] width 1006 height 447
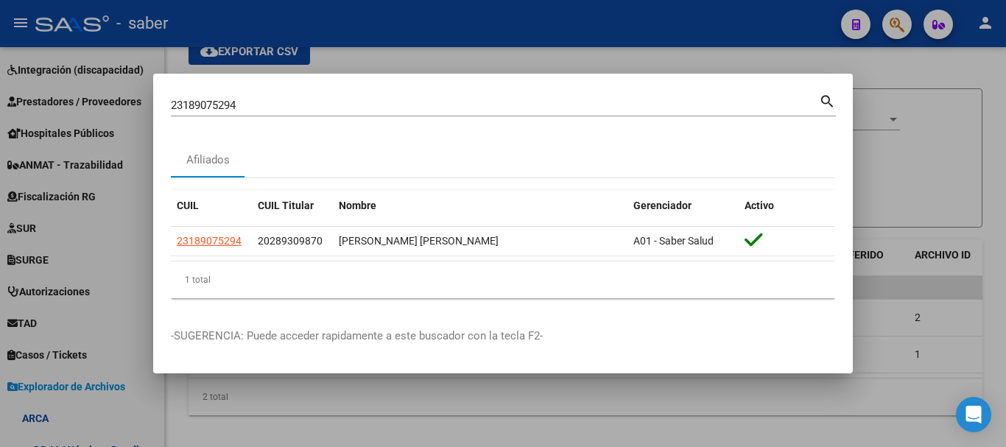
click at [112, 209] on div at bounding box center [503, 223] width 1006 height 447
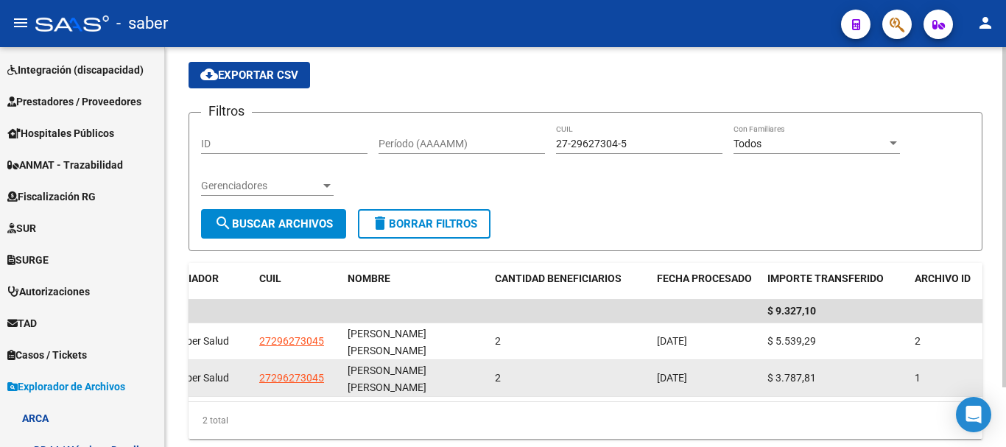
scroll to position [70, 0]
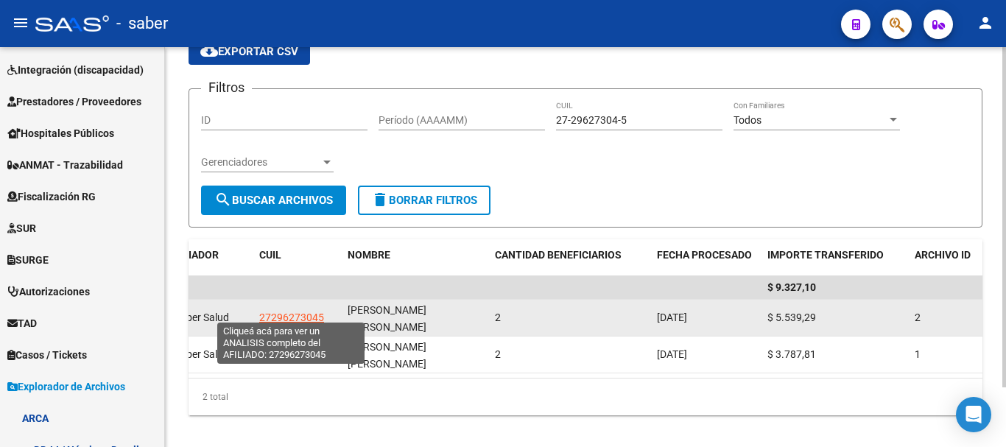
click at [311, 311] on span "27296273045" at bounding box center [291, 317] width 65 height 12
type textarea "27296273045"
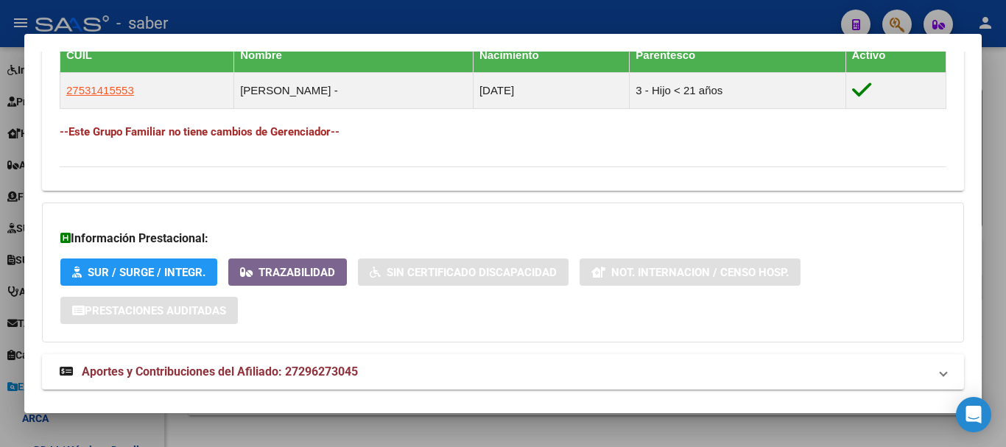
scroll to position [848, 0]
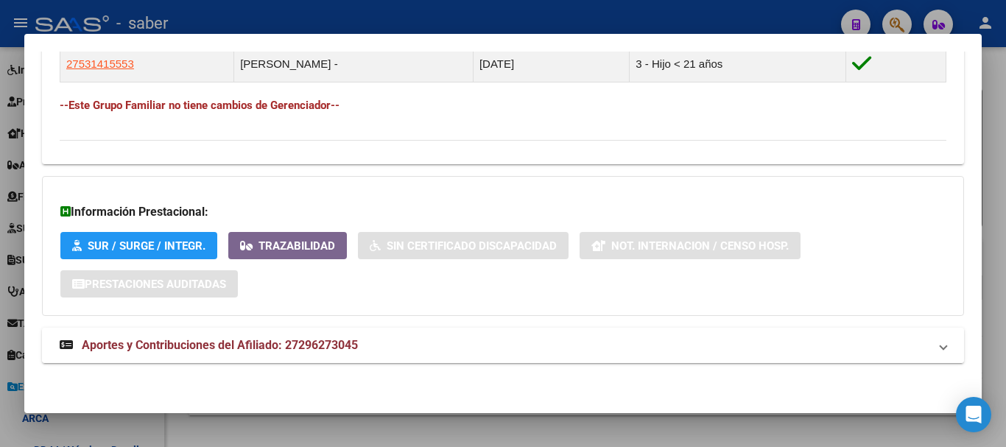
click at [313, 338] on strong "Aportes y Contribuciones del Afiliado: 27296273045" at bounding box center [209, 345] width 298 height 18
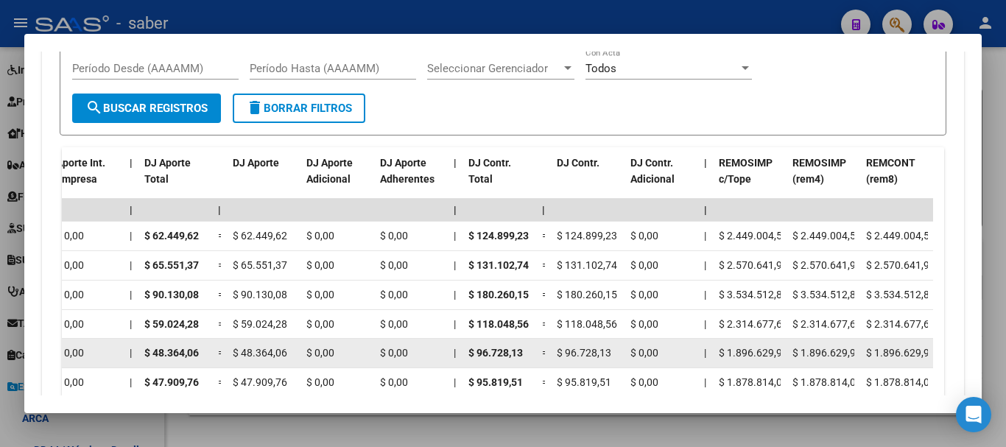
scroll to position [1178, 0]
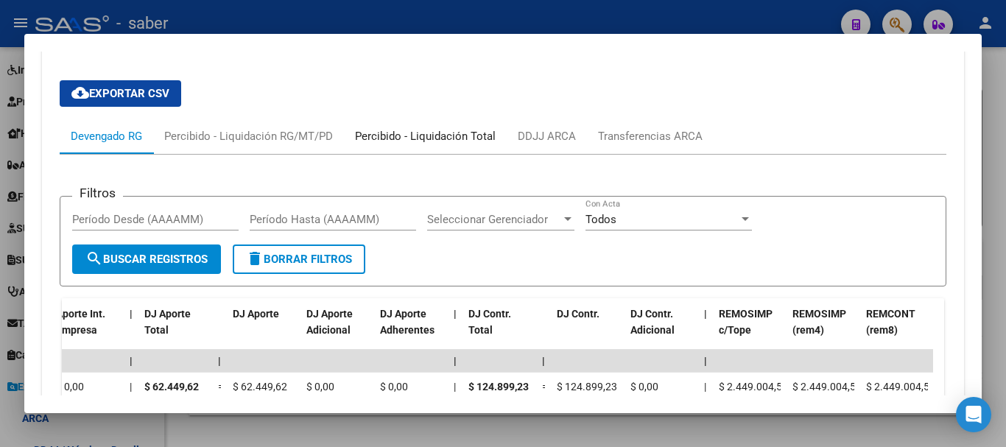
click at [378, 139] on div "Percibido - Liquidación Total" at bounding box center [425, 136] width 141 height 16
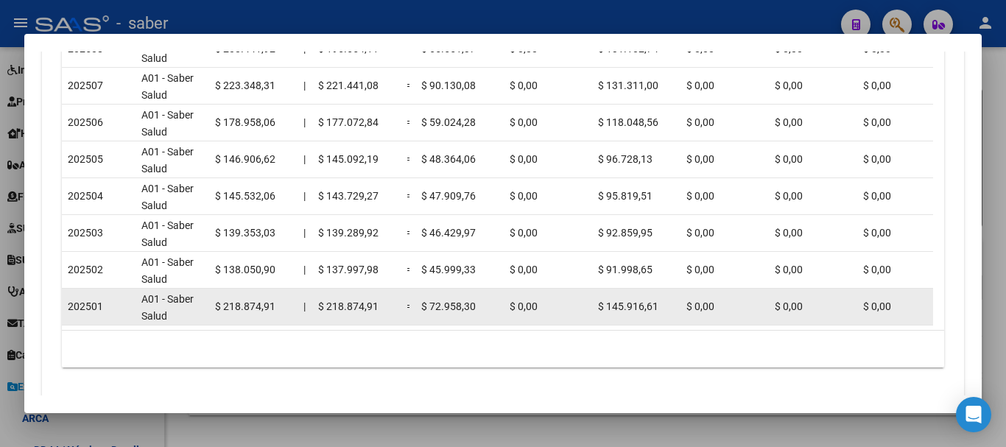
scroll to position [1432, 0]
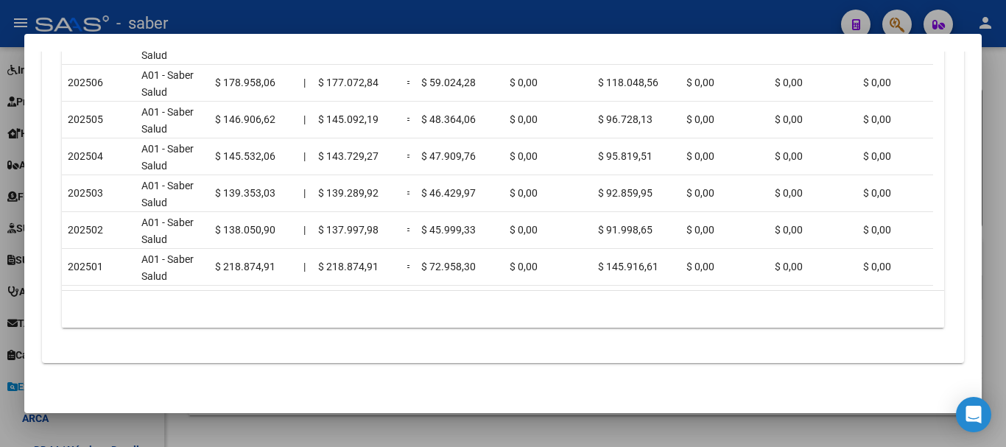
drag, startPoint x: 359, startPoint y: 278, endPoint x: 651, endPoint y: 325, distance: 295.3
click at [663, 326] on div "Período Percibido Gerenciador Total Percibido | Total x ARCA = Trf Aporte Trf A…" at bounding box center [503, 128] width 882 height 398
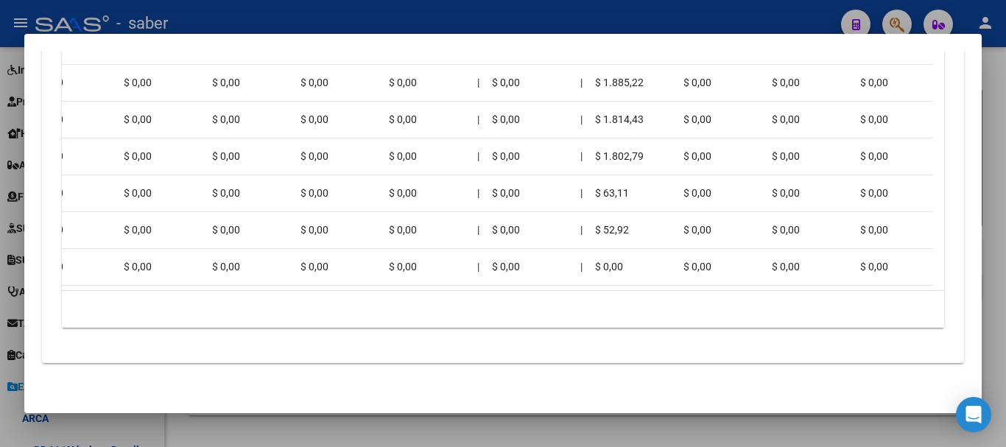
scroll to position [1285, 0]
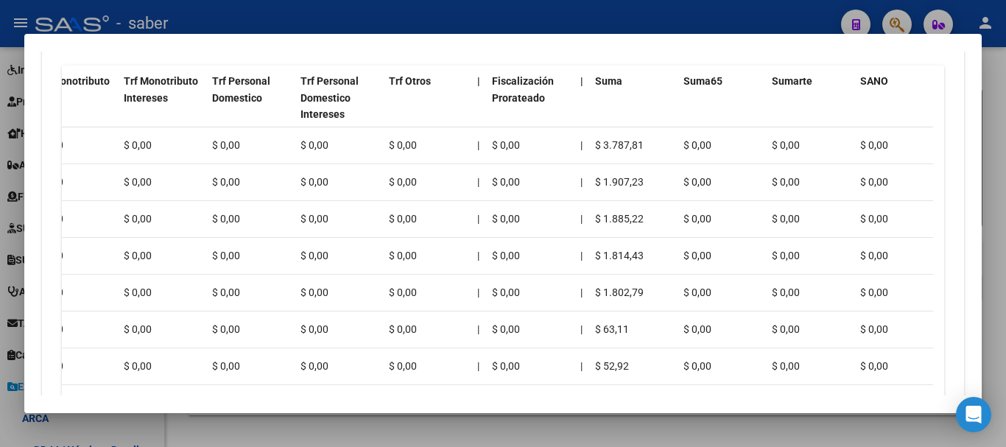
click at [995, 106] on div at bounding box center [503, 223] width 1006 height 447
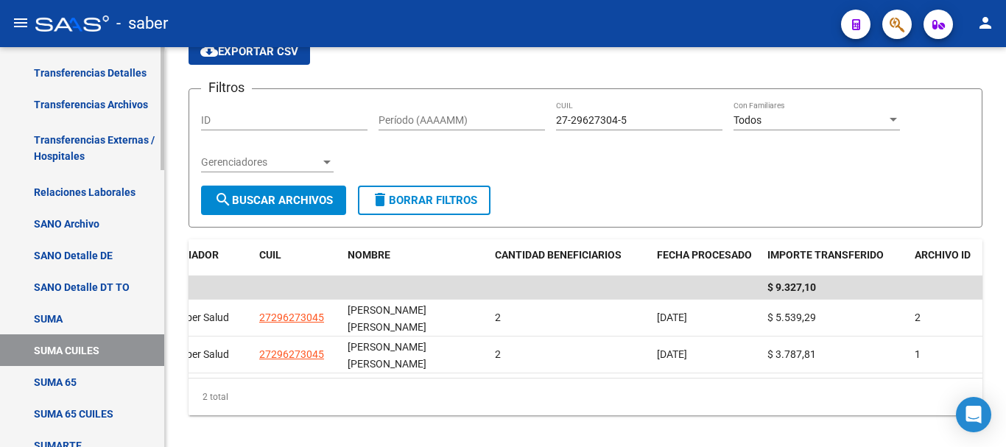
scroll to position [663, 0]
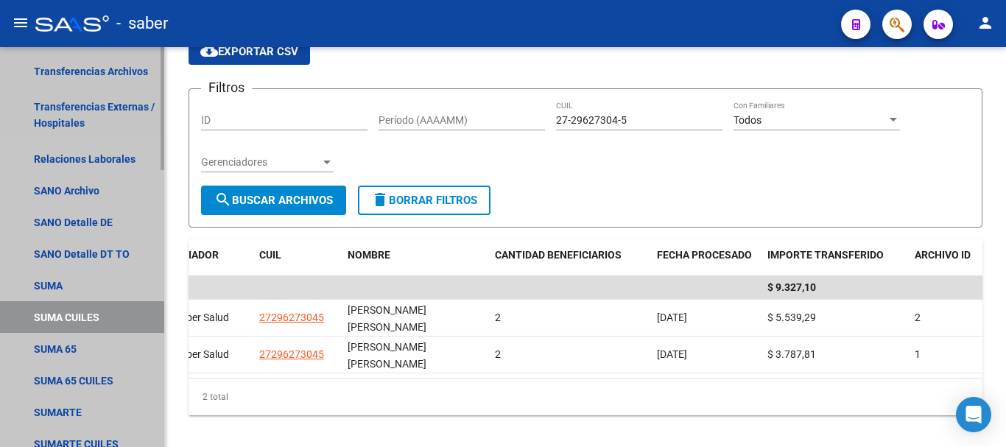
click at [92, 320] on link "SUMA CUILES" at bounding box center [82, 317] width 164 height 32
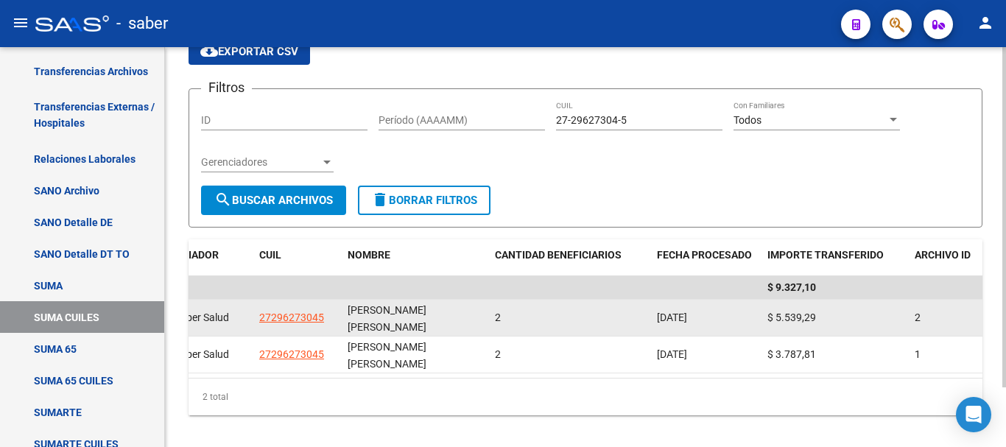
drag, startPoint x: 778, startPoint y: 310, endPoint x: 815, endPoint y: 300, distance: 38.0
click at [815, 300] on datatable-body-cell "$ 5.539,29" at bounding box center [834, 318] width 147 height 36
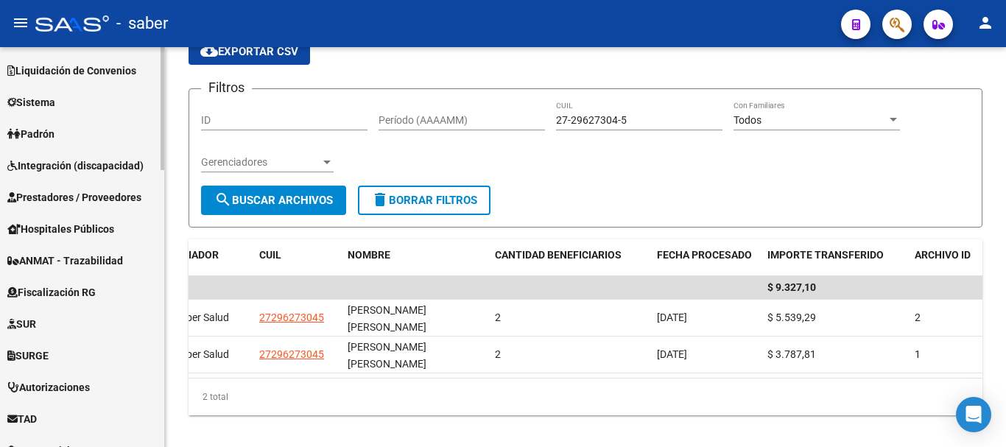
scroll to position [0, 0]
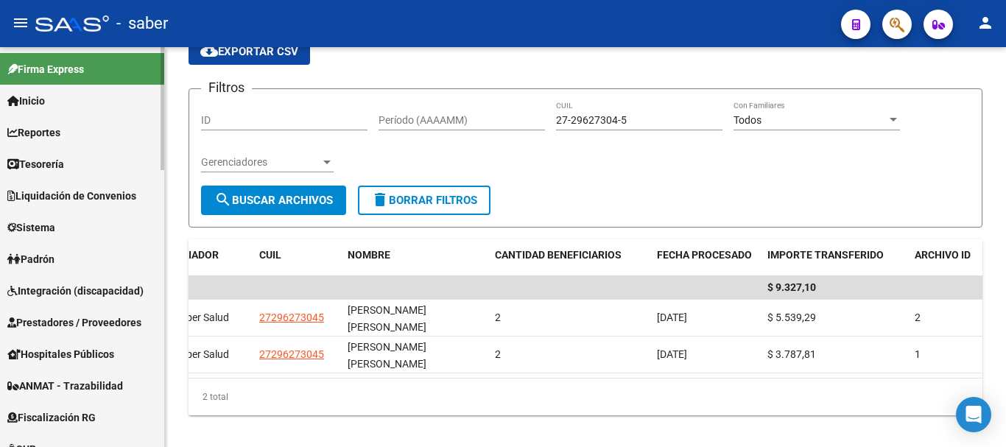
click at [54, 168] on span "Tesorería" at bounding box center [35, 164] width 57 height 16
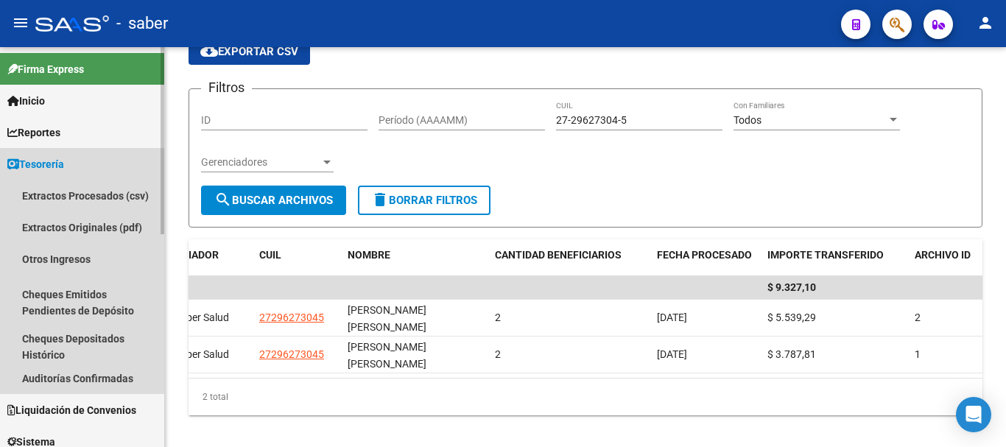
click at [53, 172] on link "Tesorería" at bounding box center [82, 164] width 164 height 32
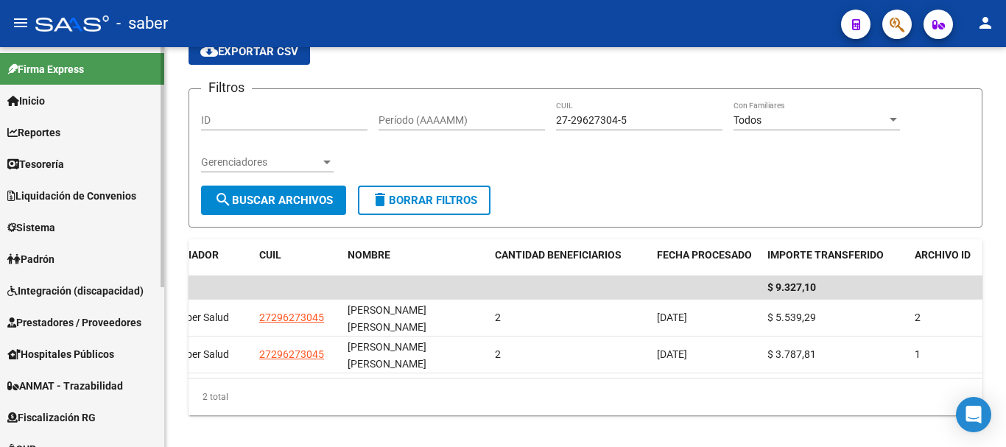
click at [51, 135] on span "Reportes" at bounding box center [33, 132] width 53 height 16
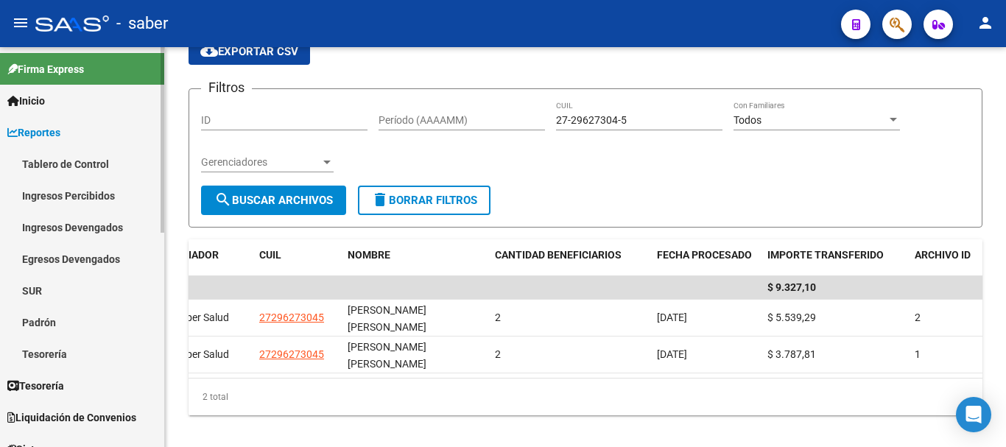
click at [68, 170] on link "Tablero de Control" at bounding box center [82, 164] width 164 height 32
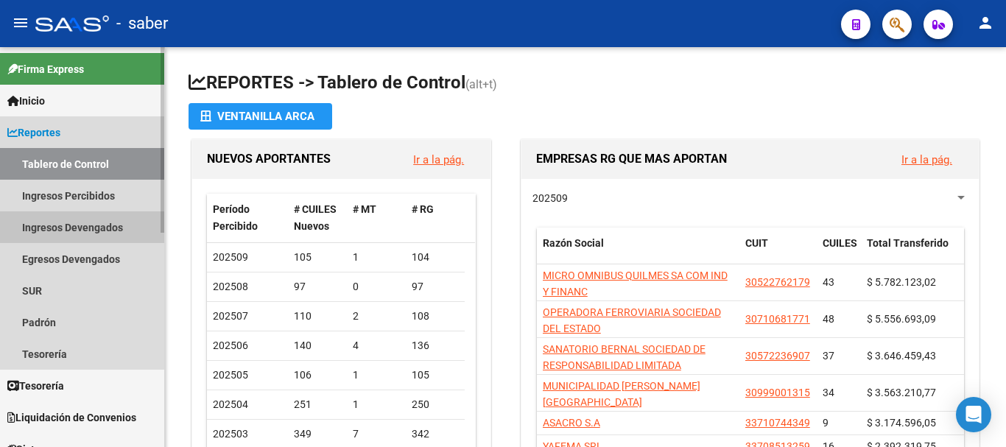
click at [80, 227] on link "Ingresos Devengados" at bounding box center [82, 227] width 164 height 32
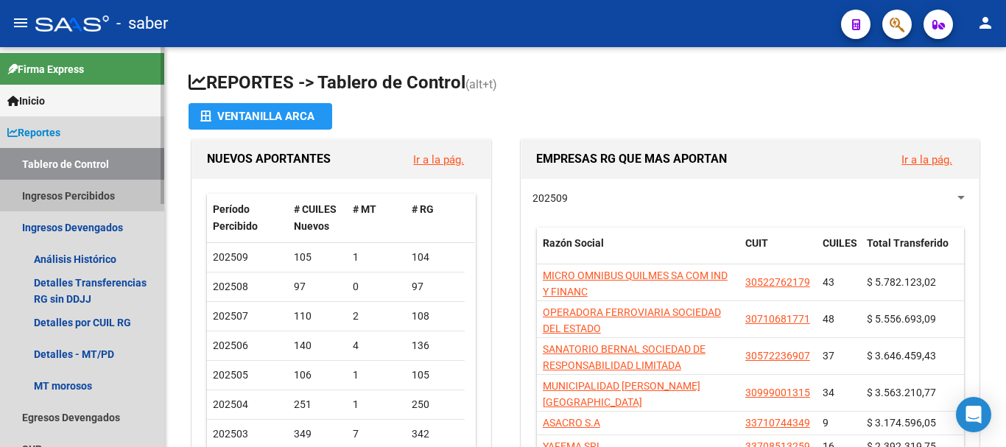
click at [86, 198] on link "Ingresos Percibidos" at bounding box center [82, 196] width 164 height 32
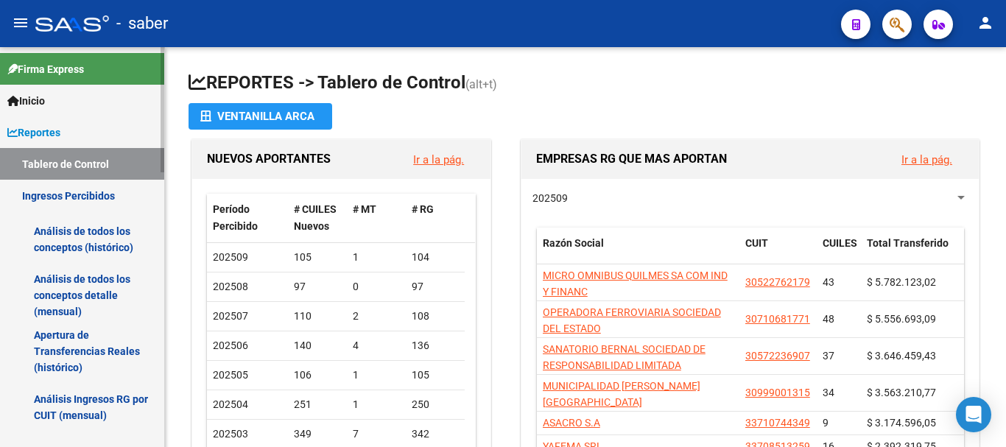
click at [85, 235] on link "Análisis de todos los conceptos (histórico)" at bounding box center [82, 239] width 164 height 56
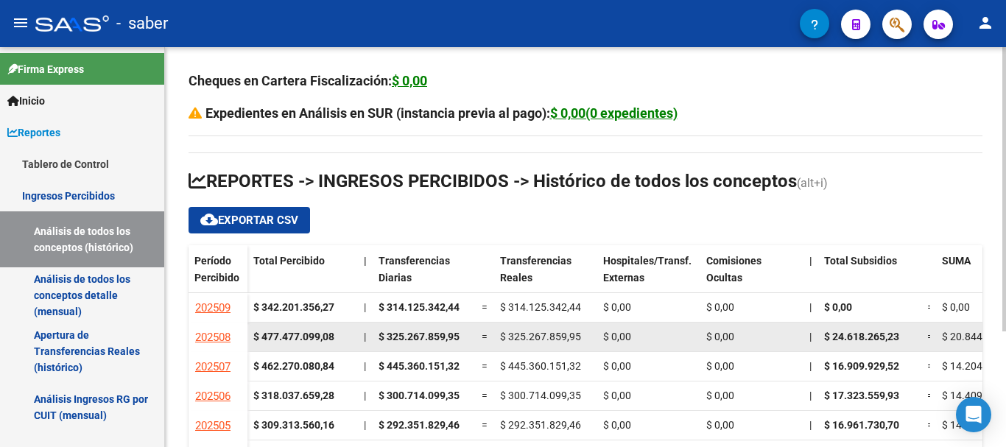
click at [872, 327] on datatable-scroller "202509 $ 342.201.356,27 | $ 314.125.342,44 = $ 314.125.342,44 $ 0,00 $ 0,00 | $…" at bounding box center [585, 455] width 794 height 324
click at [847, 350] on datatable-body-cell "$ 24.618.265,23" at bounding box center [869, 336] width 103 height 29
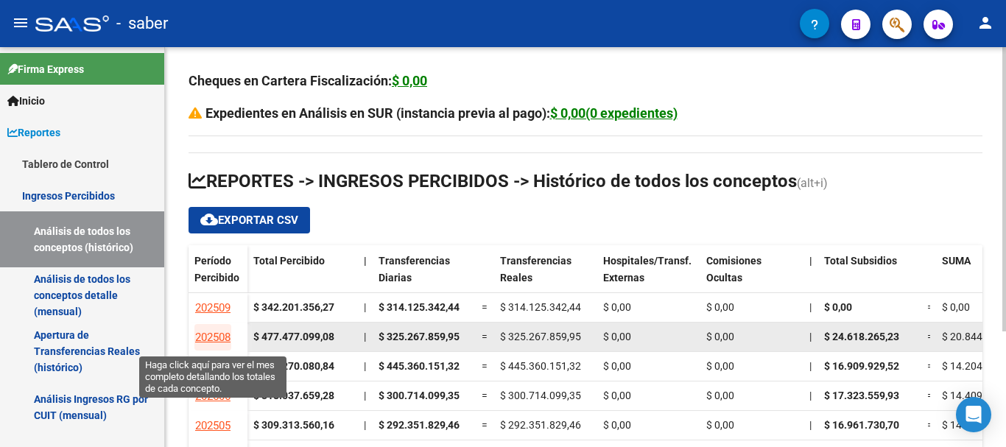
click at [215, 334] on span "202508" at bounding box center [212, 337] width 35 height 13
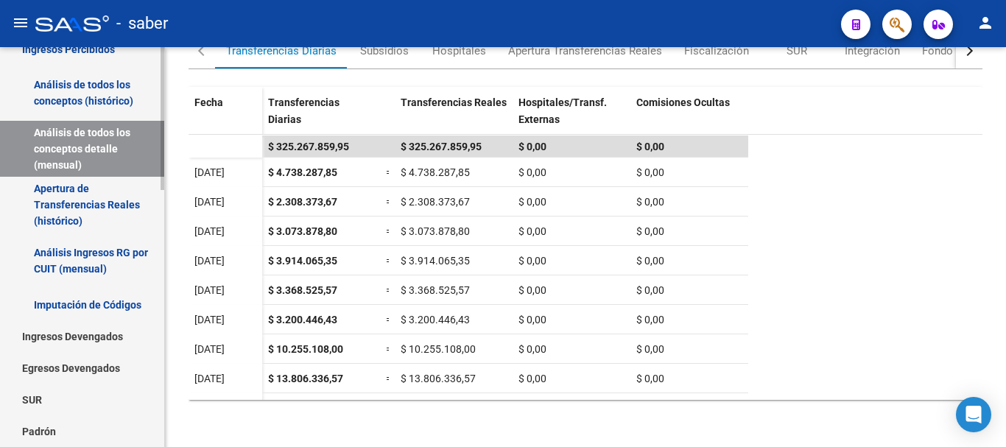
scroll to position [147, 0]
